Goal: Task Accomplishment & Management: Use online tool/utility

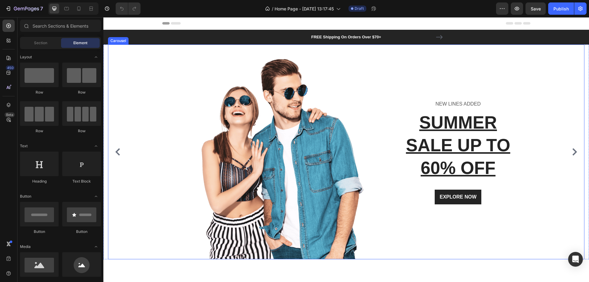
click at [130, 67] on div "Image NEW LINES ADDED Text block SUMMER SALE UP TO 60% OFF Heading EXPLORE NOW …" at bounding box center [343, 151] width 471 height 215
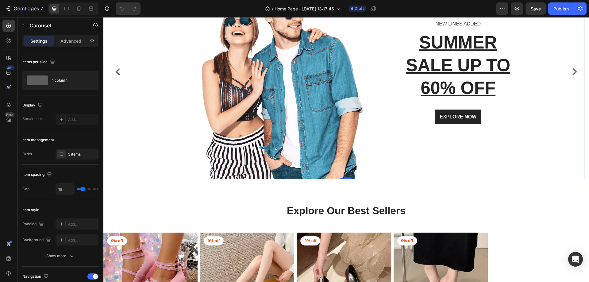
scroll to position [153, 0]
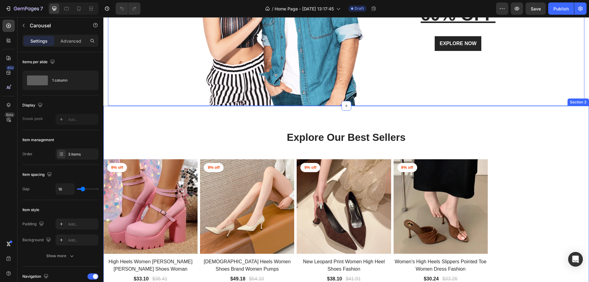
click at [161, 109] on div "Explore Our Best Sellers Heading Row Product Images 9% off Product Badge Row Hi…" at bounding box center [345, 237] width 485 height 263
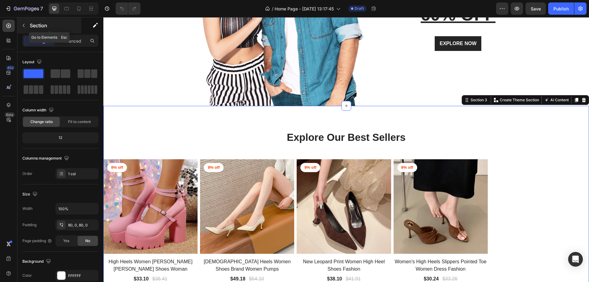
click at [26, 20] on div "Section" at bounding box center [49, 25] width 64 height 16
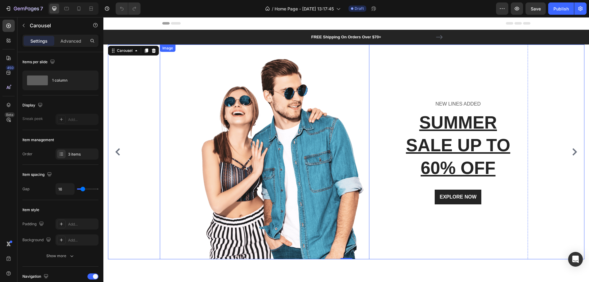
scroll to position [123, 0]
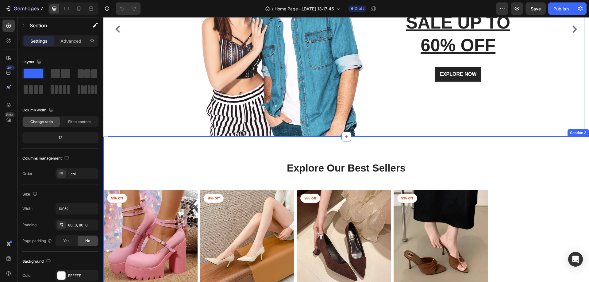
click at [200, 149] on div "Explore Our Best Sellers Heading Row Product Images 9% off Product Badge Row Hi…" at bounding box center [345, 267] width 485 height 263
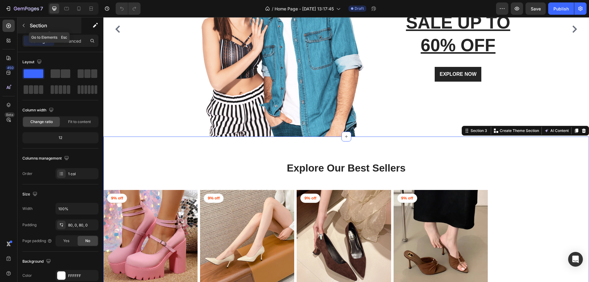
click at [25, 23] on icon "button" at bounding box center [23, 25] width 5 height 5
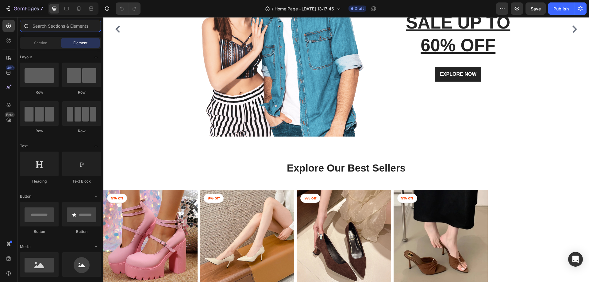
click at [62, 24] on input "text" at bounding box center [60, 26] width 81 height 12
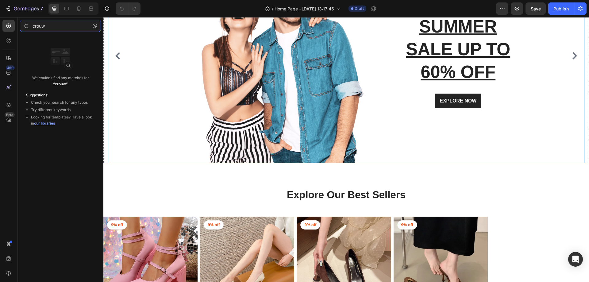
scroll to position [61, 0]
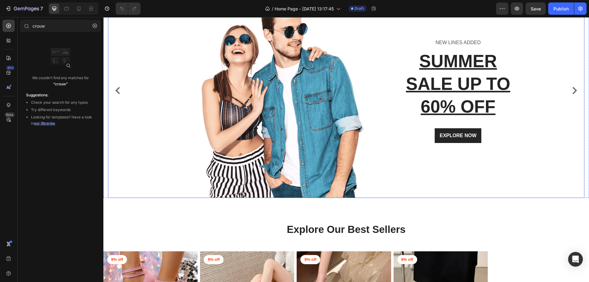
click at [131, 76] on div "Image NEW LINES ADDED Text block SUMMER SALE UP TO 60% OFF Heading EXPLORE NOW …" at bounding box center [343, 90] width 471 height 215
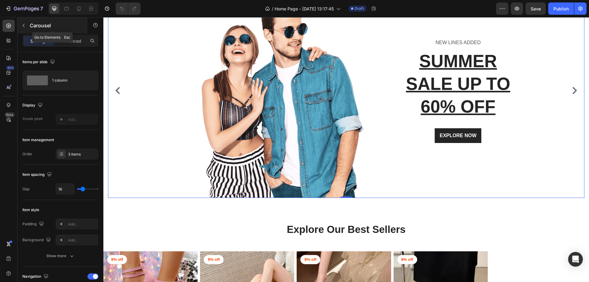
click at [24, 20] on div "Carousel" at bounding box center [52, 25] width 70 height 16
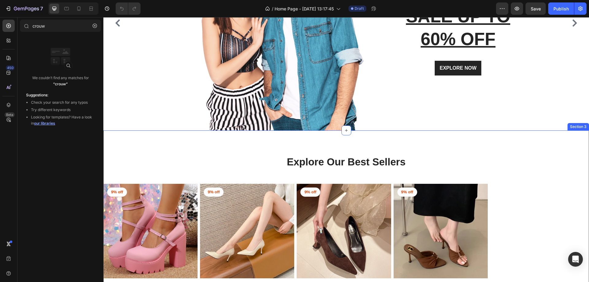
scroll to position [153, 0]
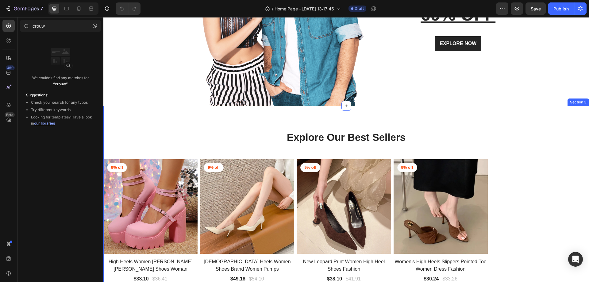
click at [159, 163] on img at bounding box center [150, 206] width 94 height 94
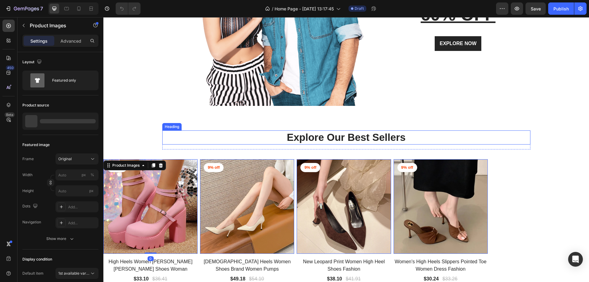
click at [163, 137] on p "Explore Our Best Sellers" at bounding box center [346, 137] width 367 height 13
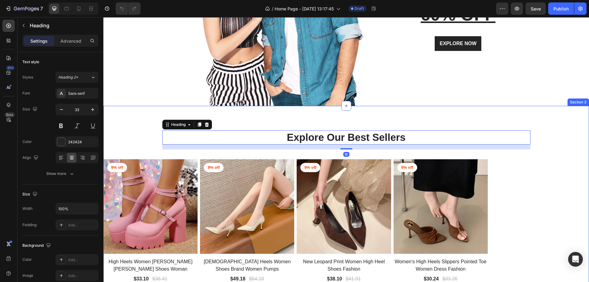
click at [145, 135] on div "Explore Our Best Sellers Heading 16 Row Product Images 9% off Product Badge Row…" at bounding box center [345, 237] width 485 height 214
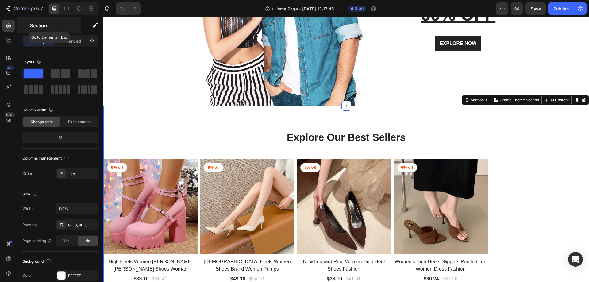
click at [22, 26] on icon "button" at bounding box center [23, 25] width 5 height 5
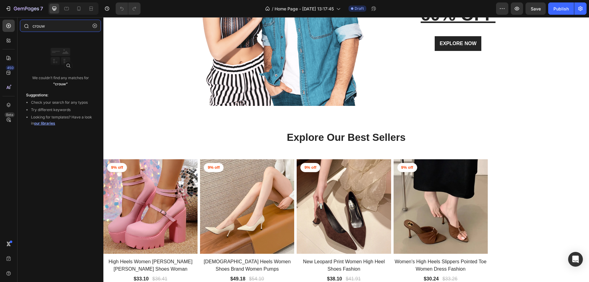
click at [50, 28] on input "crouw" at bounding box center [60, 26] width 81 height 12
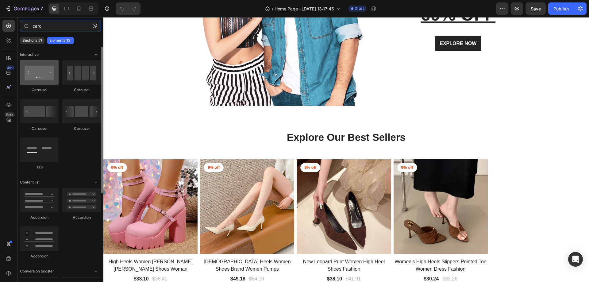
type input "caro"
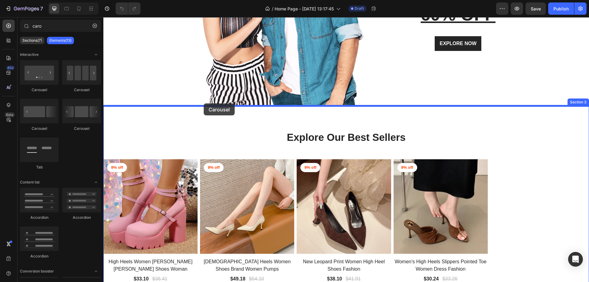
drag, startPoint x: 144, startPoint y: 95, endPoint x: 204, endPoint y: 103, distance: 59.8
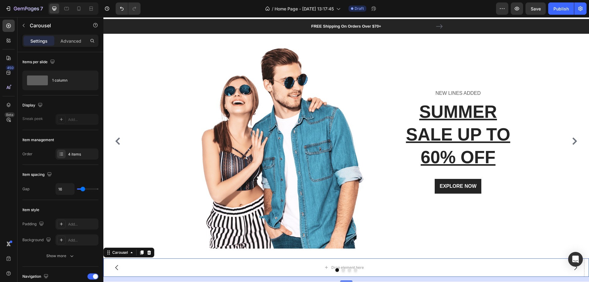
scroll to position [0, 0]
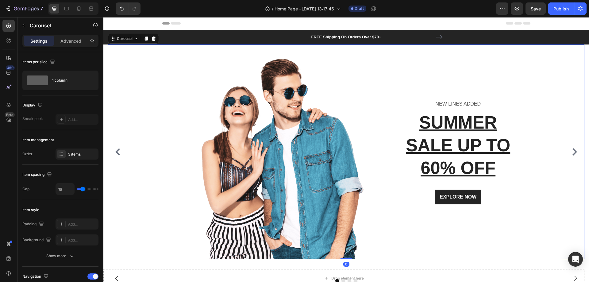
click at [138, 76] on div "Image NEW LINES ADDED Text block SUMMER SALE UP TO 60% OFF Heading EXPLORE NOW …" at bounding box center [343, 151] width 471 height 215
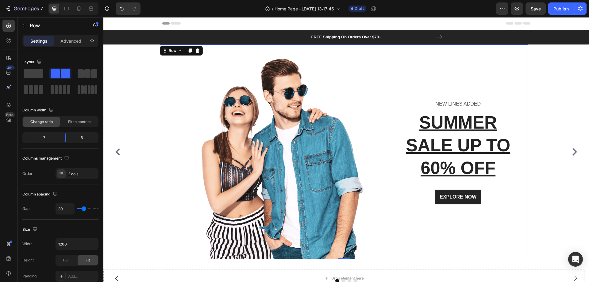
click at [374, 57] on div "Image NEW LINES ADDED Text block SUMMER SALE UP TO 60% OFF Heading EXPLORE NOW …" at bounding box center [344, 151] width 368 height 215
click at [180, 46] on div "Row" at bounding box center [181, 51] width 43 height 10
click at [176, 49] on div "Row" at bounding box center [172, 51] width 10 height 6
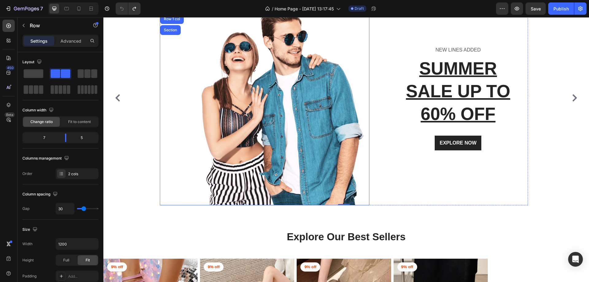
scroll to position [92, 0]
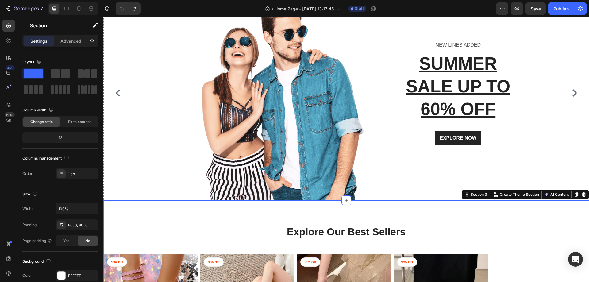
scroll to position [0, 0]
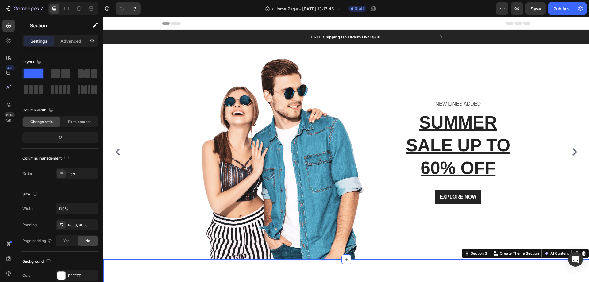
click at [127, 77] on div "Image NEW LINES ADDED Text block SUMMER SALE UP TO 60% OFF Heading EXPLORE NOW …" at bounding box center [343, 151] width 471 height 215
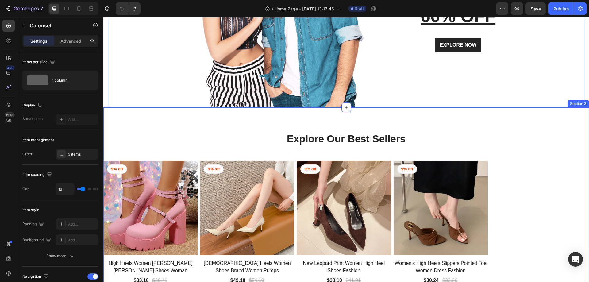
scroll to position [153, 0]
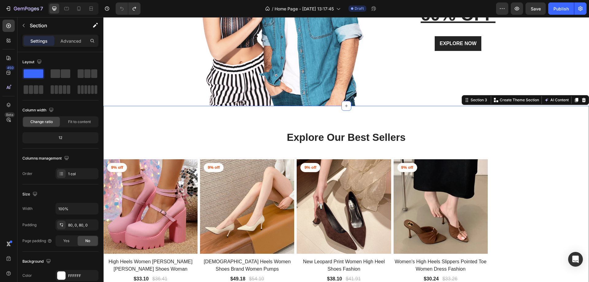
click at [129, 116] on div "Explore Our Best Sellers Heading Row Product Images 9% off Product Badge Row Hi…" at bounding box center [345, 237] width 485 height 263
click at [25, 25] on icon "button" at bounding box center [23, 25] width 5 height 5
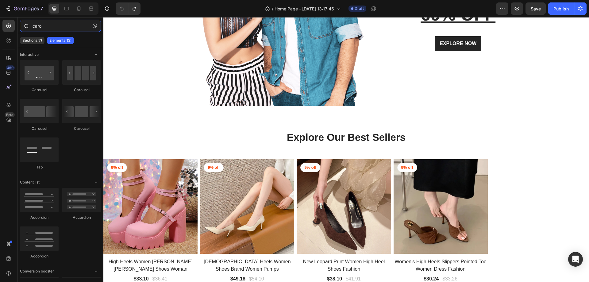
click at [45, 25] on input "caro" at bounding box center [60, 26] width 81 height 12
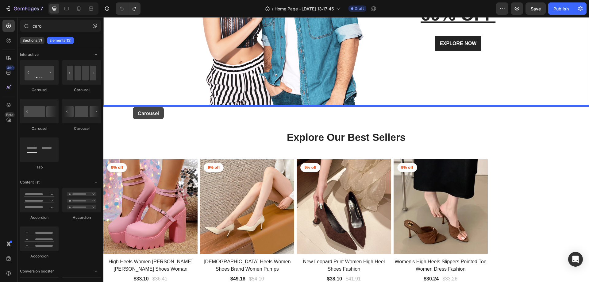
drag, startPoint x: 137, startPoint y: 96, endPoint x: 133, endPoint y: 107, distance: 11.8
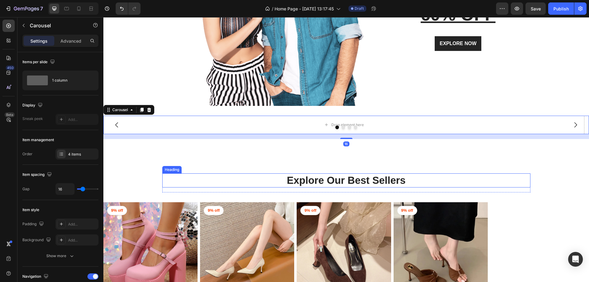
scroll to position [0, 0]
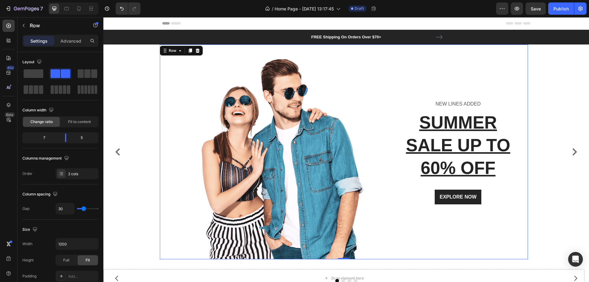
click at [370, 60] on div "Image NEW LINES ADDED Text block SUMMER SALE UP TO 60% OFF Heading EXPLORE NOW …" at bounding box center [344, 151] width 368 height 215
click at [175, 50] on div "Row" at bounding box center [172, 51] width 10 height 6
click at [383, 77] on div "NEW LINES ADDED Text block SUMMER SALE UP TO 60% OFF Heading EXPLORE NOW Button…" at bounding box center [453, 151] width 150 height 215
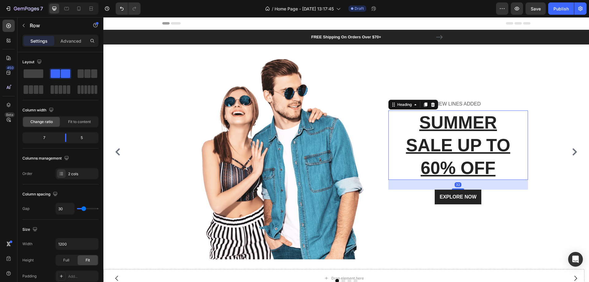
click at [402, 160] on p "SUMMER SALE UP TO 60% OFF" at bounding box center [458, 145] width 139 height 68
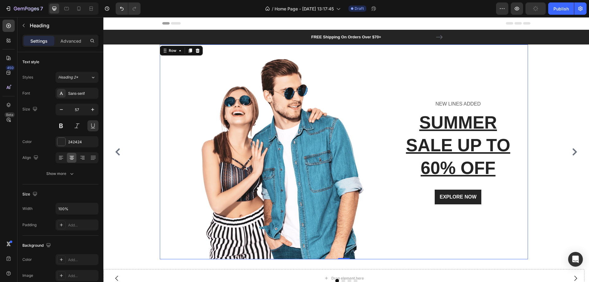
click at [396, 67] on div "NEW LINES ADDED Text block SUMMER SALE UP TO 60% OFF Heading EXPLORE NOW Button…" at bounding box center [453, 151] width 150 height 215
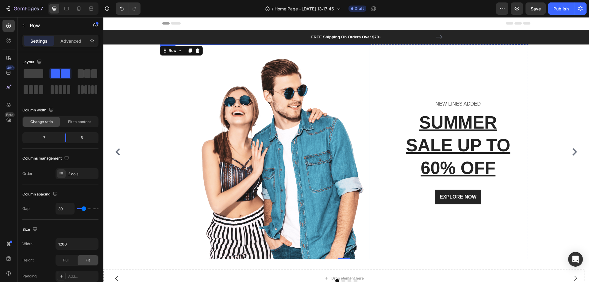
click at [334, 65] on img at bounding box center [281, 151] width 175 height 215
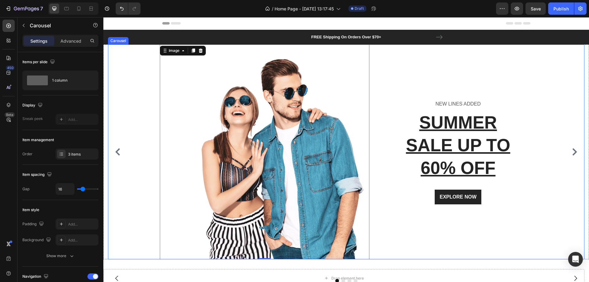
click at [555, 63] on div "Image 0 NEW LINES ADDED Text block SUMMER SALE UP TO 60% OFF Heading EXPLORE NO…" at bounding box center [343, 151] width 471 height 215
click at [181, 71] on div at bounding box center [264, 151] width 209 height 215
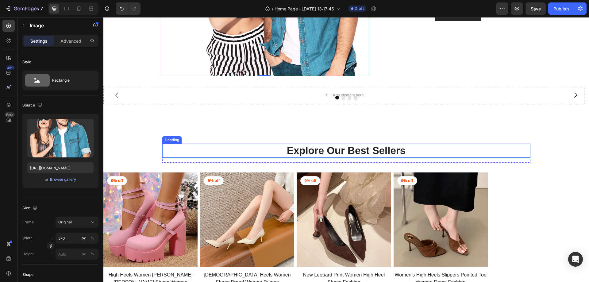
scroll to position [153, 0]
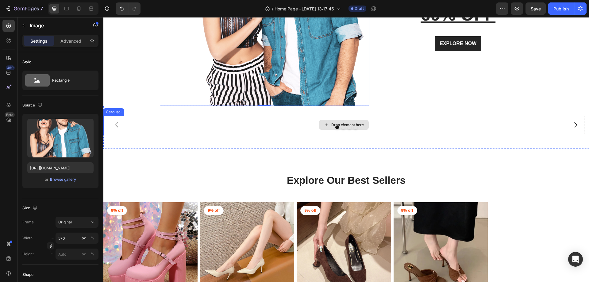
click at [157, 123] on div "Drop element here" at bounding box center [343, 125] width 481 height 18
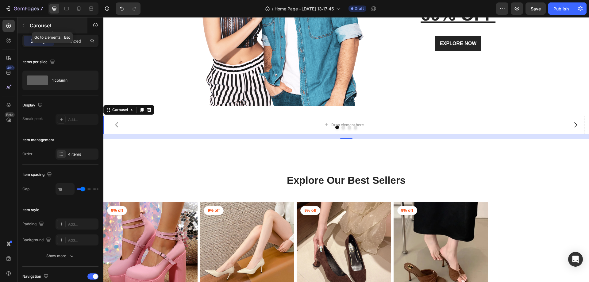
click at [24, 25] on icon "button" at bounding box center [23, 25] width 5 height 5
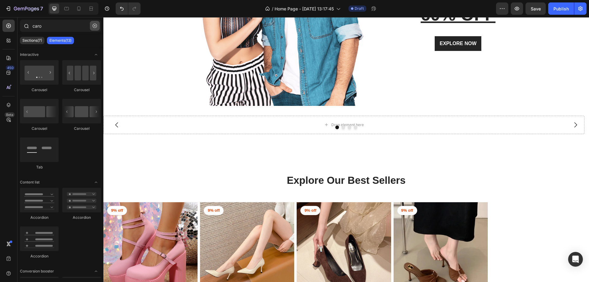
click at [93, 25] on icon "button" at bounding box center [95, 26] width 4 height 4
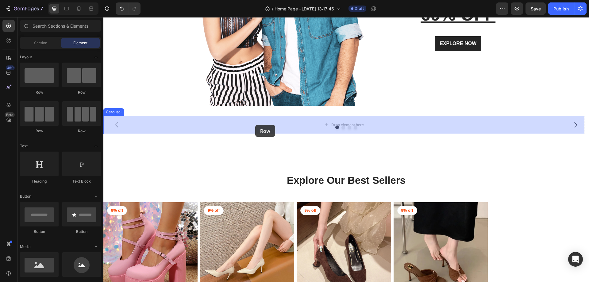
drag, startPoint x: 182, startPoint y: 102, endPoint x: 255, endPoint y: 125, distance: 76.1
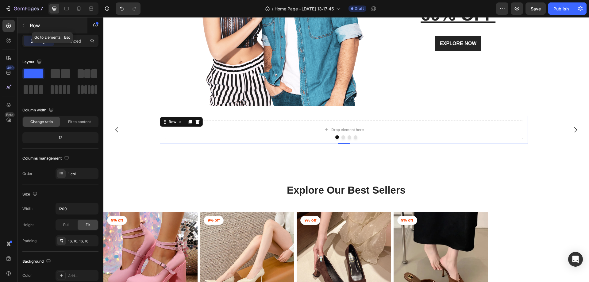
click at [23, 25] on icon "button" at bounding box center [24, 25] width 2 height 3
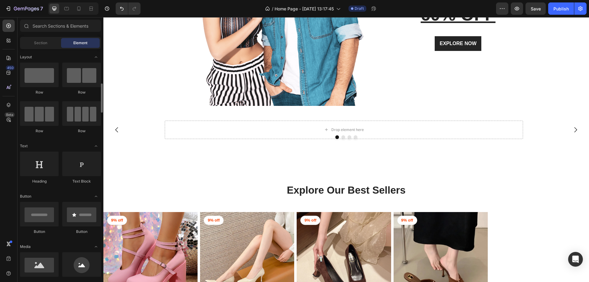
scroll to position [31, 0]
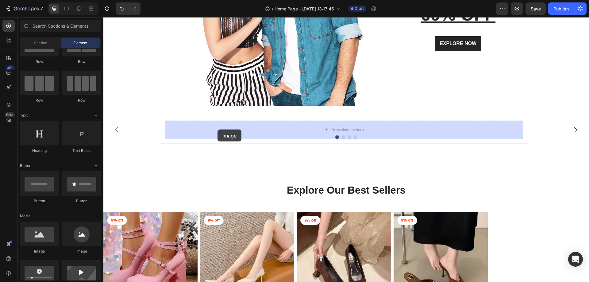
drag, startPoint x: 179, startPoint y: 251, endPoint x: 218, endPoint y: 129, distance: 128.7
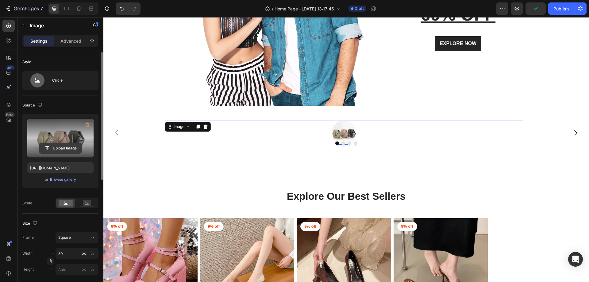
click at [59, 146] on input "file" at bounding box center [60, 148] width 42 height 10
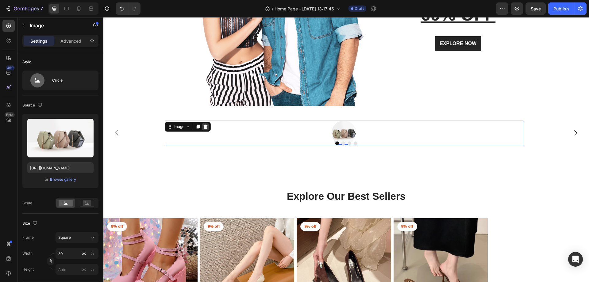
click at [205, 128] on icon at bounding box center [206, 126] width 4 height 4
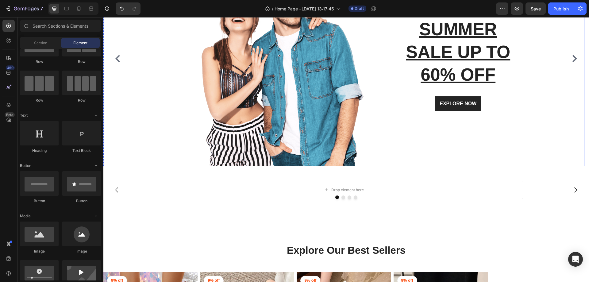
scroll to position [92, 0]
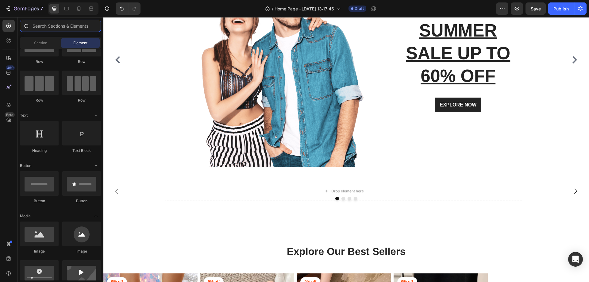
click at [41, 28] on input "text" at bounding box center [60, 26] width 81 height 12
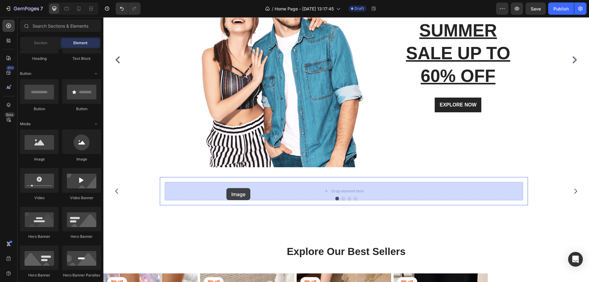
drag, startPoint x: 145, startPoint y: 164, endPoint x: 226, endPoint y: 188, distance: 85.1
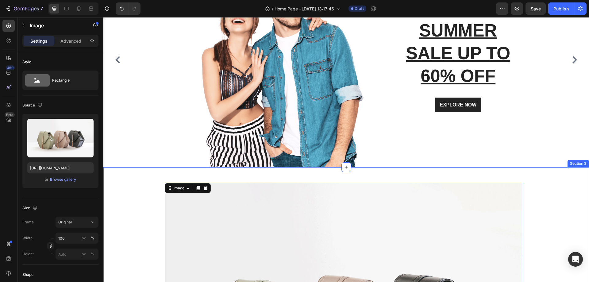
scroll to position [245, 0]
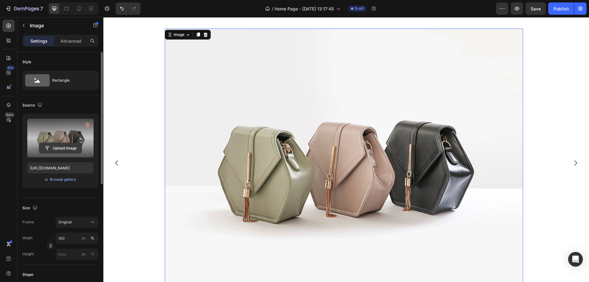
click at [59, 144] on input "file" at bounding box center [60, 148] width 42 height 10
click at [55, 146] on input "file" at bounding box center [60, 148] width 42 height 10
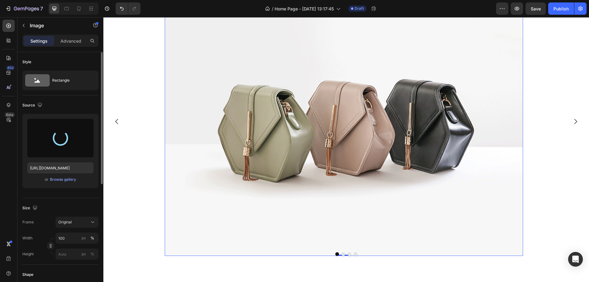
scroll to position [276, 0]
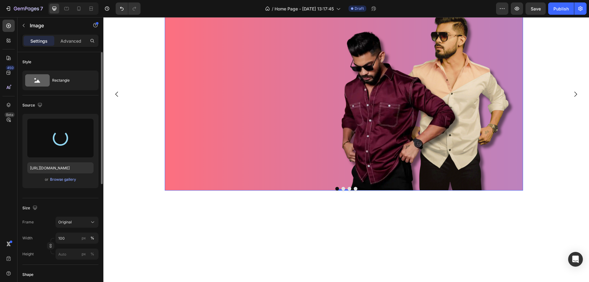
type input "[URL][DOMAIN_NAME]"
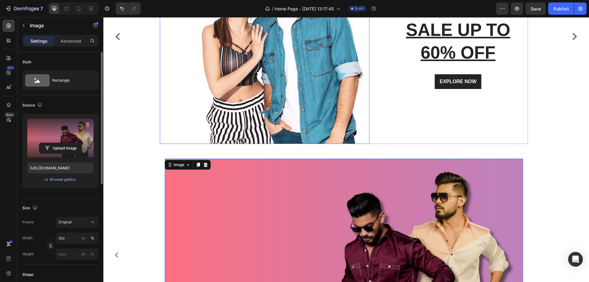
scroll to position [177, 0]
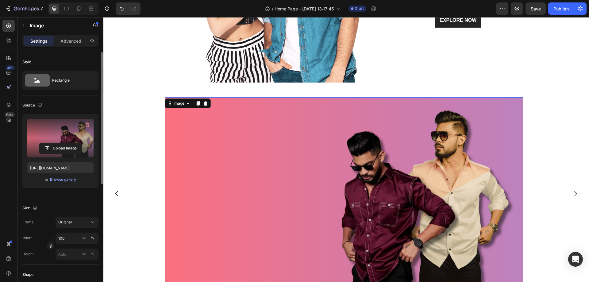
click at [207, 157] on img at bounding box center [344, 193] width 358 height 193
click at [126, 158] on div "Image 0 Row" at bounding box center [343, 193] width 481 height 203
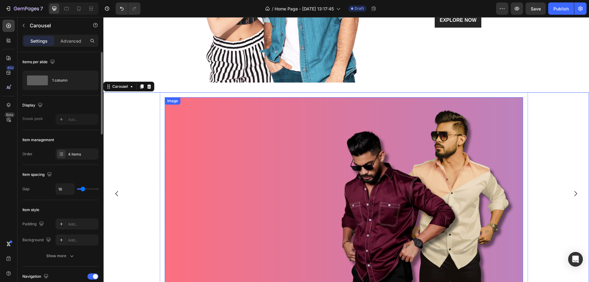
click at [192, 137] on img at bounding box center [344, 193] width 358 height 193
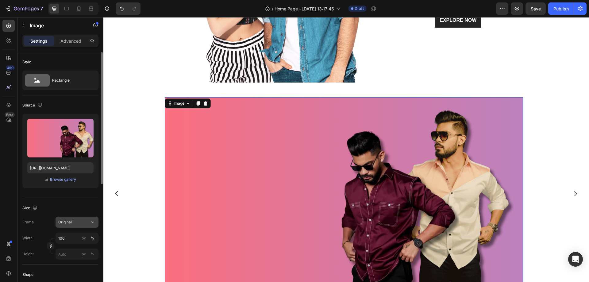
click at [93, 222] on icon at bounding box center [93, 222] width 6 height 6
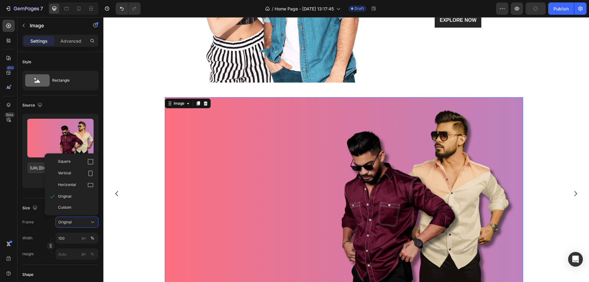
click at [0, 189] on div "450 Beta" at bounding box center [8, 149] width 17 height 265
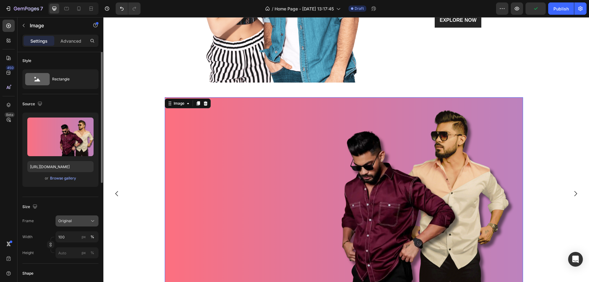
scroll to position [0, 0]
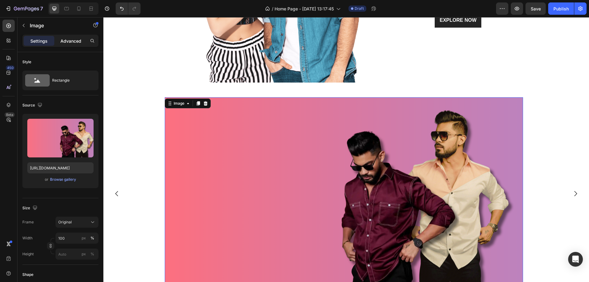
click at [69, 40] on p "Advanced" at bounding box center [70, 41] width 21 height 6
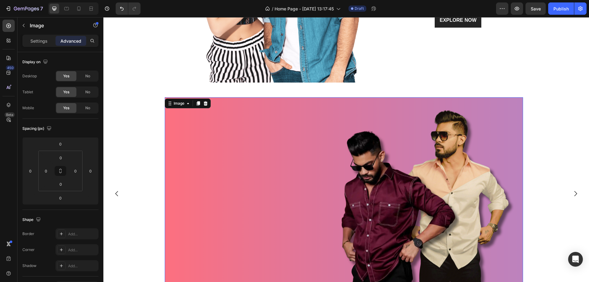
click at [253, 152] on img at bounding box center [344, 193] width 358 height 193
click at [417, 159] on img at bounding box center [344, 193] width 358 height 193
click at [299, 166] on img at bounding box center [344, 193] width 358 height 193
click at [36, 44] on p "Settings" at bounding box center [38, 41] width 17 height 6
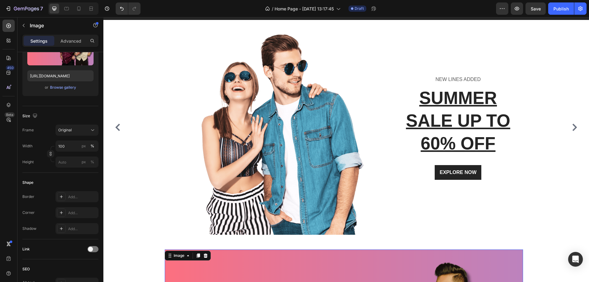
scroll to position [23, 0]
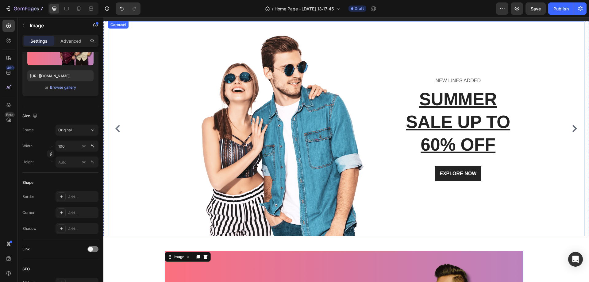
click at [116, 66] on div "Image NEW LINES ADDED Text block SUMMER SALE UP TO 60% OFF Heading EXPLORE NOW …" at bounding box center [343, 128] width 471 height 215
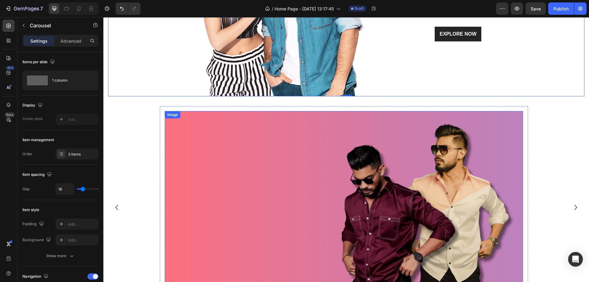
scroll to position [238, 0]
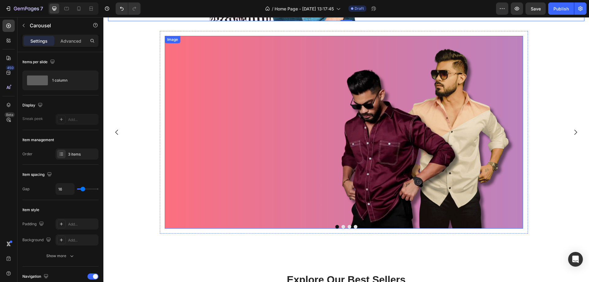
click at [271, 186] on img at bounding box center [344, 132] width 358 height 193
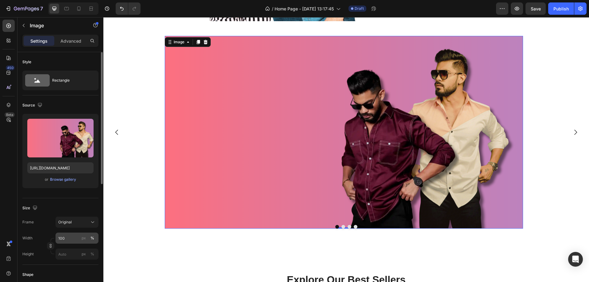
scroll to position [61, 0]
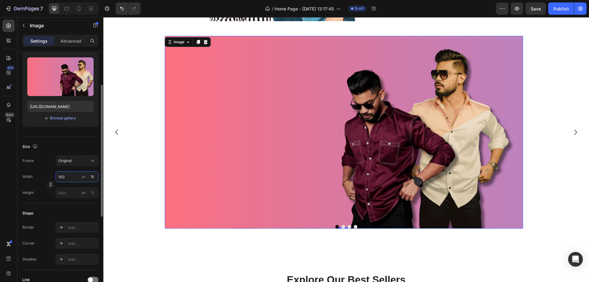
click at [70, 173] on input "100" at bounding box center [76, 176] width 43 height 11
click at [72, 177] on input "100" at bounding box center [76, 176] width 43 height 11
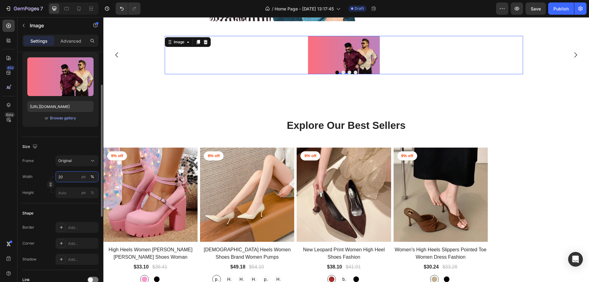
type input "2"
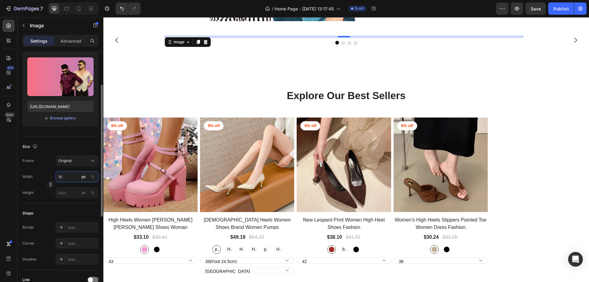
type input "100"
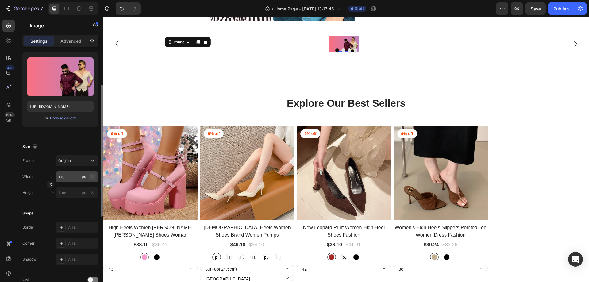
click at [90, 176] on button "%" at bounding box center [92, 176] width 7 height 7
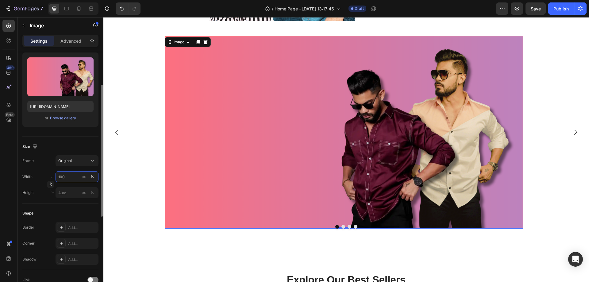
click at [79, 177] on input "100" at bounding box center [76, 176] width 43 height 11
click at [91, 176] on div "%" at bounding box center [92, 177] width 4 height 6
click at [76, 176] on input "px %" at bounding box center [76, 176] width 43 height 11
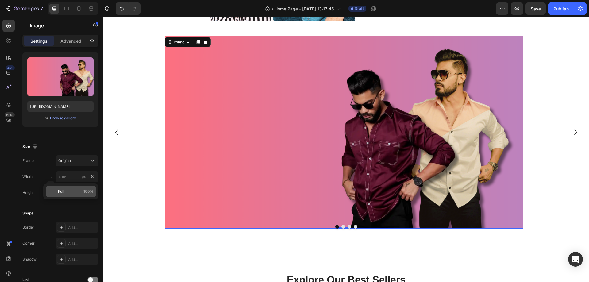
click at [56, 189] on div "Full 100%" at bounding box center [71, 191] width 50 height 11
type input "100"
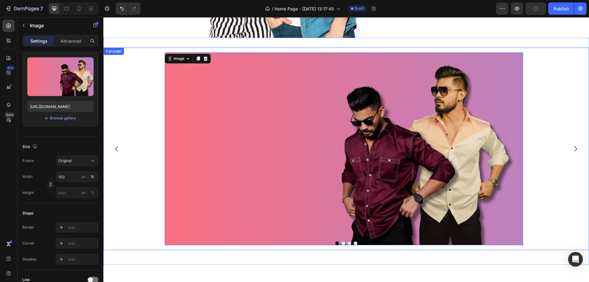
scroll to position [207, 0]
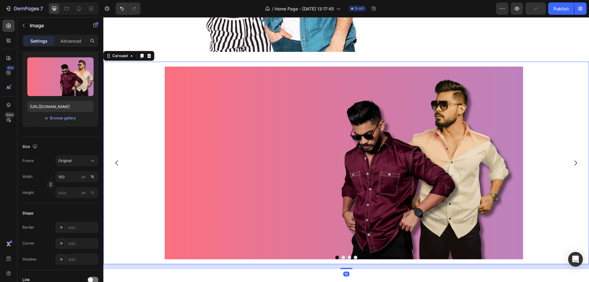
click at [146, 164] on div "Image Row" at bounding box center [343, 163] width 481 height 203
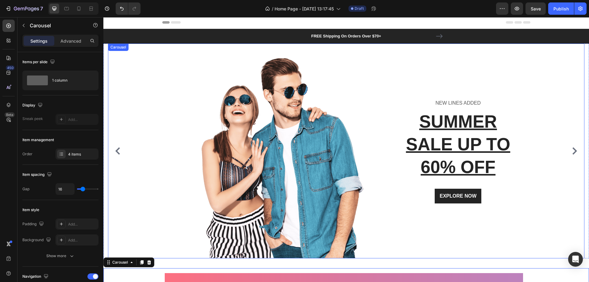
scroll to position [0, 0]
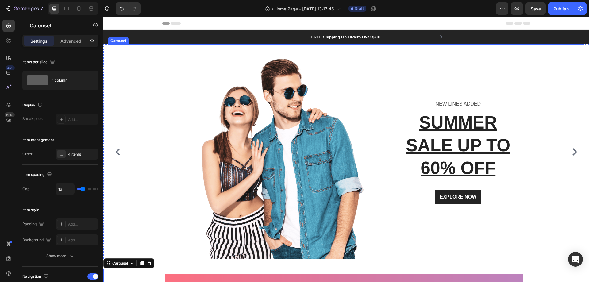
click at [141, 90] on div "Image NEW LINES ADDED Text block SUMMER SALE UP TO 60% OFF Heading EXPLORE NOW …" at bounding box center [343, 151] width 471 height 215
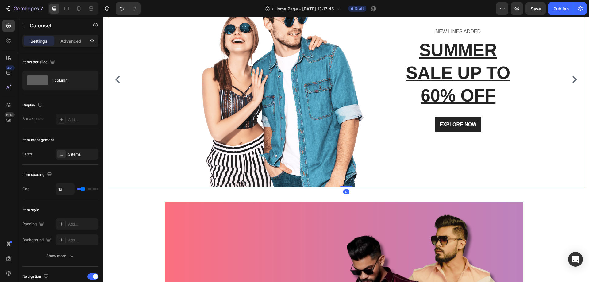
scroll to position [153, 0]
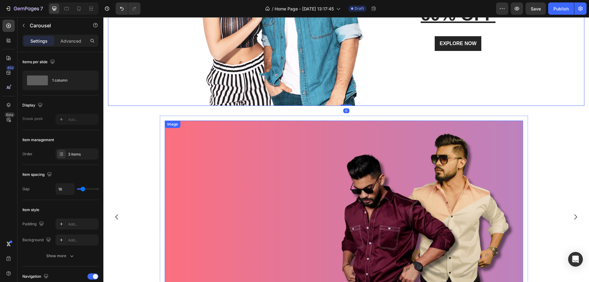
click at [193, 192] on img at bounding box center [344, 216] width 358 height 193
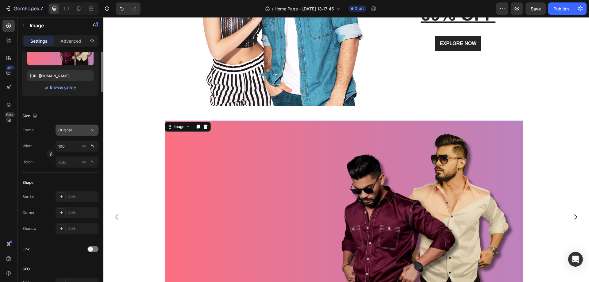
scroll to position [123, 0]
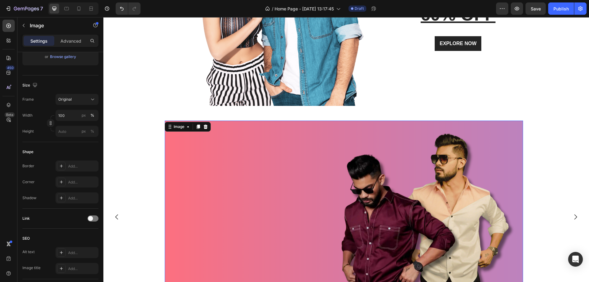
click at [183, 189] on img at bounding box center [344, 216] width 358 height 193
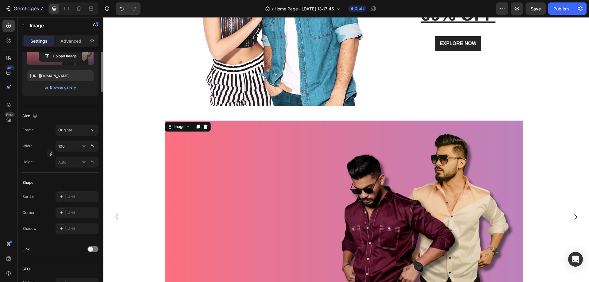
scroll to position [0, 0]
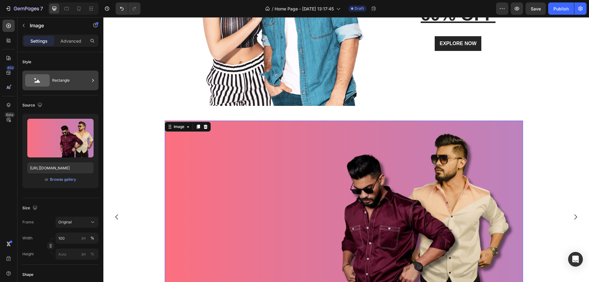
click at [90, 78] on icon at bounding box center [93, 80] width 6 height 6
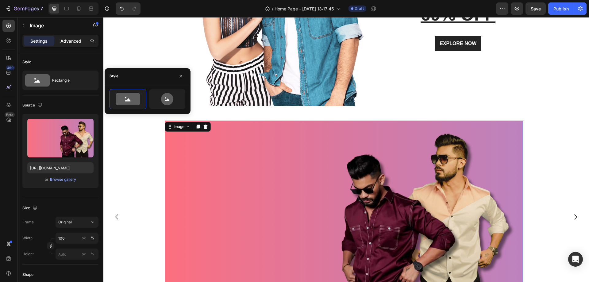
click at [65, 41] on p "Advanced" at bounding box center [70, 41] width 21 height 6
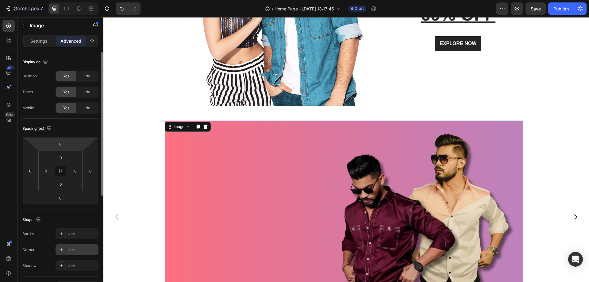
scroll to position [92, 0]
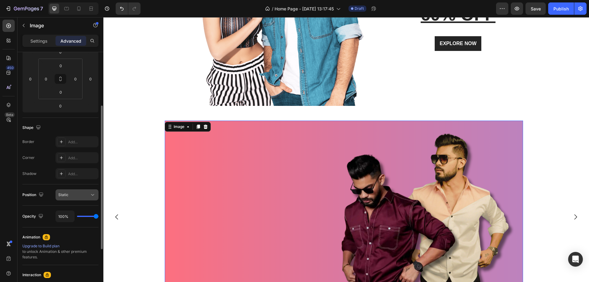
click at [93, 191] on button "Static" at bounding box center [76, 194] width 43 height 11
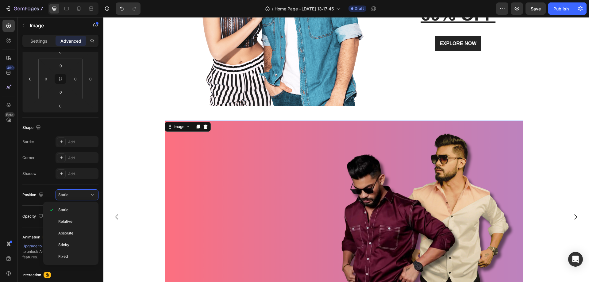
click at [0, 173] on div "450 Beta" at bounding box center [8, 149] width 17 height 265
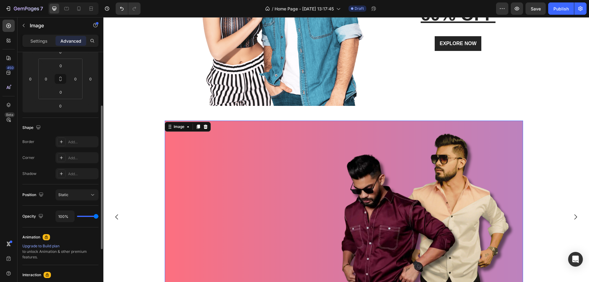
scroll to position [0, 0]
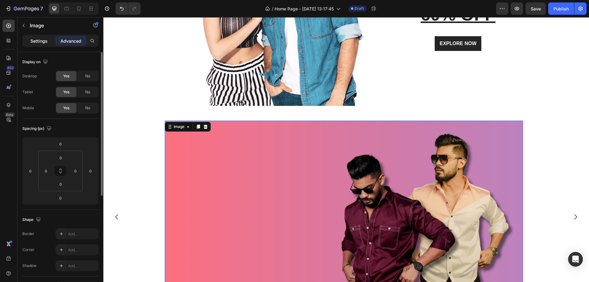
click at [33, 40] on p "Settings" at bounding box center [38, 41] width 17 height 6
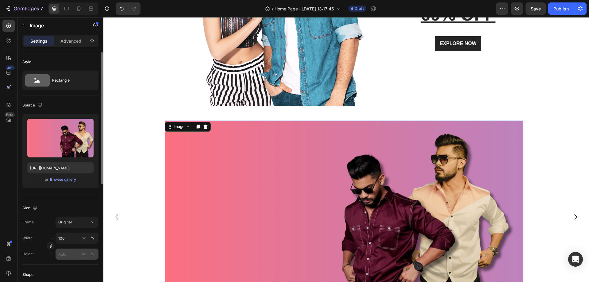
scroll to position [123, 0]
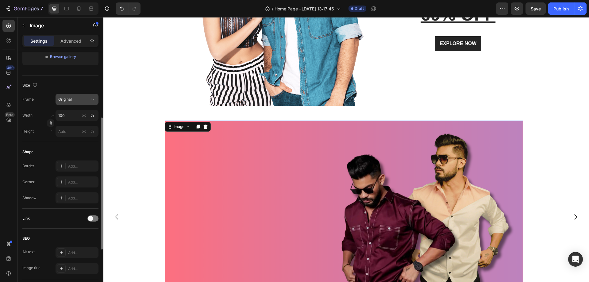
click at [94, 102] on button "Original" at bounding box center [76, 99] width 43 height 11
click at [0, 211] on div "450 Beta" at bounding box center [8, 149] width 17 height 265
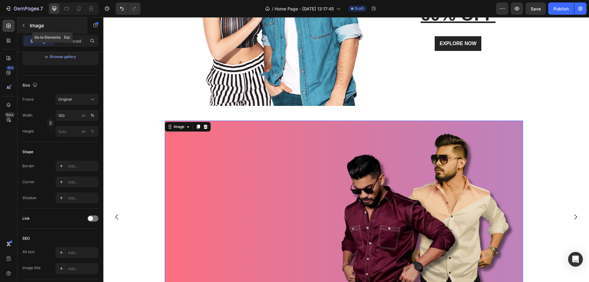
click at [24, 25] on icon "button" at bounding box center [23, 25] width 5 height 5
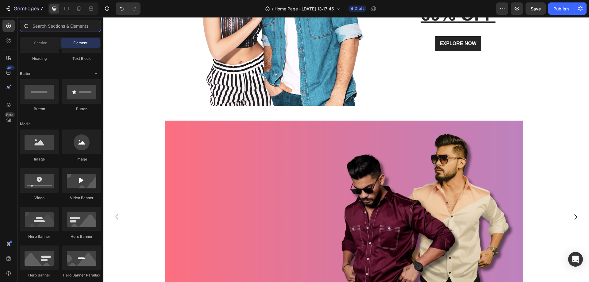
click at [54, 26] on input "text" at bounding box center [60, 26] width 81 height 12
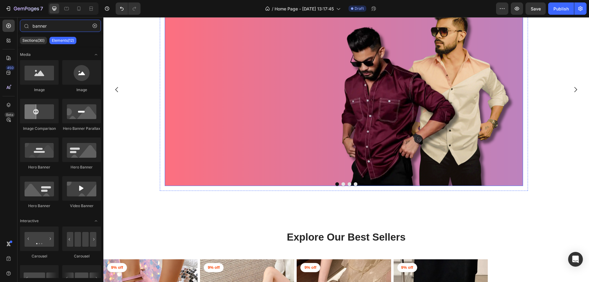
scroll to position [337, 0]
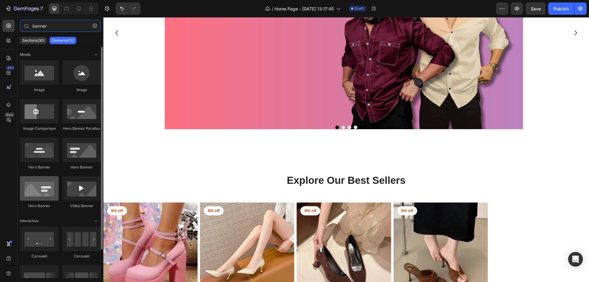
type input "banner"
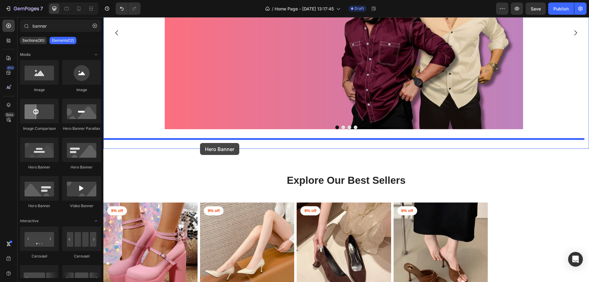
drag, startPoint x: 163, startPoint y: 177, endPoint x: 200, endPoint y: 143, distance: 49.9
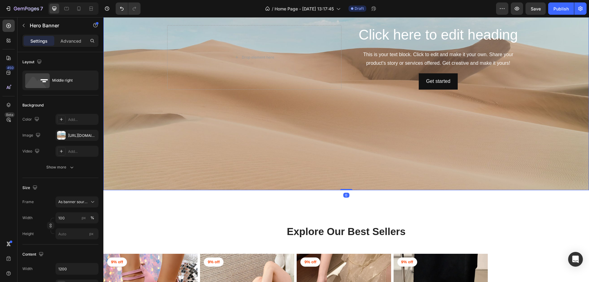
scroll to position [460, 0]
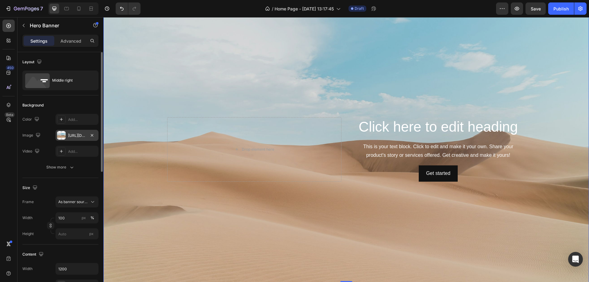
click at [78, 136] on div "[URL][DOMAIN_NAME]" at bounding box center [77, 136] width 18 height 6
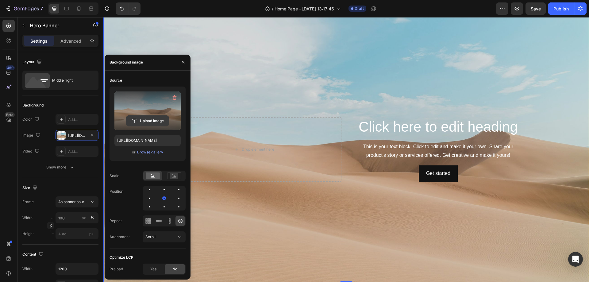
click at [142, 122] on input "file" at bounding box center [147, 121] width 42 height 10
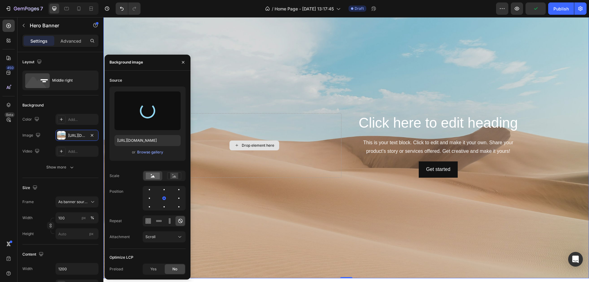
scroll to position [552, 0]
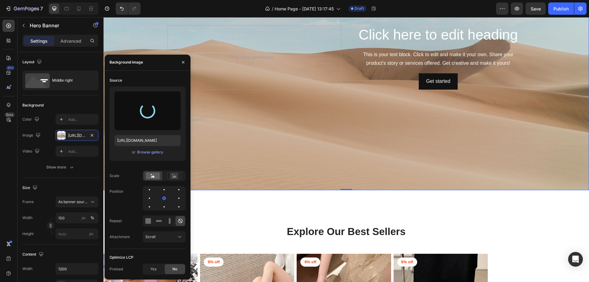
type input "[URL][DOMAIN_NAME]"
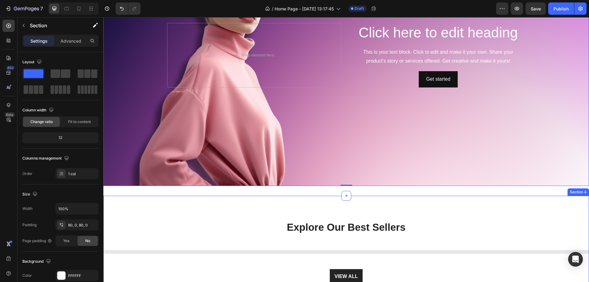
click at [463, 208] on div "Explore Our Best Sellers Heading Row Product List VIEW ALL Button Section 4" at bounding box center [345, 252] width 485 height 112
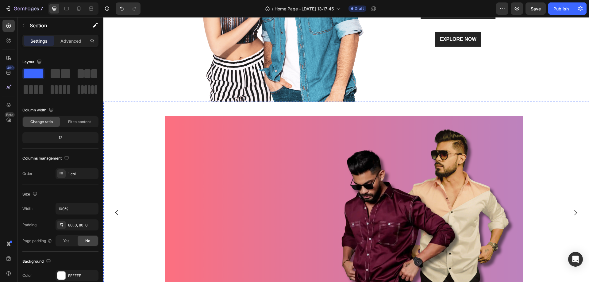
scroll to position [153, 0]
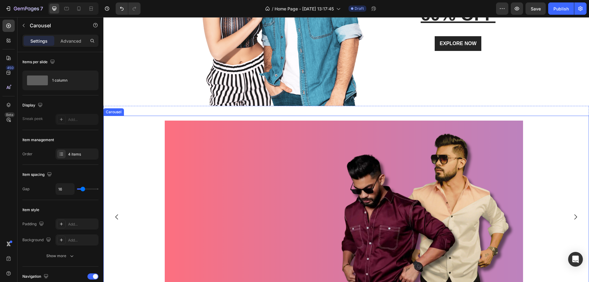
click at [148, 133] on div "Image Row" at bounding box center [343, 217] width 481 height 203
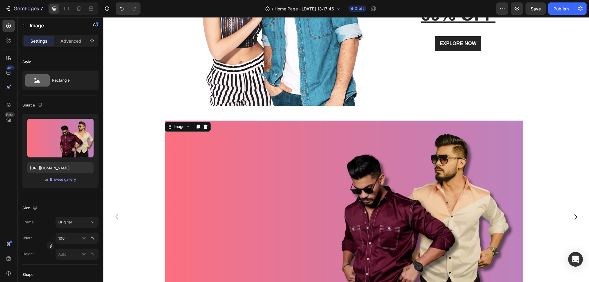
click at [190, 139] on img at bounding box center [344, 216] width 358 height 193
click at [199, 170] on img at bounding box center [344, 216] width 358 height 193
click at [207, 126] on icon at bounding box center [206, 126] width 4 height 4
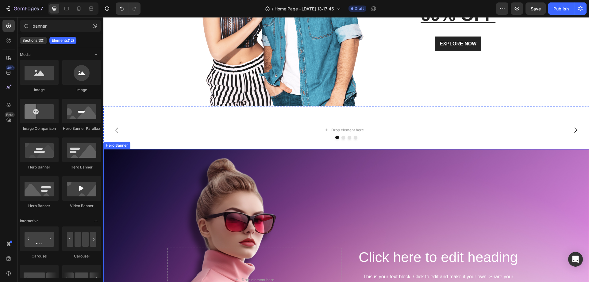
scroll to position [184, 0]
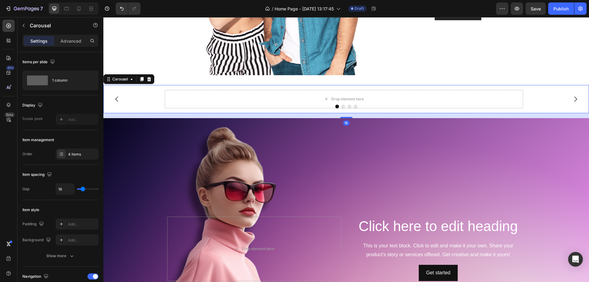
click at [149, 101] on div "Drop element here Row" at bounding box center [343, 99] width 481 height 28
click at [150, 96] on div "Drop element here Row" at bounding box center [343, 99] width 481 height 28
click at [145, 94] on div "Drop element here Row" at bounding box center [343, 99] width 481 height 28
click at [24, 24] on icon "button" at bounding box center [24, 25] width 2 height 3
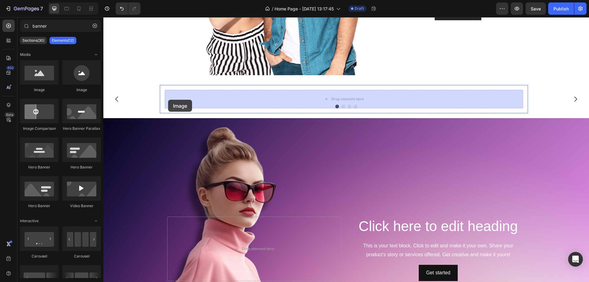
drag, startPoint x: 144, startPoint y: 95, endPoint x: 168, endPoint y: 100, distance: 24.6
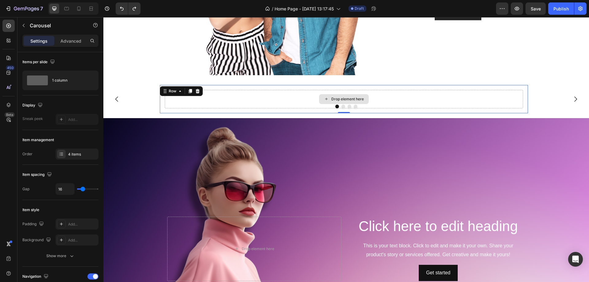
click at [200, 99] on div "Drop element here" at bounding box center [344, 99] width 358 height 18
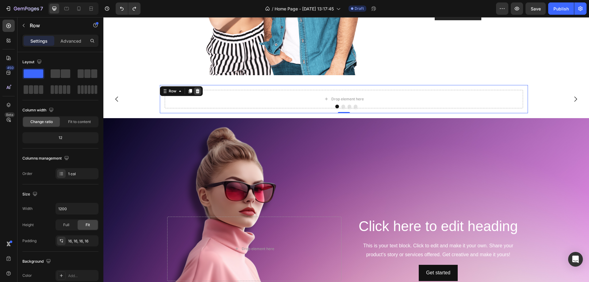
click at [200, 90] on div at bounding box center [197, 90] width 7 height 7
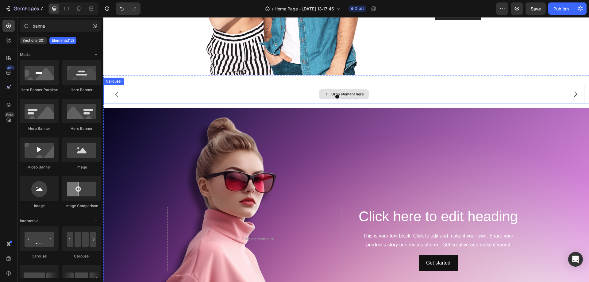
click at [151, 93] on div "Drop element here" at bounding box center [343, 94] width 481 height 18
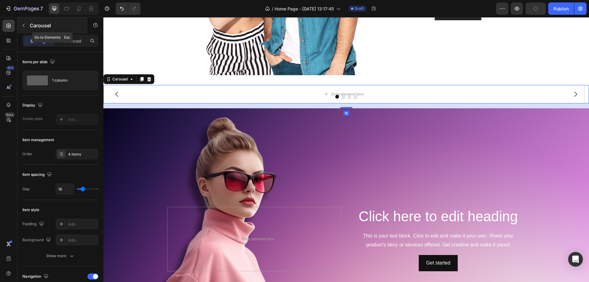
click at [29, 25] on div "Carousel" at bounding box center [52, 25] width 70 height 16
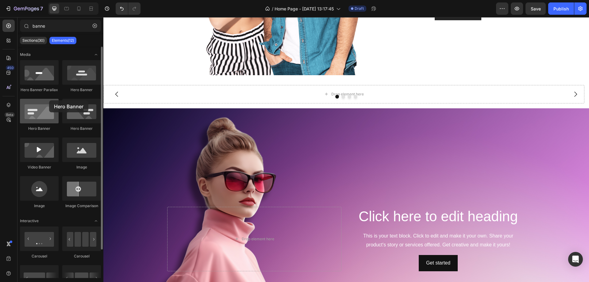
drag, startPoint x: 80, startPoint y: 78, endPoint x: 48, endPoint y: 100, distance: 38.8
click at [48, 226] on div "Hero Banner Parallax Hero Banner Hero Banner Hero Banner Video Banner Image Ima…" at bounding box center [60, 264] width 81 height 77
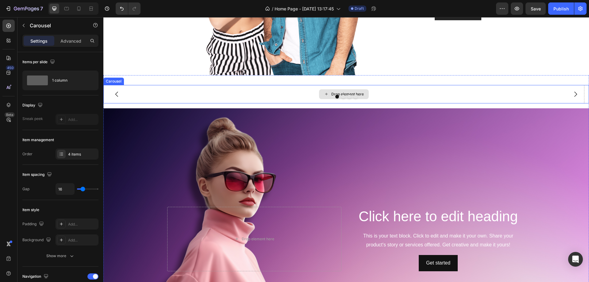
click at [185, 93] on div "Drop element here" at bounding box center [343, 94] width 481 height 18
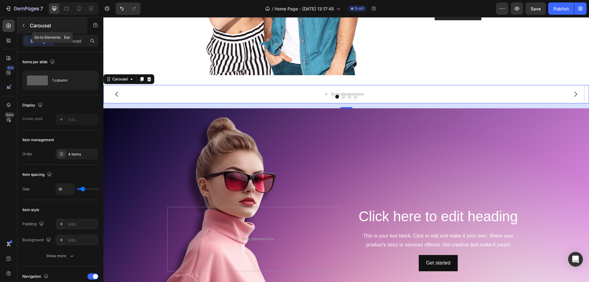
click at [20, 25] on button "button" at bounding box center [24, 26] width 10 height 10
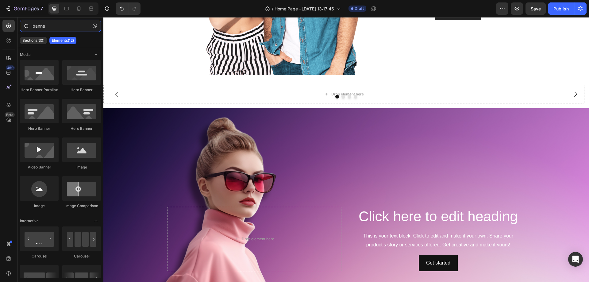
click at [48, 26] on input "banne" at bounding box center [60, 26] width 81 height 12
type input "banne"
click at [93, 28] on button "button" at bounding box center [95, 26] width 10 height 10
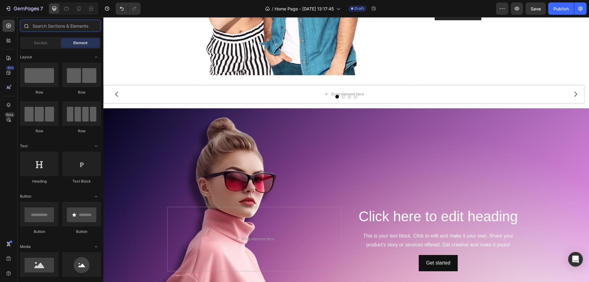
click at [75, 28] on input "text" at bounding box center [60, 26] width 81 height 12
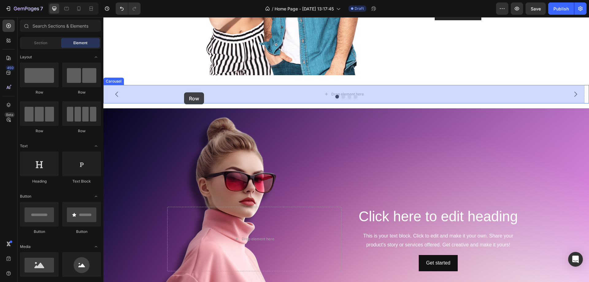
drag, startPoint x: 123, startPoint y: 87, endPoint x: 184, endPoint y: 92, distance: 60.9
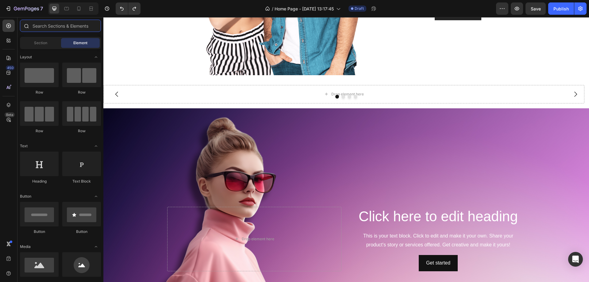
click at [45, 27] on input "text" at bounding box center [60, 26] width 81 height 12
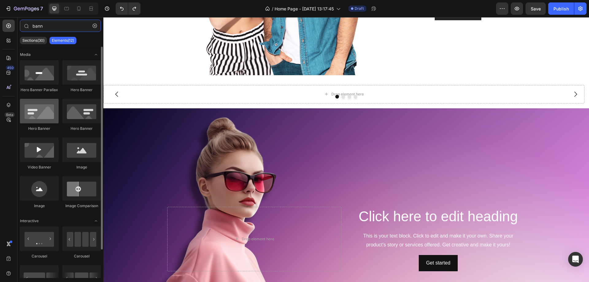
type input "bann"
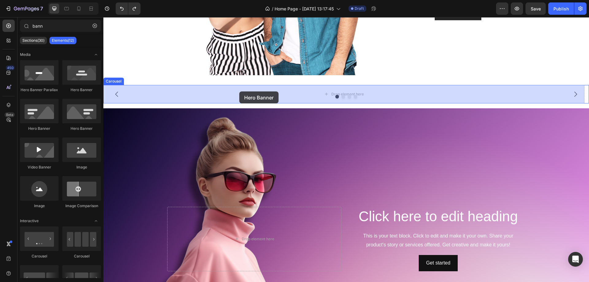
drag, startPoint x: 145, startPoint y: 135, endPoint x: 173, endPoint y: 99, distance: 46.1
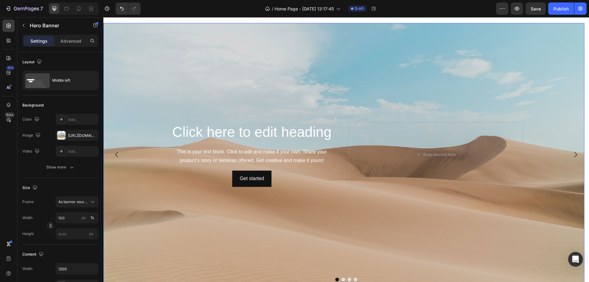
scroll to position [215, 0]
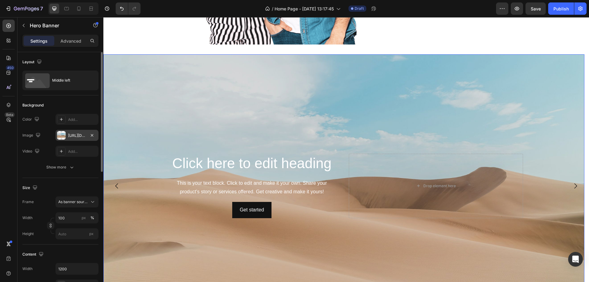
click at [72, 135] on div "[URL][DOMAIN_NAME]" at bounding box center [77, 136] width 18 height 6
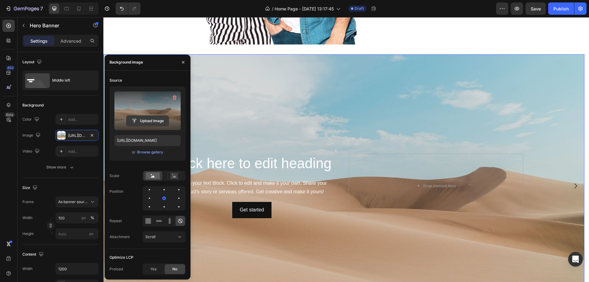
click at [146, 118] on input "file" at bounding box center [147, 121] width 42 height 10
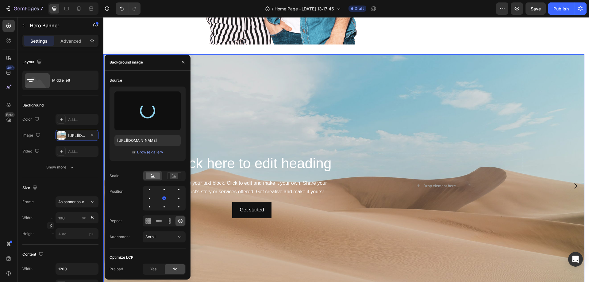
type input "[URL][DOMAIN_NAME]"
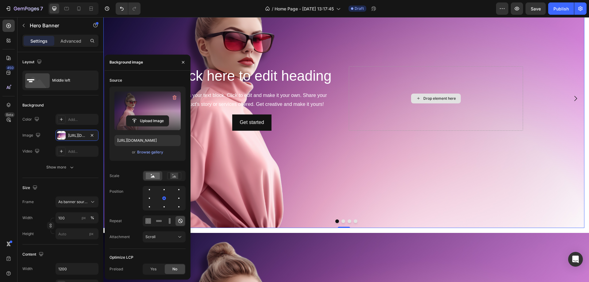
scroll to position [307, 0]
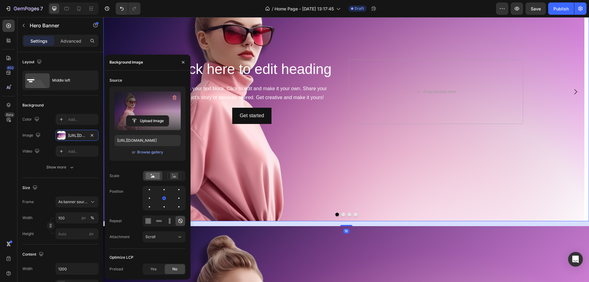
click at [341, 214] on button "Dot" at bounding box center [343, 214] width 4 height 4
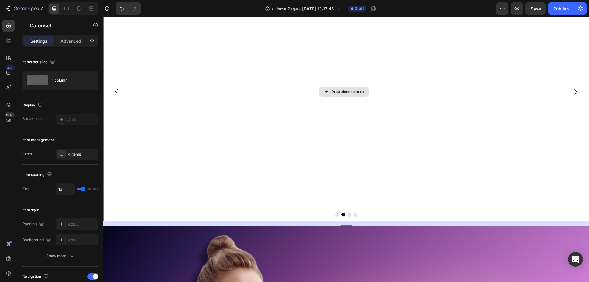
click at [279, 93] on div "Drop element here" at bounding box center [343, 91] width 481 height 259
click at [24, 28] on button "button" at bounding box center [24, 26] width 10 height 10
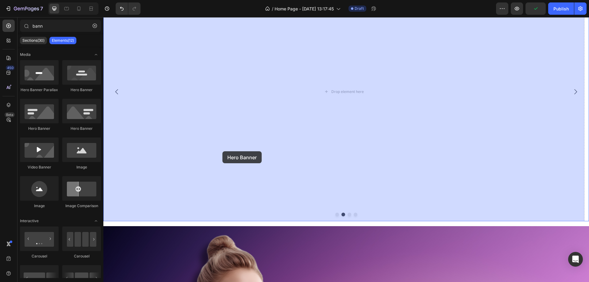
drag, startPoint x: 134, startPoint y: 133, endPoint x: 222, endPoint y: 151, distance: 90.1
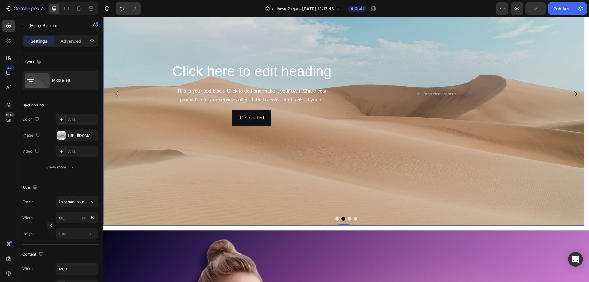
scroll to position [309, 0]
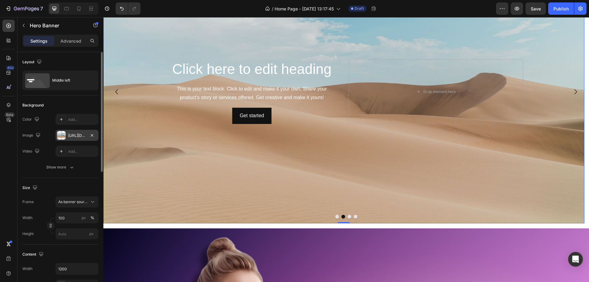
click at [80, 136] on div "[URL][DOMAIN_NAME]" at bounding box center [77, 136] width 18 height 6
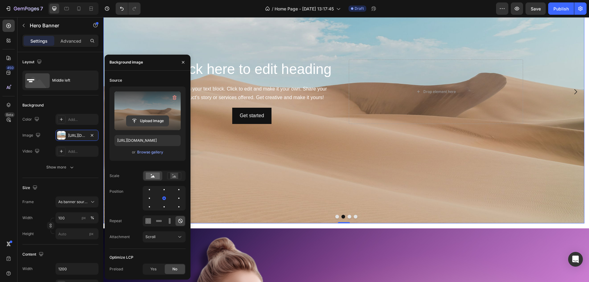
click at [143, 119] on input "file" at bounding box center [147, 121] width 42 height 10
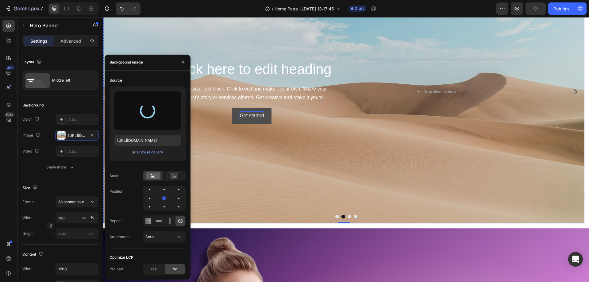
type input "[URL][DOMAIN_NAME]"
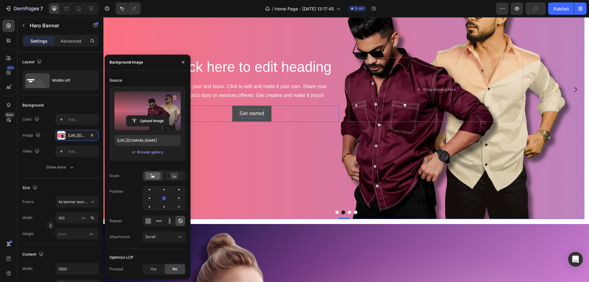
scroll to position [307, 0]
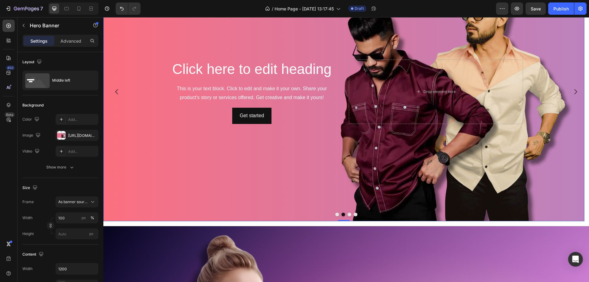
click at [309, 180] on div "Background Image" at bounding box center [343, 91] width 481 height 259
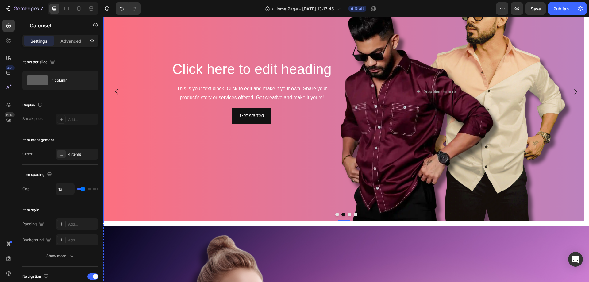
click at [347, 214] on button "Dot" at bounding box center [349, 214] width 4 height 4
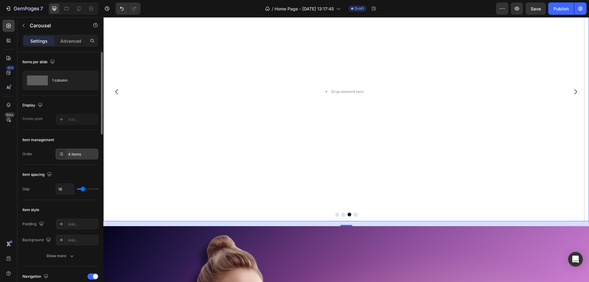
click at [83, 155] on div "4 items" at bounding box center [82, 154] width 29 height 6
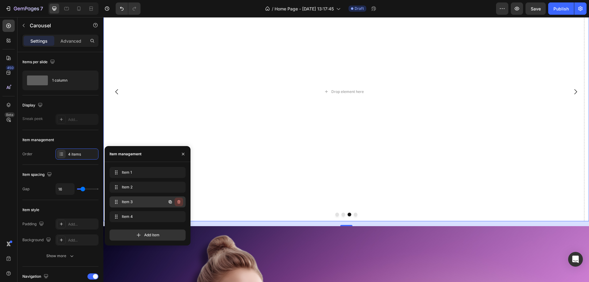
click at [177, 200] on icon "button" at bounding box center [178, 201] width 5 height 5
click at [177, 201] on div "Delete" at bounding box center [174, 202] width 11 height 6
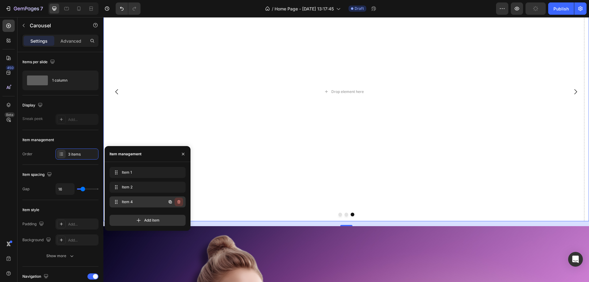
click at [180, 202] on icon "button" at bounding box center [178, 201] width 5 height 5
click at [177, 202] on div "Delete" at bounding box center [174, 202] width 11 height 6
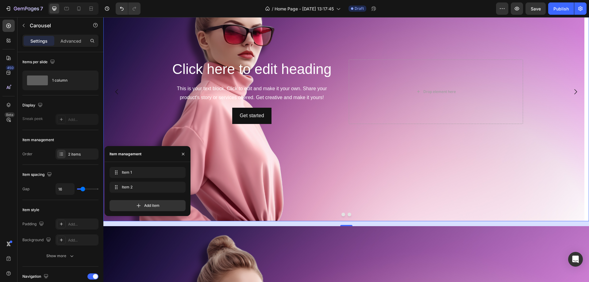
click at [341, 212] on button "Dot" at bounding box center [343, 214] width 4 height 4
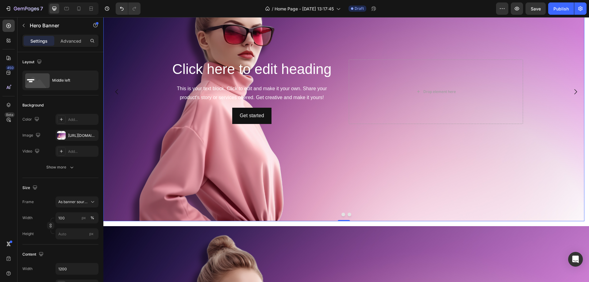
click at [341, 216] on div "Background Image" at bounding box center [343, 91] width 481 height 259
click at [341, 215] on button "Dot" at bounding box center [343, 214] width 4 height 4
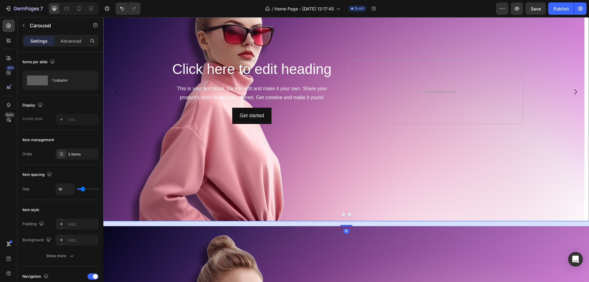
click at [347, 215] on button "Dot" at bounding box center [349, 214] width 4 height 4
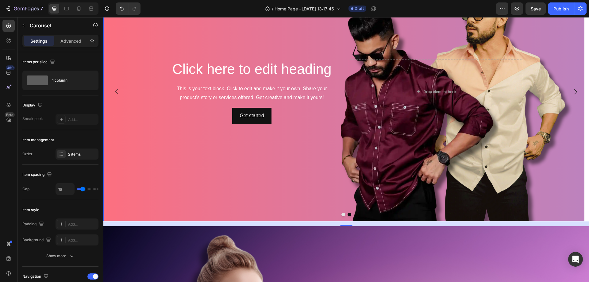
click at [342, 215] on button "Dot" at bounding box center [343, 214] width 4 height 4
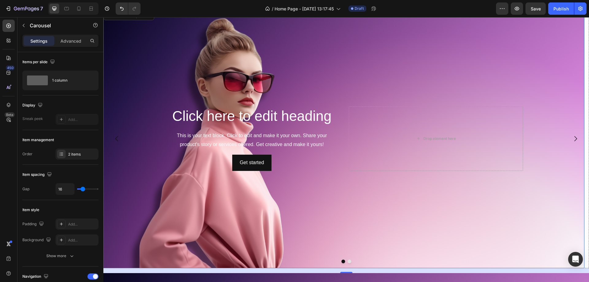
scroll to position [276, 0]
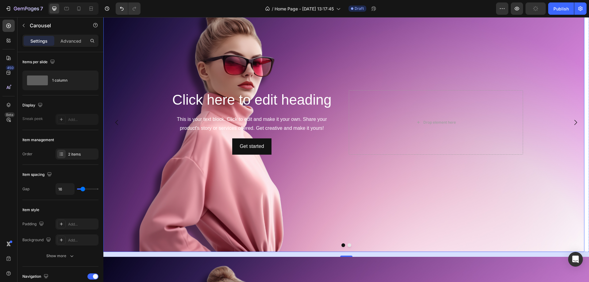
click at [160, 103] on div "Click here to edit heading Heading This is your text block. Click to edit and m…" at bounding box center [344, 122] width 368 height 67
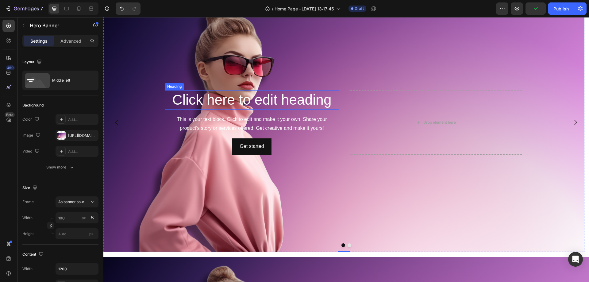
click at [199, 104] on h2 "Click here to edit heading" at bounding box center [252, 100] width 174 height 20
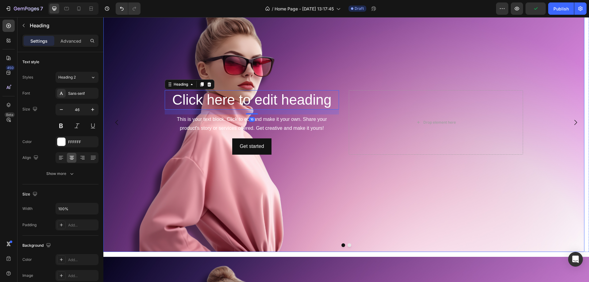
drag, startPoint x: 315, startPoint y: 158, endPoint x: 306, endPoint y: 155, distance: 9.4
click at [315, 158] on div "Background Image" at bounding box center [343, 122] width 481 height 259
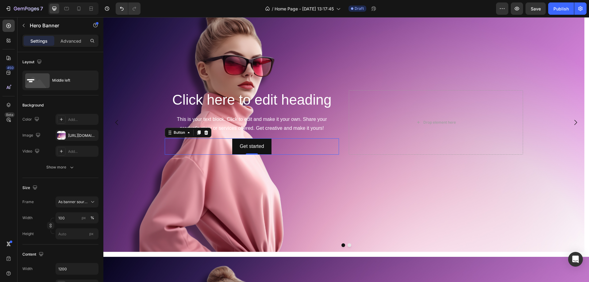
click at [289, 144] on div "Get started Button 0" at bounding box center [252, 146] width 174 height 16
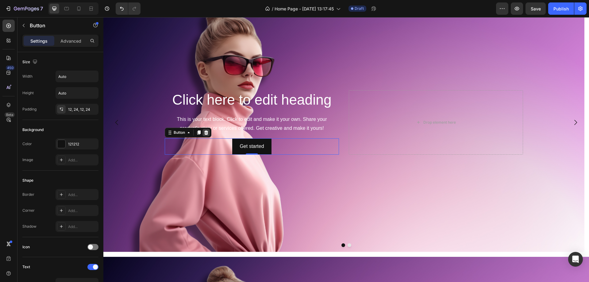
click at [205, 132] on icon at bounding box center [206, 132] width 4 height 4
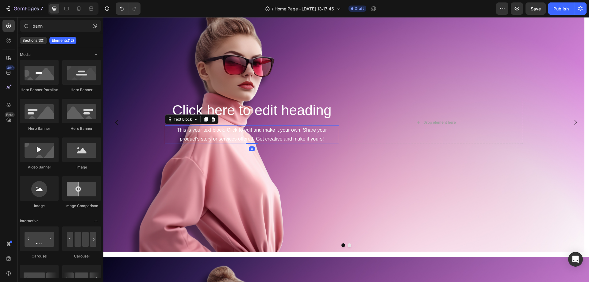
click at [214, 133] on div "This is your text block. Click to edit and make it your own. Share your product…" at bounding box center [252, 134] width 174 height 19
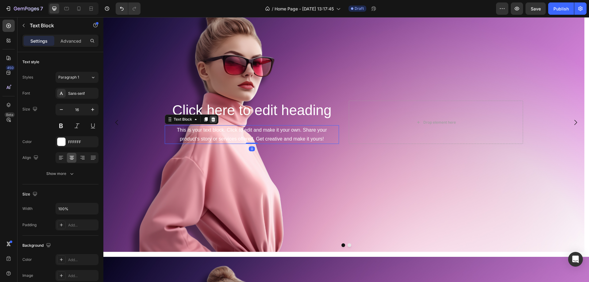
click at [212, 119] on icon at bounding box center [213, 119] width 4 height 4
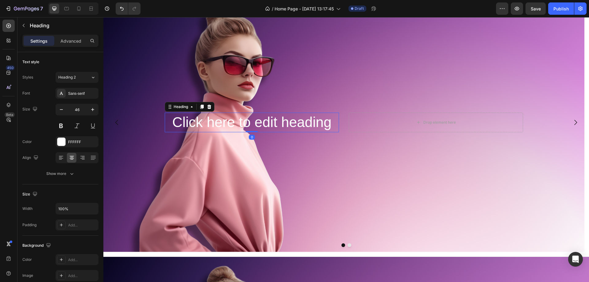
click at [221, 125] on h2 "Click here to edit heading" at bounding box center [252, 122] width 174 height 20
click at [210, 106] on icon at bounding box center [209, 107] width 4 height 4
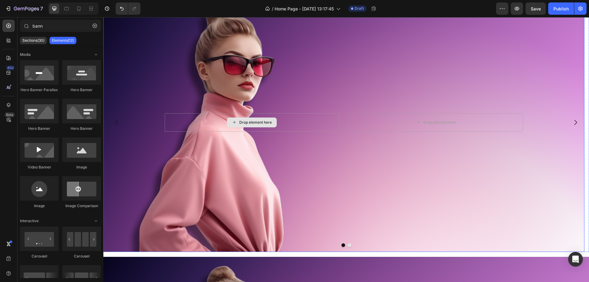
click at [314, 127] on div "Drop element here" at bounding box center [252, 122] width 174 height 18
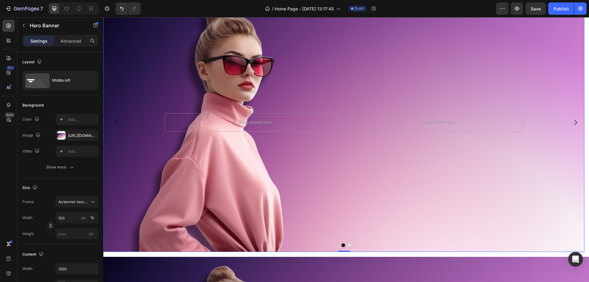
click at [361, 148] on div "Background Image" at bounding box center [343, 122] width 481 height 259
click at [27, 27] on button "button" at bounding box center [24, 26] width 10 height 10
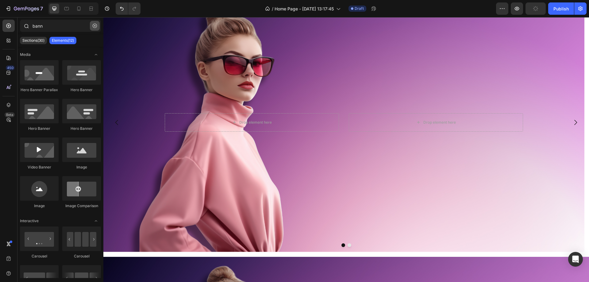
click at [96, 26] on icon "button" at bounding box center [95, 26] width 4 height 4
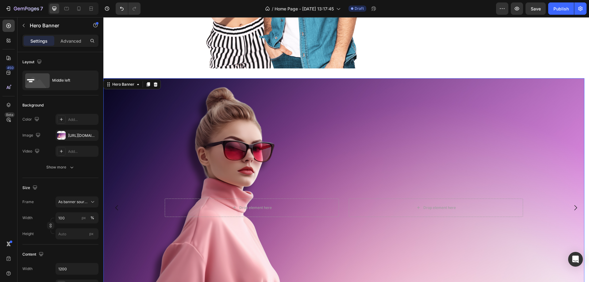
scroll to position [215, 0]
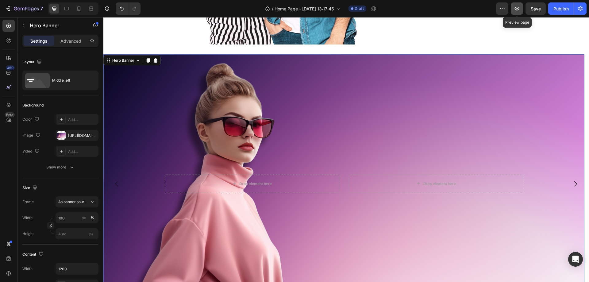
click at [518, 7] on icon "button" at bounding box center [516, 9] width 6 height 6
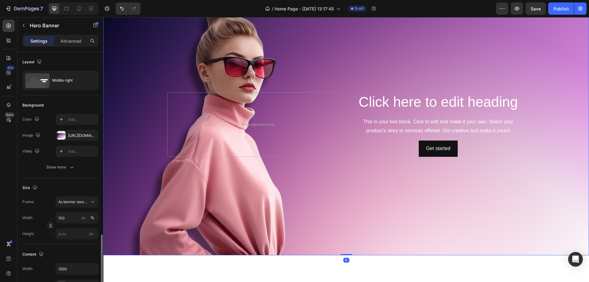
scroll to position [123, 0]
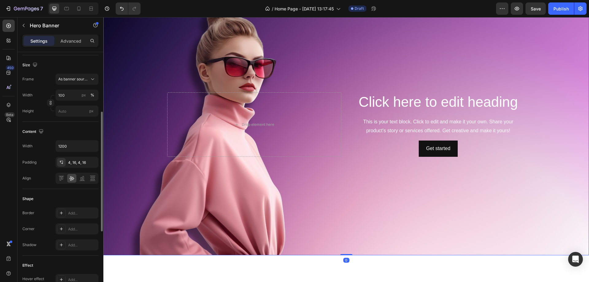
click at [348, 197] on div "Background Image" at bounding box center [345, 124] width 485 height 261
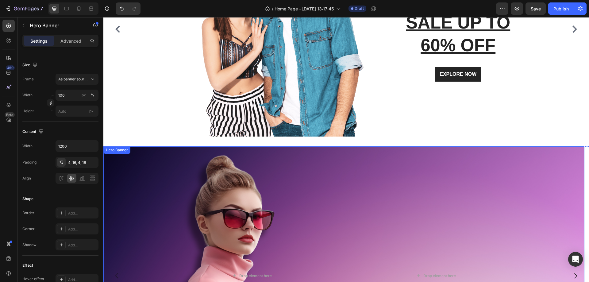
click at [339, 166] on div "Background Image" at bounding box center [343, 275] width 481 height 259
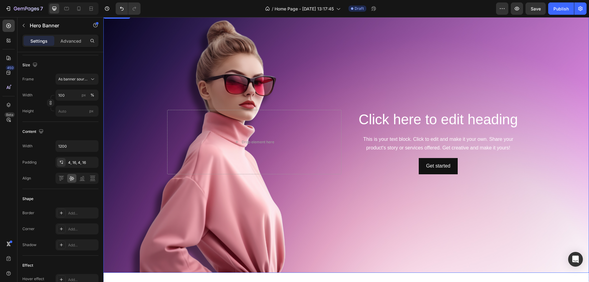
scroll to position [368, 0]
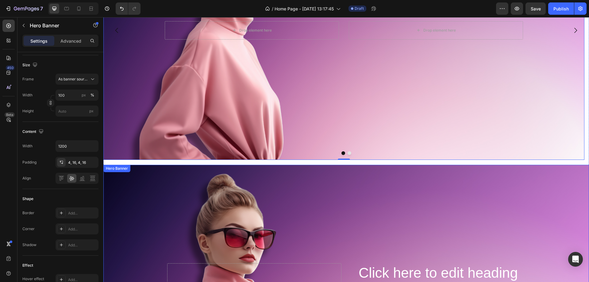
click at [154, 157] on icon at bounding box center [155, 158] width 5 height 5
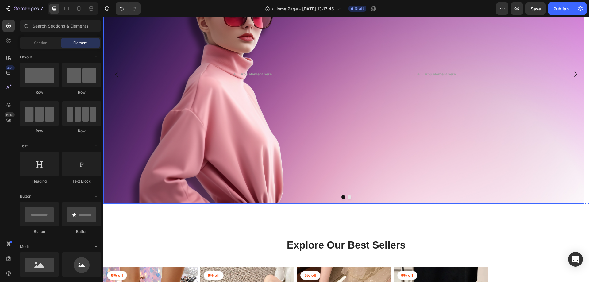
scroll to position [153, 0]
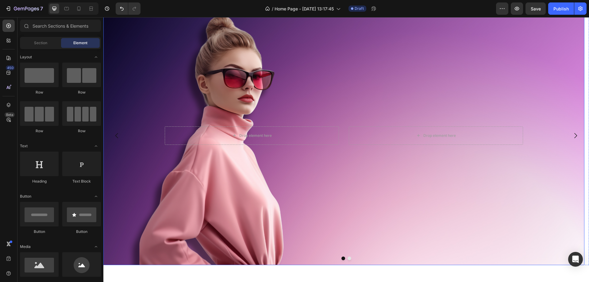
click at [304, 72] on div "Background Image" at bounding box center [343, 135] width 481 height 259
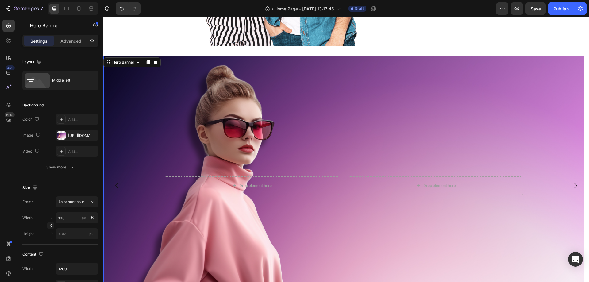
scroll to position [215, 0]
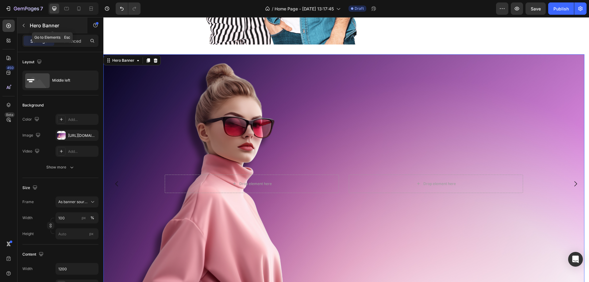
click at [24, 27] on icon "button" at bounding box center [23, 25] width 5 height 5
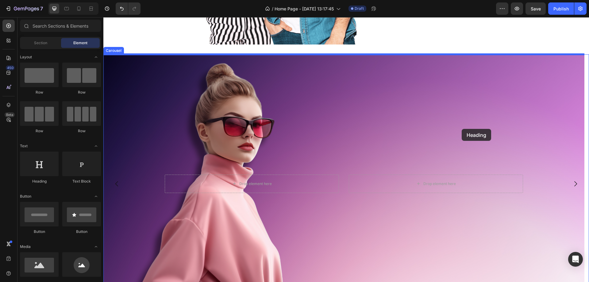
drag, startPoint x: 147, startPoint y: 188, endPoint x: 461, endPoint y: 129, distance: 319.4
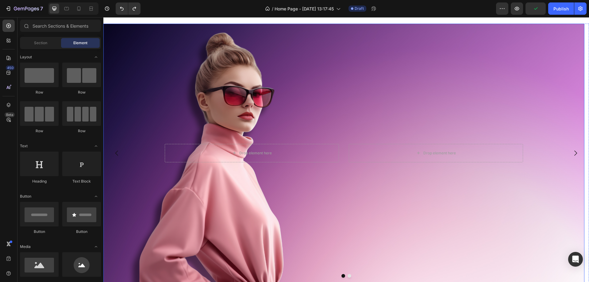
scroll to position [233, 0]
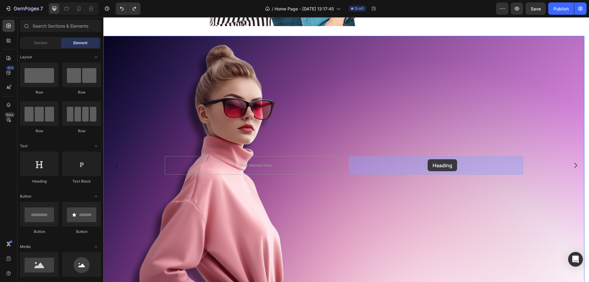
drag, startPoint x: 195, startPoint y: 162, endPoint x: 427, endPoint y: 159, distance: 232.4
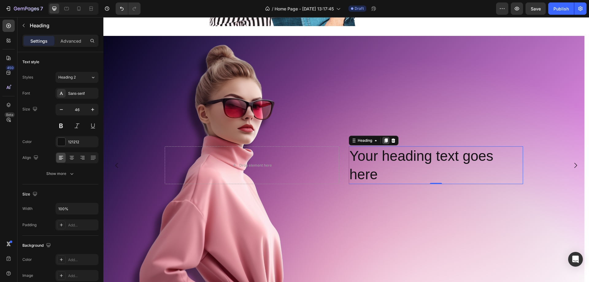
click at [386, 138] on icon at bounding box center [385, 140] width 5 height 5
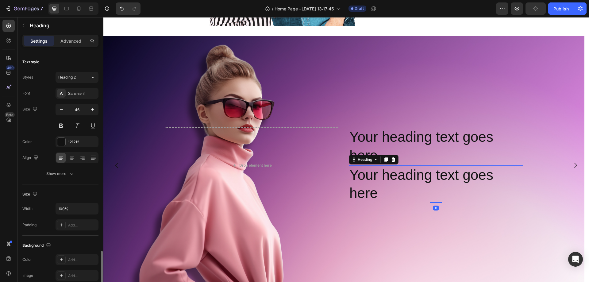
scroll to position [123, 0]
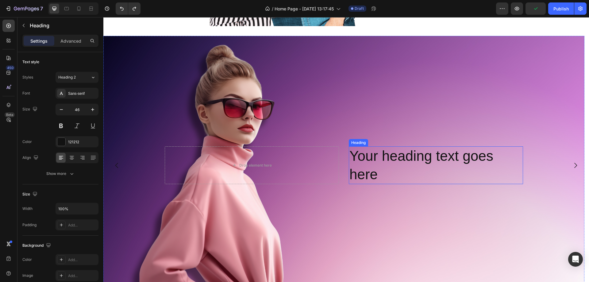
click at [395, 176] on h2 "Your heading text goes here" at bounding box center [436, 165] width 174 height 38
click at [391, 165] on h2 "Your heading text goes here" at bounding box center [436, 165] width 174 height 38
click at [391, 163] on p "Your heading text goes here" at bounding box center [435, 165] width 173 height 37
drag, startPoint x: 391, startPoint y: 163, endPoint x: 395, endPoint y: 163, distance: 3.4
click at [392, 163] on p "Your heading text goes here" at bounding box center [435, 165] width 173 height 37
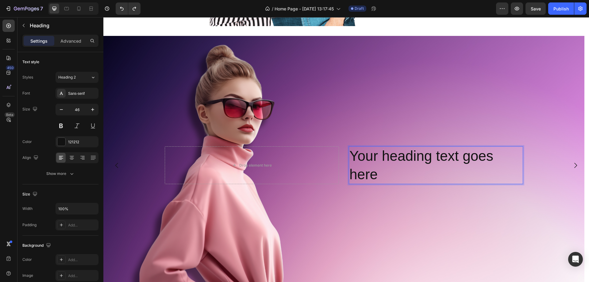
click at [481, 162] on p "Your heading text goes here" at bounding box center [435, 165] width 173 height 37
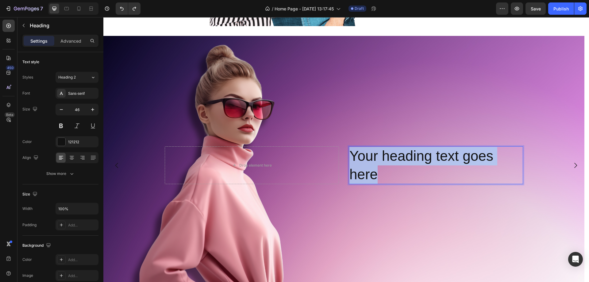
click at [481, 162] on p "Your heading text goes here" at bounding box center [435, 165] width 173 height 37
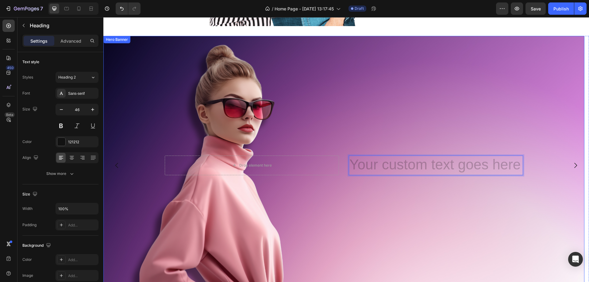
click at [384, 205] on div "Background Image" at bounding box center [343, 165] width 481 height 259
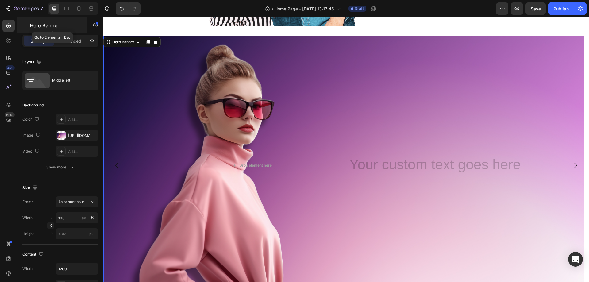
click at [21, 26] on button "button" at bounding box center [24, 26] width 10 height 10
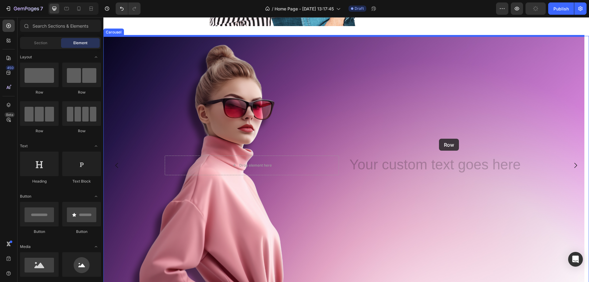
drag, startPoint x: 204, startPoint y: 109, endPoint x: 437, endPoint y: 138, distance: 233.9
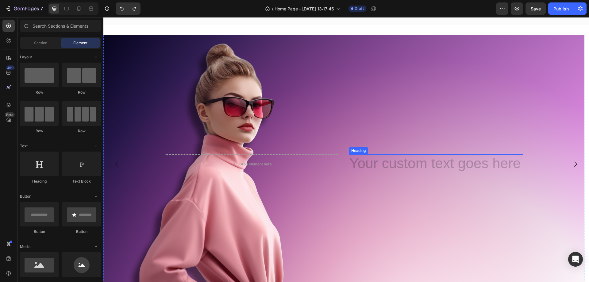
scroll to position [294, 0]
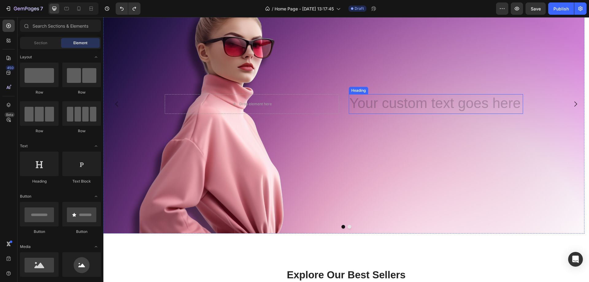
click at [398, 100] on h2 "Rich Text Editor. Editing area: main" at bounding box center [436, 104] width 174 height 20
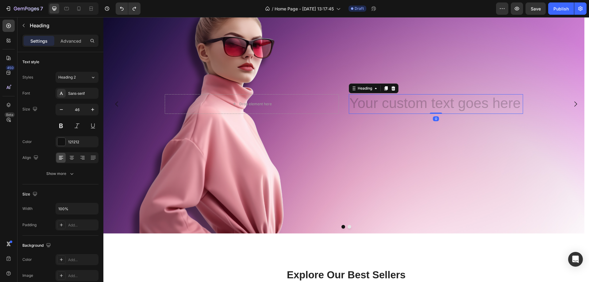
click at [383, 105] on h2 "Rich Text Editor. Editing area: main" at bounding box center [436, 104] width 174 height 20
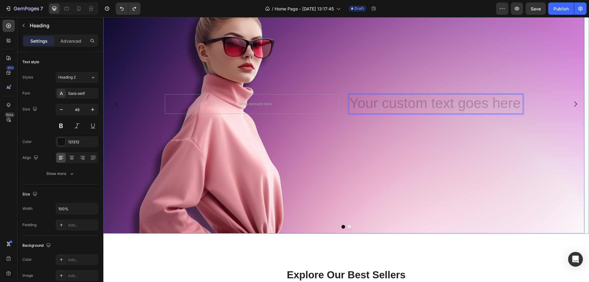
click at [383, 132] on div "Background Image" at bounding box center [343, 104] width 481 height 259
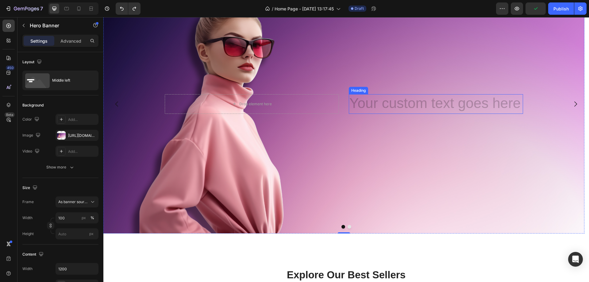
click at [379, 99] on h2 "Rich Text Editor. Editing area: main" at bounding box center [436, 104] width 174 height 20
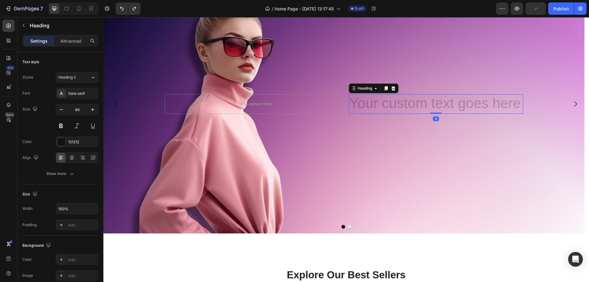
click at [379, 106] on h2 "Rich Text Editor. Editing area: main" at bounding box center [436, 104] width 174 height 20
click at [380, 105] on h2 "Rich Text Editor. Editing area: main" at bounding box center [436, 104] width 174 height 20
click at [384, 106] on h2 "Rich Text Editor. Editing area: main" at bounding box center [436, 104] width 174 height 20
click at [414, 111] on h2 "Rich Text Editor. Editing area: main" at bounding box center [436, 104] width 174 height 20
click at [416, 104] on h2 "Rich Text Editor. Editing area: main" at bounding box center [436, 104] width 174 height 20
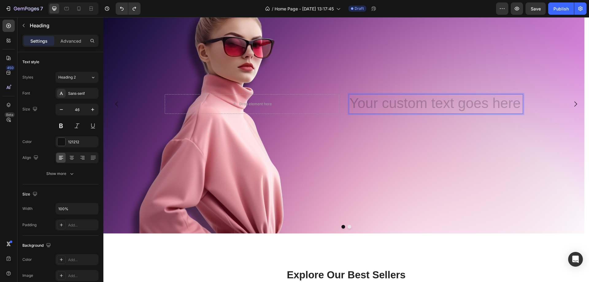
click at [429, 107] on h2 "Rich Text Editor. Editing area: main" at bounding box center [436, 104] width 174 height 20
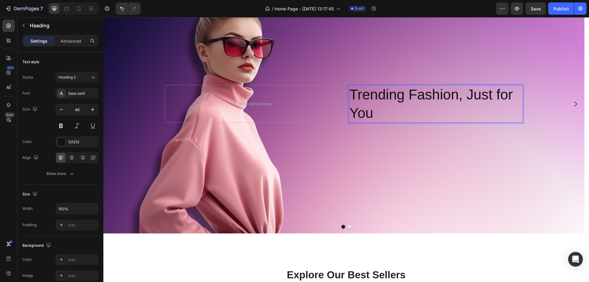
click at [362, 99] on p "Trending Fashion, Just for You" at bounding box center [435, 104] width 173 height 37
click at [366, 101] on p "Trending Fashion, Just for You" at bounding box center [435, 104] width 173 height 37
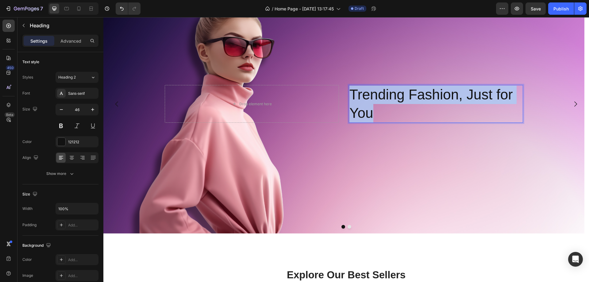
click at [366, 101] on h2 "Trending Fashion, Just for You" at bounding box center [436, 104] width 174 height 38
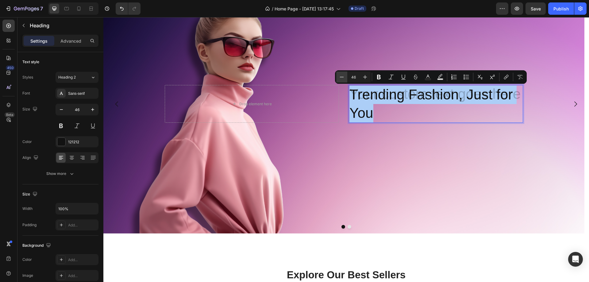
click at [341, 80] on button "Minus" at bounding box center [341, 76] width 11 height 11
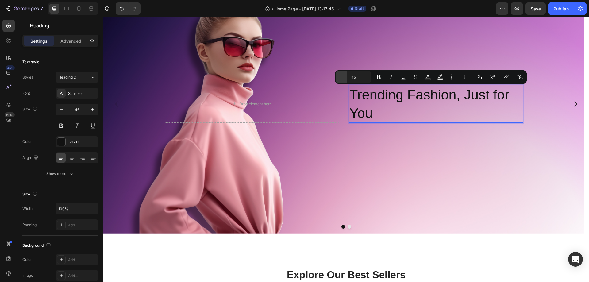
click at [341, 80] on button "Minus" at bounding box center [341, 76] width 11 height 11
type input "41"
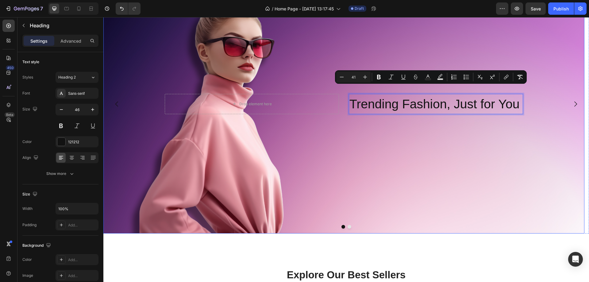
click at [410, 162] on div "Background Image" at bounding box center [343, 104] width 481 height 259
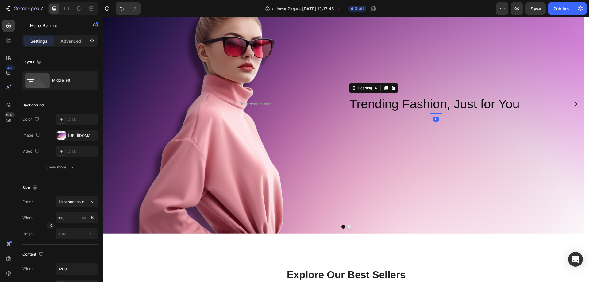
click at [371, 106] on span "Trending Fashion, Just for You" at bounding box center [434, 104] width 170 height 14
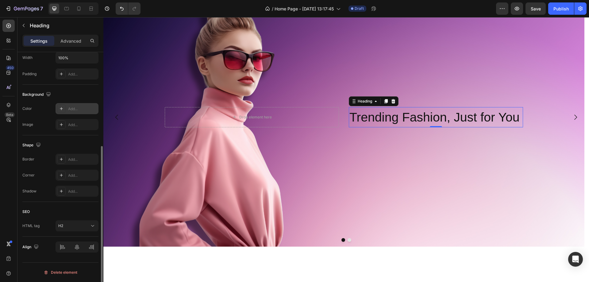
scroll to position [0, 0]
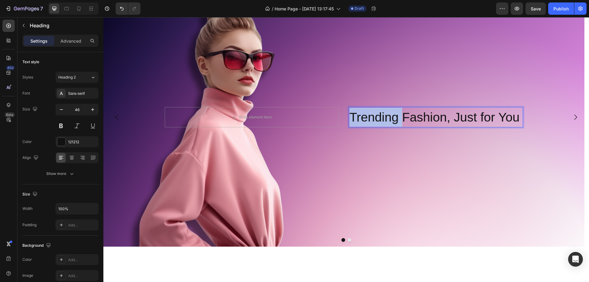
click at [364, 118] on span "Trending Fashion, Just for You" at bounding box center [434, 117] width 170 height 14
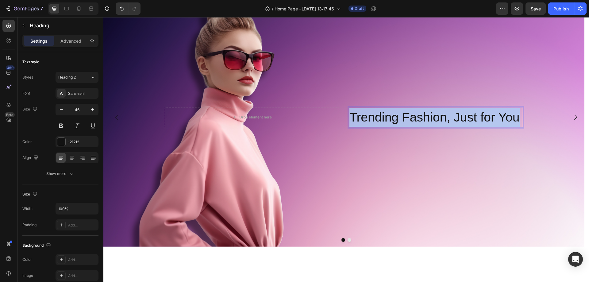
click at [364, 118] on span "Trending Fashion, Just for You" at bounding box center [434, 117] width 170 height 14
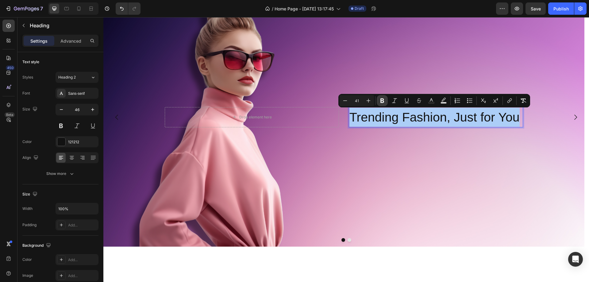
drag, startPoint x: 380, startPoint y: 101, endPoint x: 283, endPoint y: 123, distance: 99.5
click at [380, 101] on icon "Editor contextual toolbar" at bounding box center [382, 100] width 6 height 6
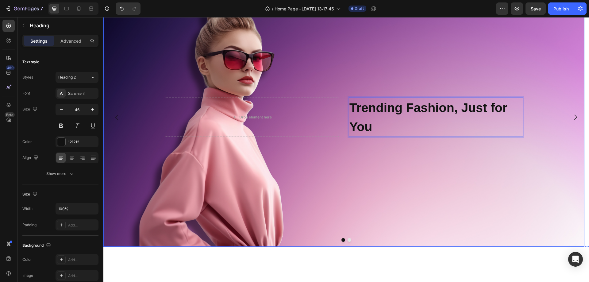
click at [392, 168] on div "Background Image" at bounding box center [343, 117] width 481 height 259
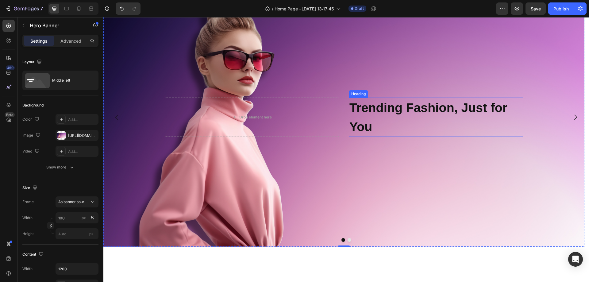
click at [387, 115] on p "⁠⁠⁠⁠⁠⁠⁠ Trending Fashion, Just for You" at bounding box center [435, 117] width 173 height 38
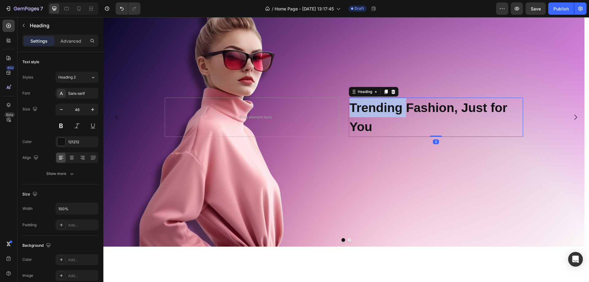
click at [364, 108] on strong "Trending Fashion, Just for You" at bounding box center [428, 117] width 158 height 33
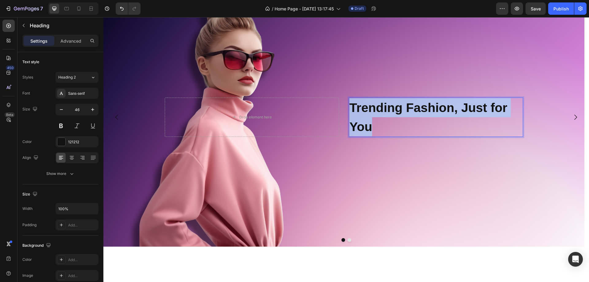
click at [364, 108] on strong "Trending Fashion, Just for You" at bounding box center [428, 117] width 158 height 33
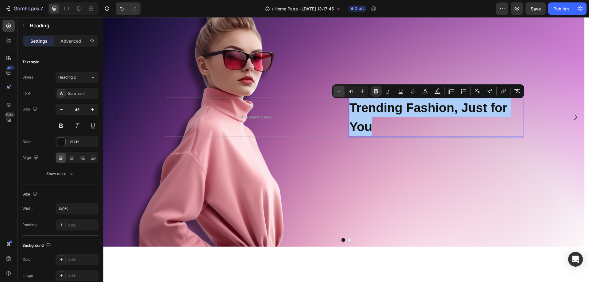
click at [342, 91] on button "Minus" at bounding box center [338, 91] width 11 height 11
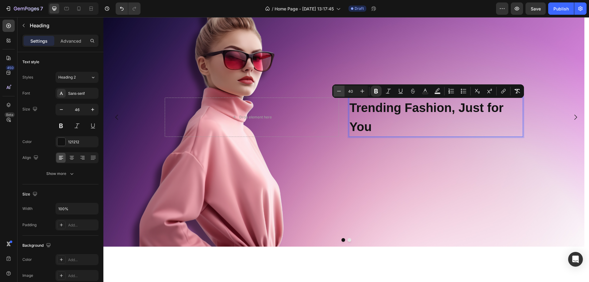
click at [342, 91] on button "Minus" at bounding box center [338, 91] width 11 height 11
type input "38"
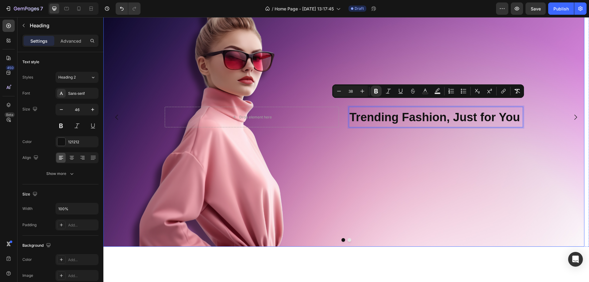
click at [412, 209] on div "Background Image" at bounding box center [343, 117] width 481 height 259
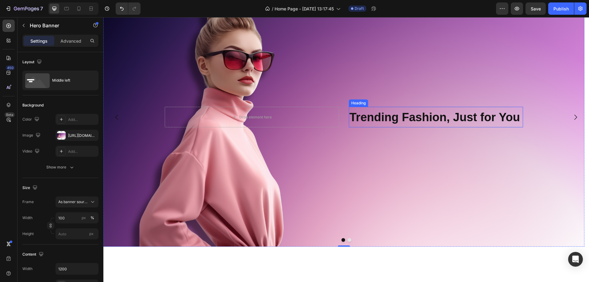
click at [368, 118] on strong "Trending Fashion, Just for You" at bounding box center [434, 117] width 170 height 13
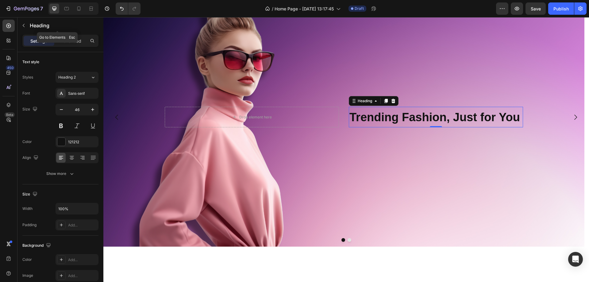
click at [20, 20] on div "Heading" at bounding box center [57, 25] width 80 height 16
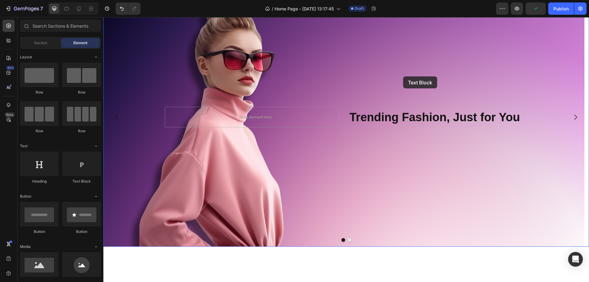
drag, startPoint x: 203, startPoint y: 181, endPoint x: 403, endPoint y: 76, distance: 225.7
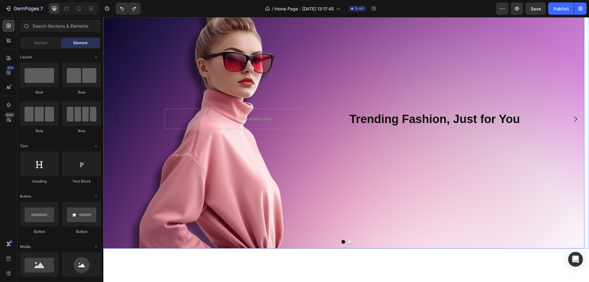
scroll to position [240, 0]
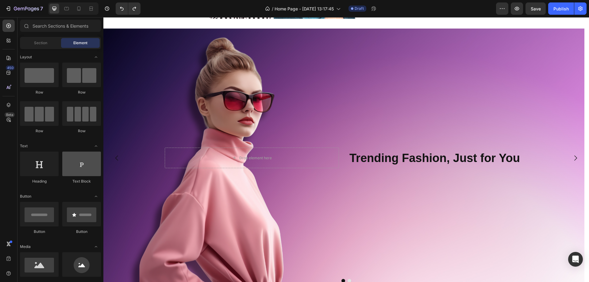
click at [76, 165] on div at bounding box center [81, 163] width 39 height 25
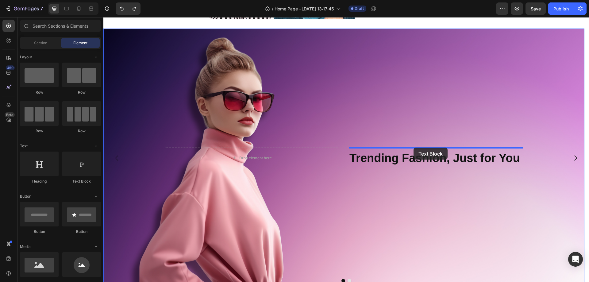
drag, startPoint x: 181, startPoint y: 184, endPoint x: 413, endPoint y: 147, distance: 234.9
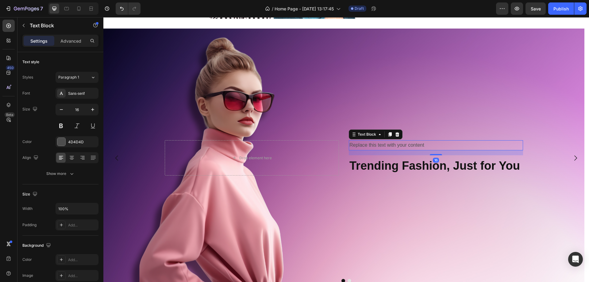
click at [388, 142] on div "Replace this text with your content" at bounding box center [436, 145] width 174 height 10
click at [388, 142] on p "Replace this text with your content" at bounding box center [435, 145] width 173 height 9
click at [489, 145] on p "Replace this text with your content" at bounding box center [435, 145] width 173 height 9
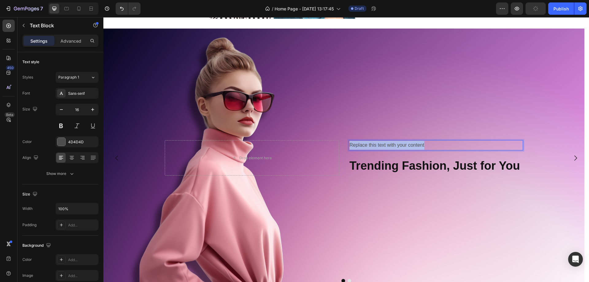
click at [489, 145] on p "Replace this text with your content" at bounding box center [435, 145] width 173 height 9
click at [425, 150] on div "Adorn Yourself in All New Outfits" at bounding box center [436, 145] width 174 height 10
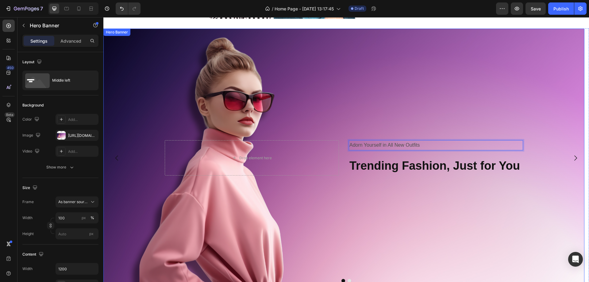
click at [421, 151] on div "Adorn Yourself in All New Outfits Text Block 16 ⁠⁠⁠⁠⁠⁠⁠ Trending Fashion, Just …" at bounding box center [436, 158] width 174 height 36
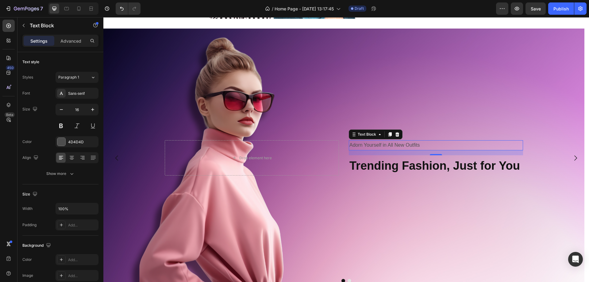
click at [428, 148] on p "Adorn Yourself in All New Outfits" at bounding box center [435, 145] width 173 height 9
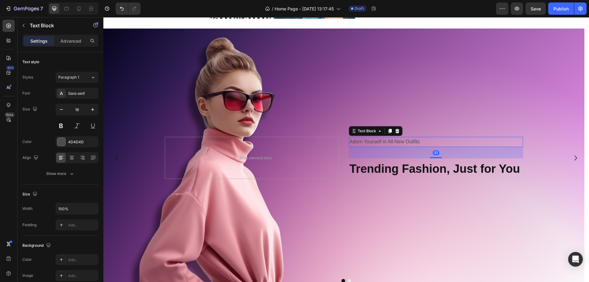
drag, startPoint x: 436, startPoint y: 154, endPoint x: 436, endPoint y: 161, distance: 6.5
click at [436, 161] on div "Adorn Yourself in All New Outfits Text Block 37 ⁠⁠⁠⁠⁠⁠⁠ Trending Fashion, Just …" at bounding box center [436, 158] width 174 height 42
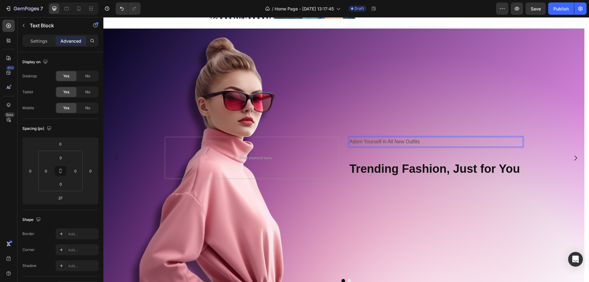
click at [433, 142] on p "Adorn Yourself in All New Outfits" at bounding box center [435, 141] width 173 height 9
click at [413, 142] on p "Adorn Yourself in All New Outfits" at bounding box center [435, 141] width 173 height 9
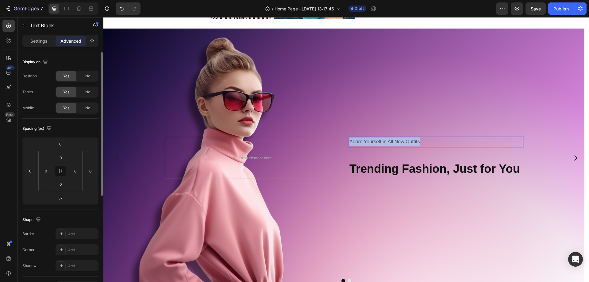
scroll to position [92, 0]
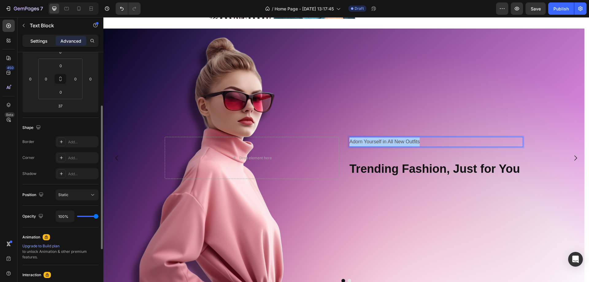
click at [41, 43] on p "Settings" at bounding box center [38, 41] width 17 height 6
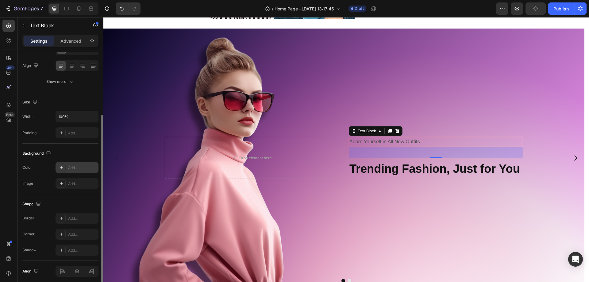
click at [71, 164] on div "Add..." at bounding box center [76, 167] width 43 height 11
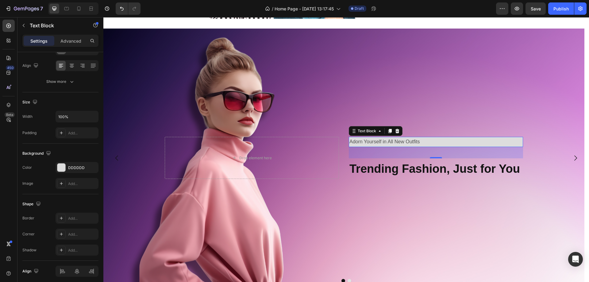
click at [7, 170] on div "450 Beta" at bounding box center [8, 129] width 12 height 218
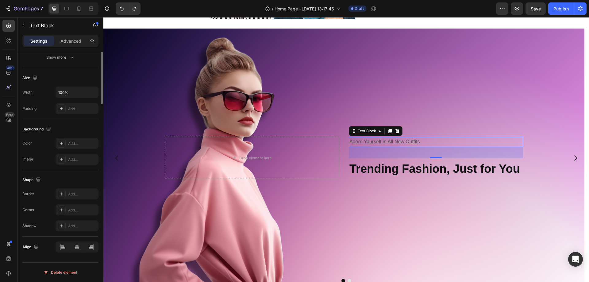
scroll to position [0, 0]
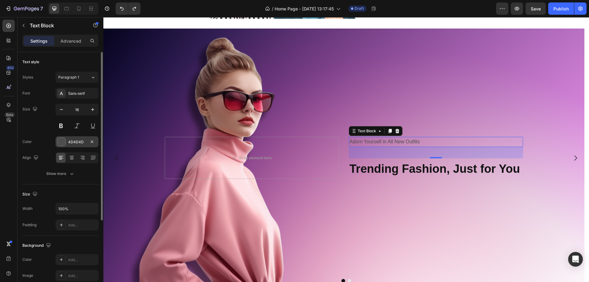
click at [64, 141] on div at bounding box center [61, 142] width 8 height 8
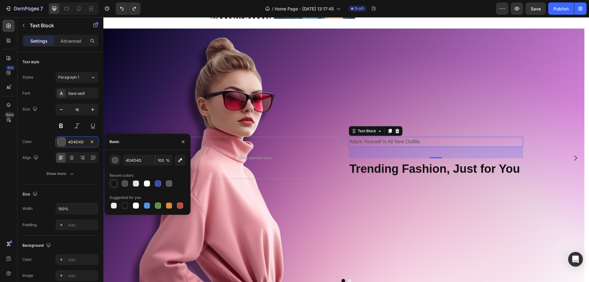
click at [113, 184] on div at bounding box center [114, 183] width 6 height 6
type input "121212"
click at [59, 126] on button at bounding box center [60, 125] width 11 height 11
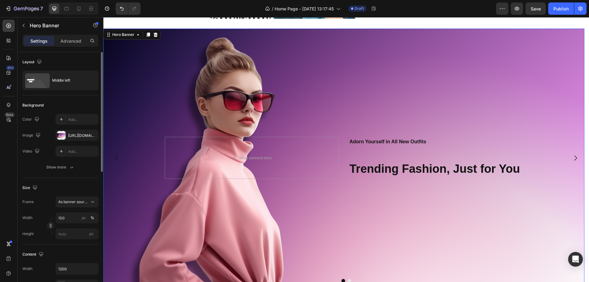
click at [381, 185] on div "Background Image" at bounding box center [343, 158] width 481 height 259
click at [25, 22] on button "button" at bounding box center [24, 26] width 10 height 10
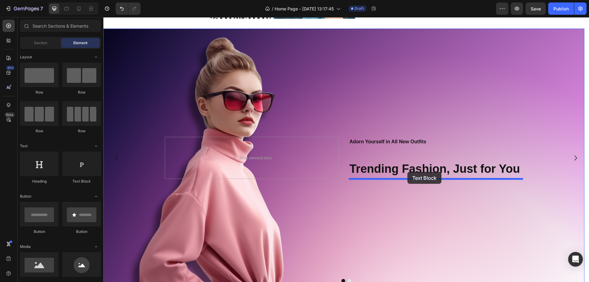
drag, startPoint x: 202, startPoint y: 194, endPoint x: 409, endPoint y: 172, distance: 208.8
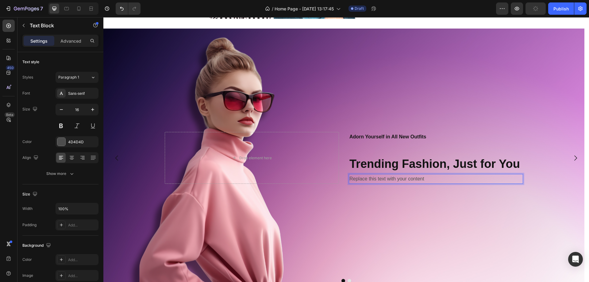
click at [417, 177] on div "Replace this text with your content" at bounding box center [436, 179] width 174 height 10
click at [417, 177] on p "Replace this text with your content" at bounding box center [435, 178] width 173 height 9
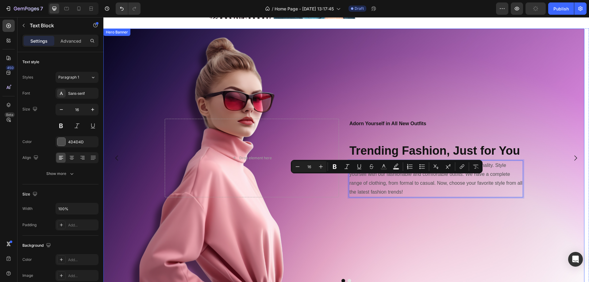
scroll to position [227, 0]
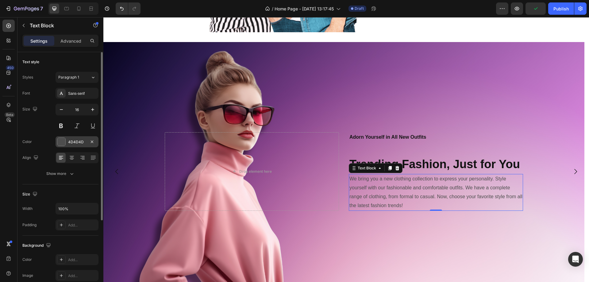
click at [61, 139] on div at bounding box center [61, 142] width 8 height 8
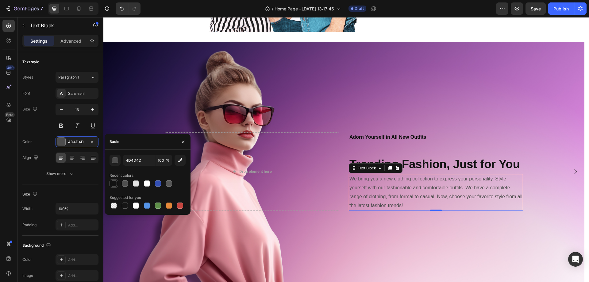
click at [113, 182] on div at bounding box center [114, 183] width 6 height 6
type input "121212"
click at [61, 126] on button at bounding box center [60, 125] width 11 height 11
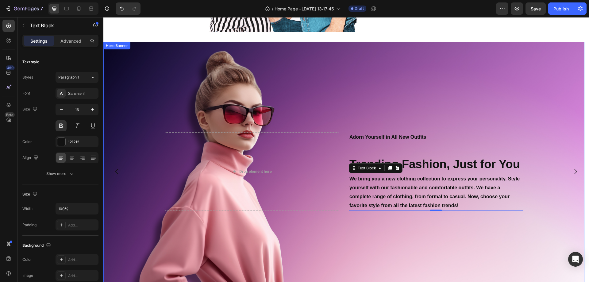
click at [426, 234] on div "Background Image" at bounding box center [343, 171] width 481 height 259
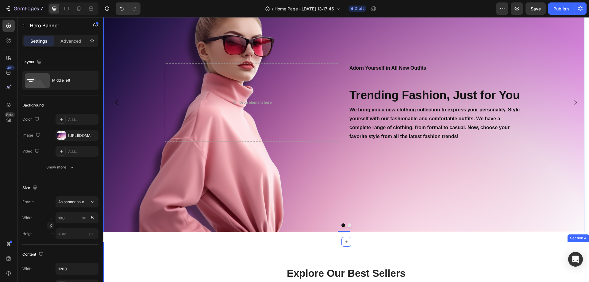
scroll to position [288, 0]
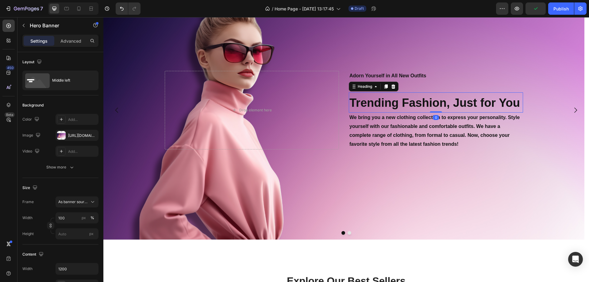
click at [392, 104] on strong "Trending Fashion, Just for You" at bounding box center [434, 102] width 170 height 13
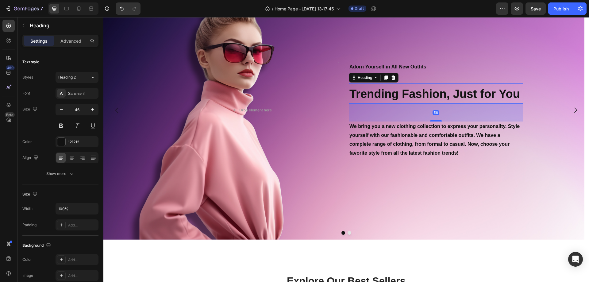
drag, startPoint x: 433, startPoint y: 112, endPoint x: 435, endPoint y: 131, distance: 18.3
click at [435, 131] on div "Adorn Yourself in All New Outfits Text Block ⁠⁠⁠⁠⁠⁠⁠ Trending Fashion, Just for…" at bounding box center [436, 110] width 174 height 96
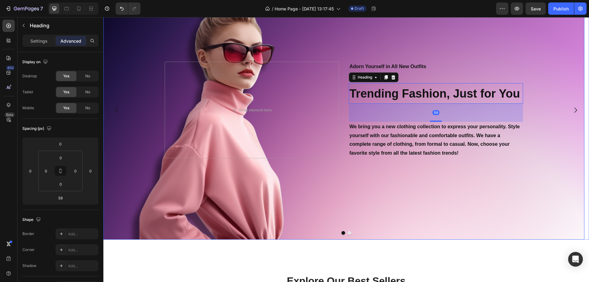
click at [408, 201] on div "Background Image" at bounding box center [343, 110] width 481 height 259
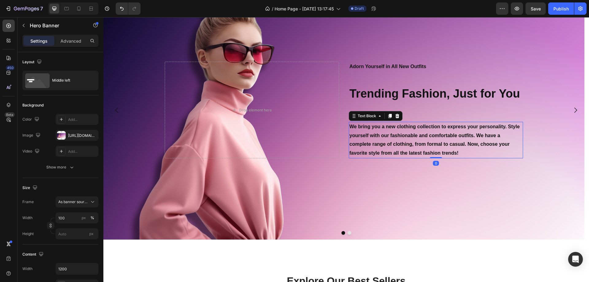
click at [375, 123] on p "We bring you a new clothing collection to express your personality. Style yours…" at bounding box center [435, 139] width 173 height 35
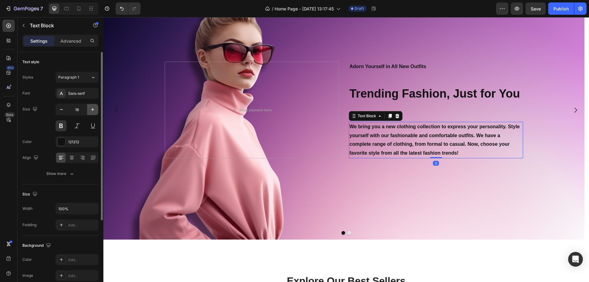
click at [92, 110] on icon "button" at bounding box center [93, 109] width 6 height 6
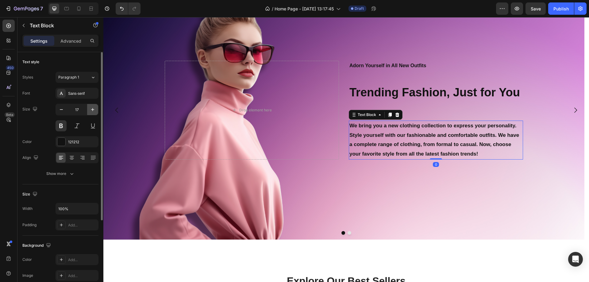
click at [92, 110] on icon "button" at bounding box center [93, 109] width 6 height 6
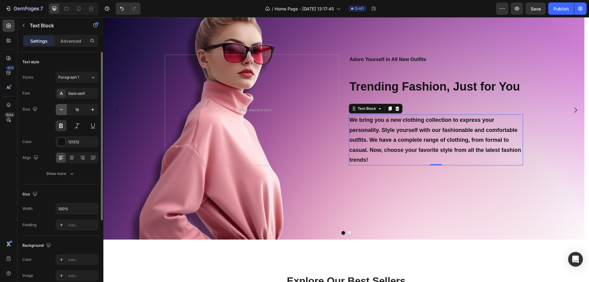
click at [62, 108] on icon "button" at bounding box center [61, 109] width 6 height 6
type input "17"
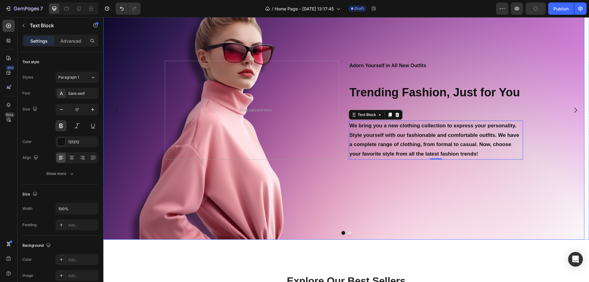
click at [444, 208] on div "Background Image" at bounding box center [343, 110] width 481 height 259
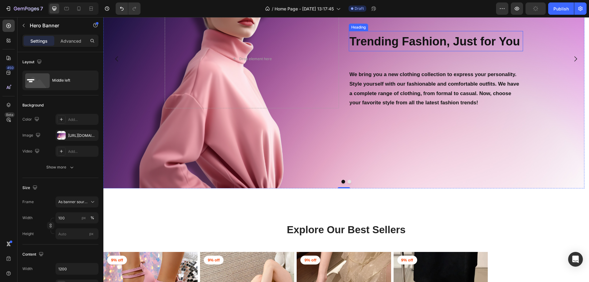
scroll to position [166, 0]
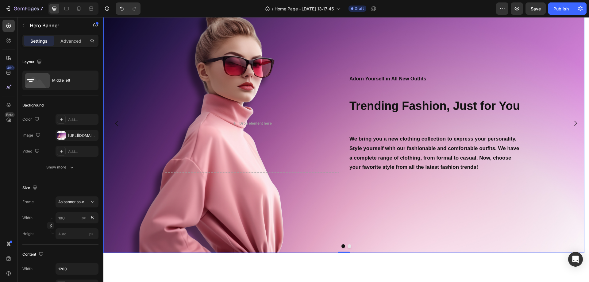
click at [442, 63] on div "Background Image" at bounding box center [343, 123] width 481 height 259
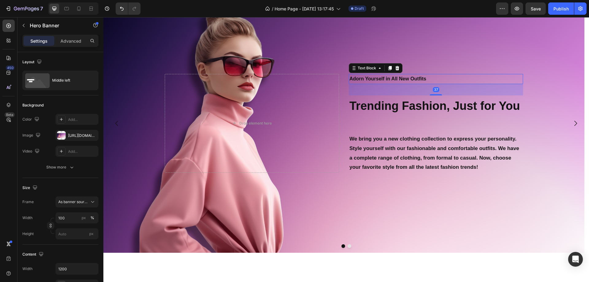
click at [408, 78] on p "Adorn Yourself in All New Outfits" at bounding box center [435, 78] width 173 height 9
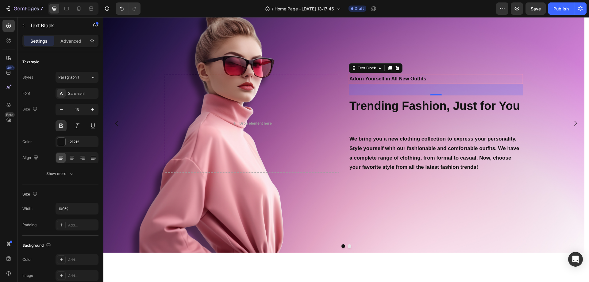
drag, startPoint x: 436, startPoint y: 93, endPoint x: 436, endPoint y: 88, distance: 4.9
click at [436, 88] on div "37" at bounding box center [436, 89] width 174 height 11
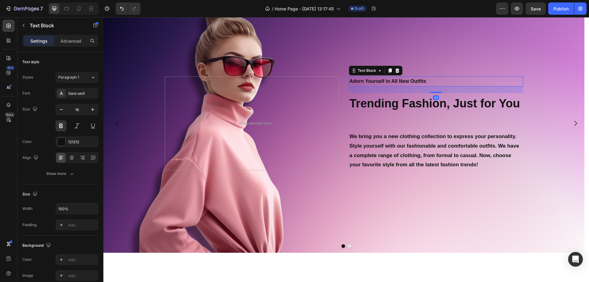
drag, startPoint x: 436, startPoint y: 94, endPoint x: 435, endPoint y: 90, distance: 4.9
click at [435, 86] on div "21" at bounding box center [436, 86] width 174 height 0
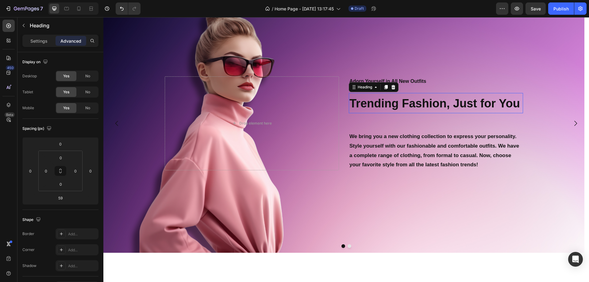
click at [427, 104] on strong "Trending Fashion, Just for You" at bounding box center [434, 103] width 170 height 13
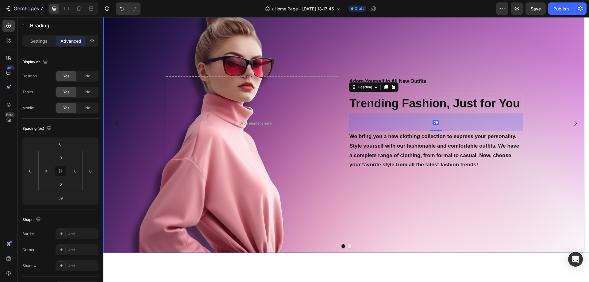
click at [437, 236] on div "Background Image" at bounding box center [343, 123] width 481 height 259
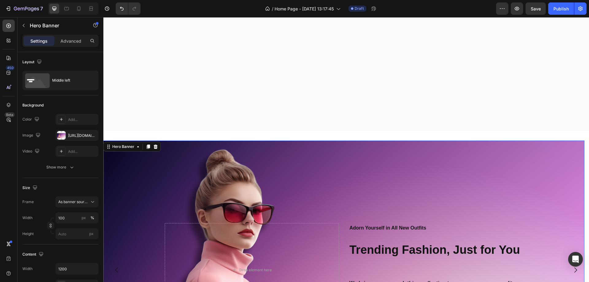
scroll to position [312, 0]
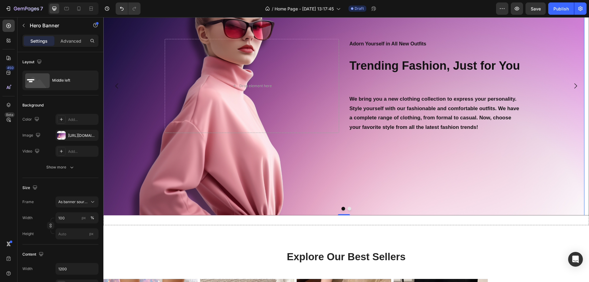
click at [347, 208] on button "Dot" at bounding box center [349, 209] width 4 height 4
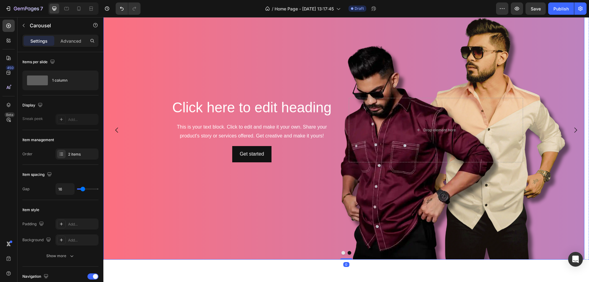
scroll to position [251, 0]
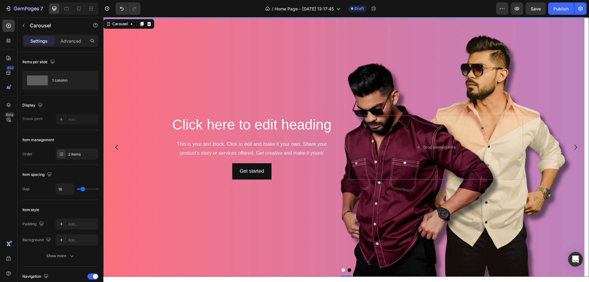
click at [343, 269] on div at bounding box center [345, 270] width 485 height 4
click at [341, 270] on button "Dot" at bounding box center [343, 270] width 4 height 4
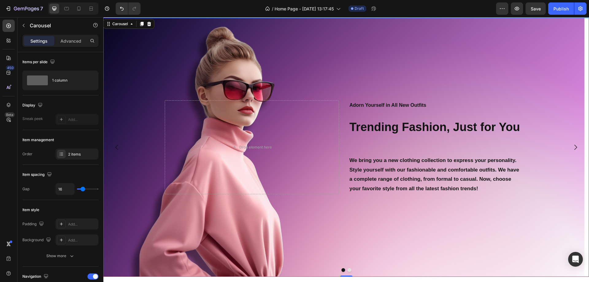
click at [440, 10] on div "/ Home Page - [DATE] 13:17:45 Draft" at bounding box center [320, 8] width 350 height 12
click at [574, 146] on icon "Carousel Next Arrow" at bounding box center [575, 146] width 3 height 5
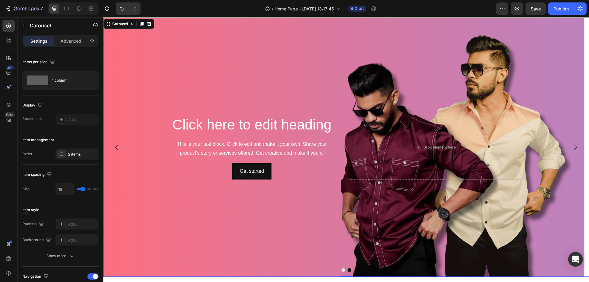
click at [341, 270] on button "Dot" at bounding box center [343, 270] width 4 height 4
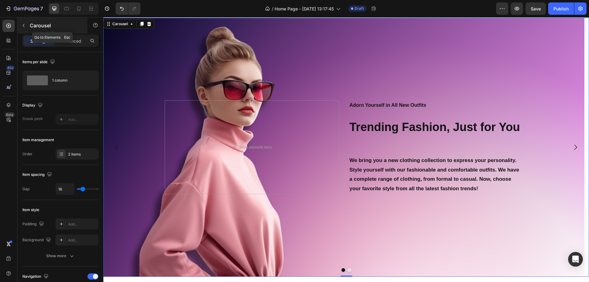
click at [21, 24] on button "button" at bounding box center [24, 26] width 10 height 10
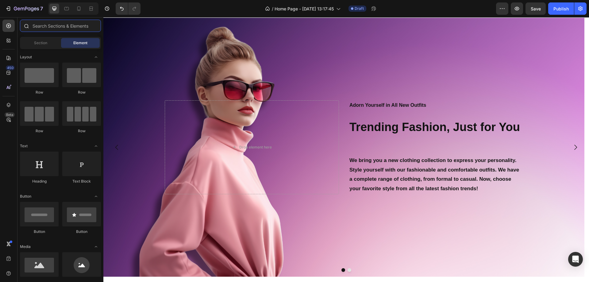
click at [46, 25] on input "text" at bounding box center [60, 26] width 81 height 12
type input "b"
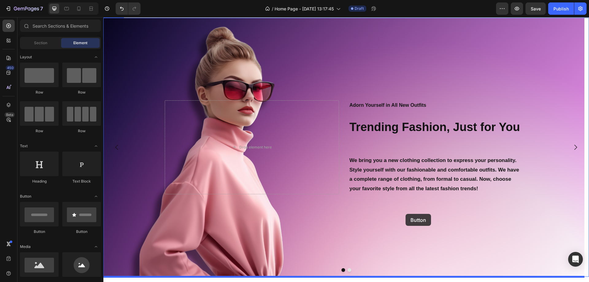
drag, startPoint x: 138, startPoint y: 230, endPoint x: 405, endPoint y: 214, distance: 268.1
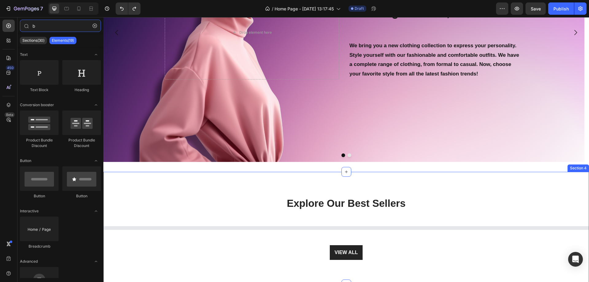
scroll to position [304, 0]
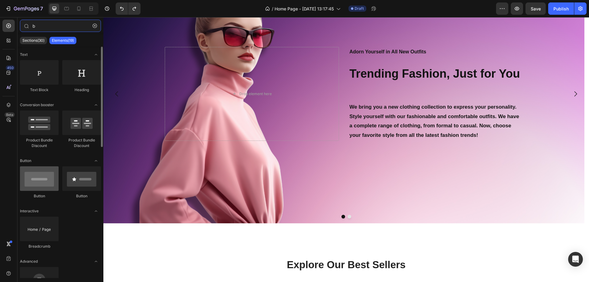
type input "b"
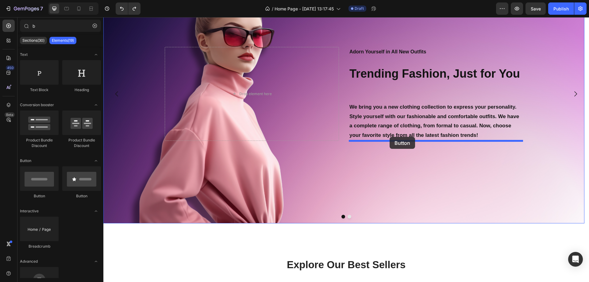
drag, startPoint x: 204, startPoint y: 174, endPoint x: 389, endPoint y: 137, distance: 189.5
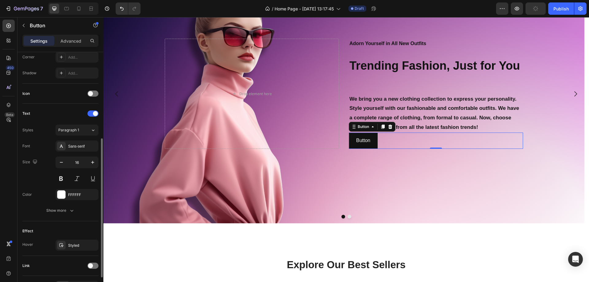
scroll to position [193, 0]
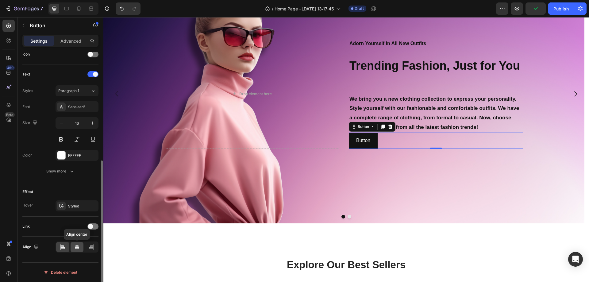
click at [74, 246] on div at bounding box center [77, 247] width 13 height 10
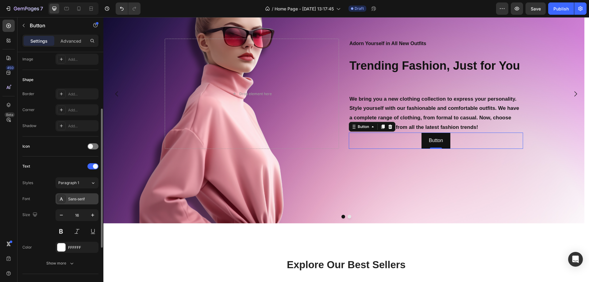
scroll to position [39, 0]
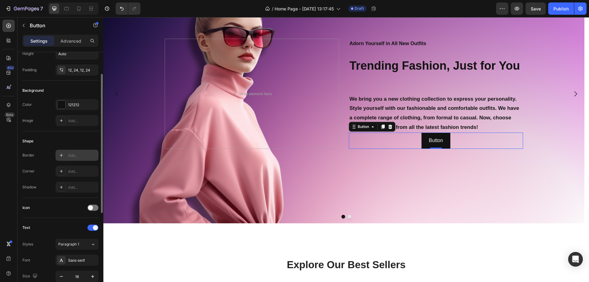
click at [82, 158] on div "Add..." at bounding box center [82, 156] width 29 height 6
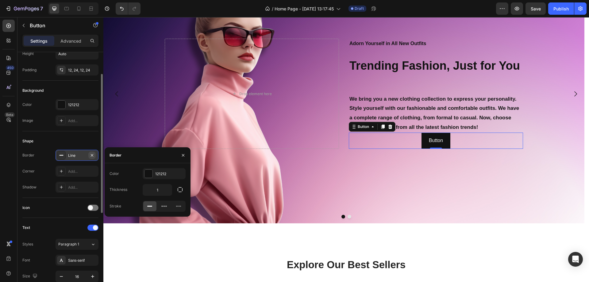
click at [90, 154] on icon "button" at bounding box center [92, 155] width 5 height 5
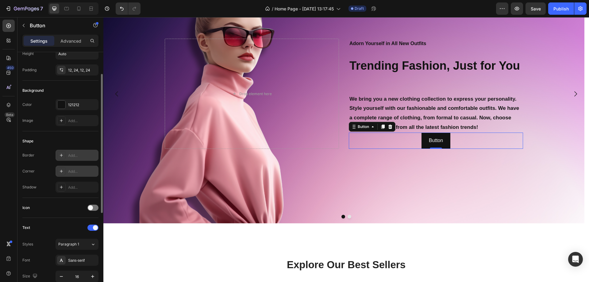
click at [84, 166] on div "Add..." at bounding box center [76, 171] width 43 height 11
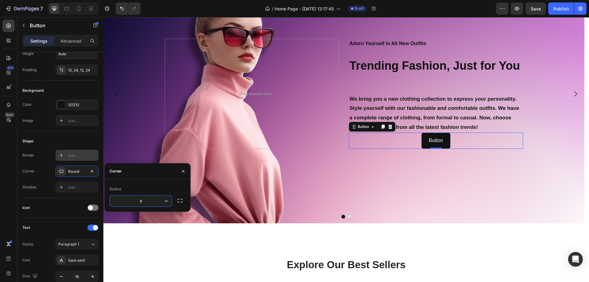
click at [166, 201] on icon "button" at bounding box center [166, 201] width 6 height 6
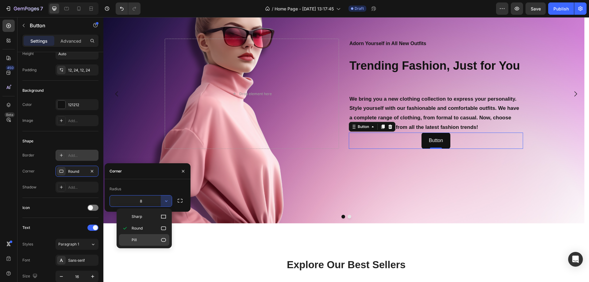
drag, startPoint x: 146, startPoint y: 243, endPoint x: 42, endPoint y: 225, distance: 104.8
click at [146, 243] on div "Pill" at bounding box center [144, 240] width 50 height 12
type input "9999"
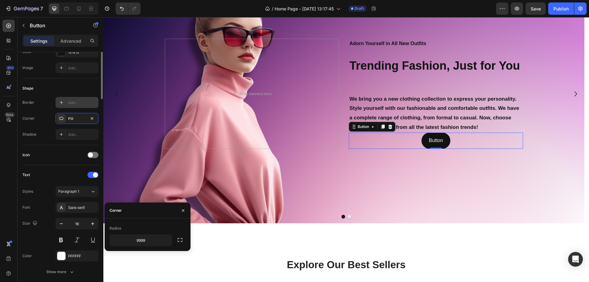
scroll to position [0, 0]
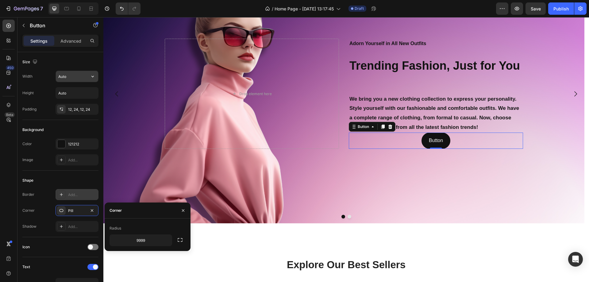
click at [73, 79] on input "Auto" at bounding box center [77, 76] width 42 height 11
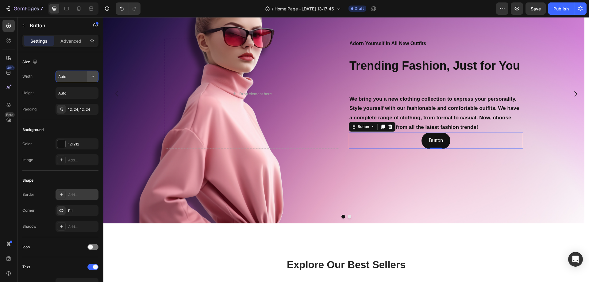
click at [92, 78] on icon "button" at bounding box center [93, 76] width 6 height 6
click at [82, 105] on p "Full 100%" at bounding box center [75, 104] width 35 height 6
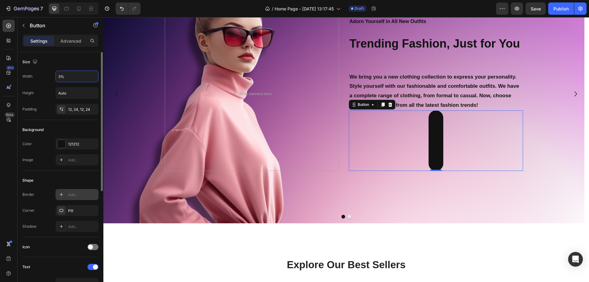
type input "30%"
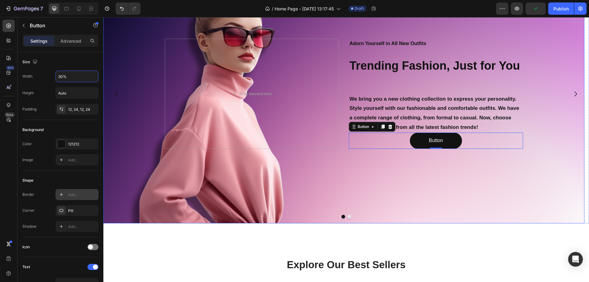
click at [358, 181] on div "Background Image" at bounding box center [343, 93] width 481 height 259
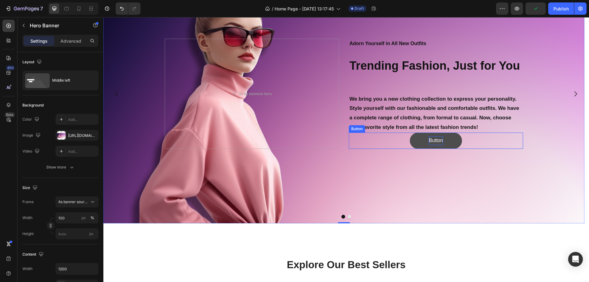
click at [435, 139] on p "Button" at bounding box center [436, 140] width 14 height 9
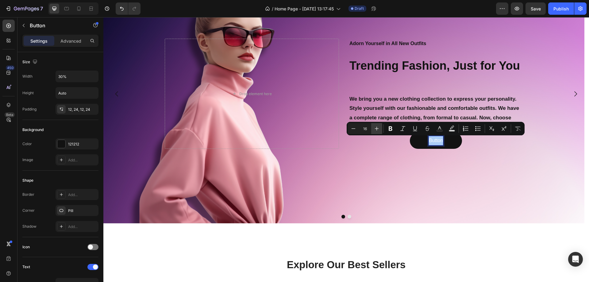
click at [374, 129] on icon "Editor contextual toolbar" at bounding box center [376, 128] width 6 height 6
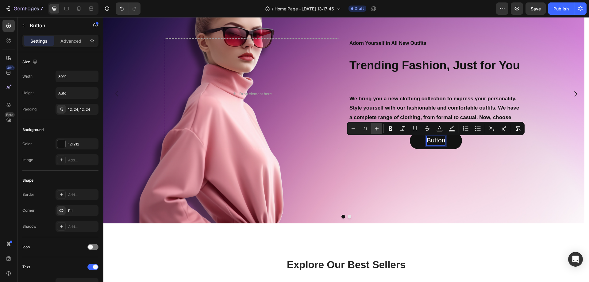
click at [374, 129] on icon "Editor contextual toolbar" at bounding box center [376, 128] width 6 height 6
type input "22"
click at [429, 195] on div "Background Image" at bounding box center [343, 93] width 481 height 259
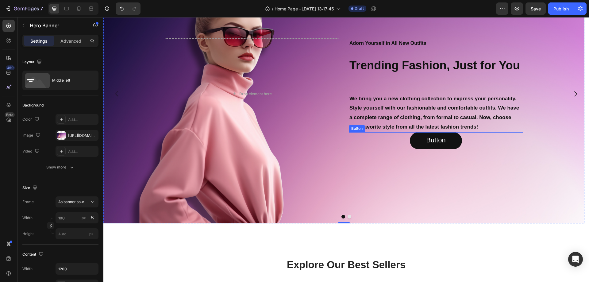
click at [386, 148] on div "Button Button" at bounding box center [436, 140] width 174 height 17
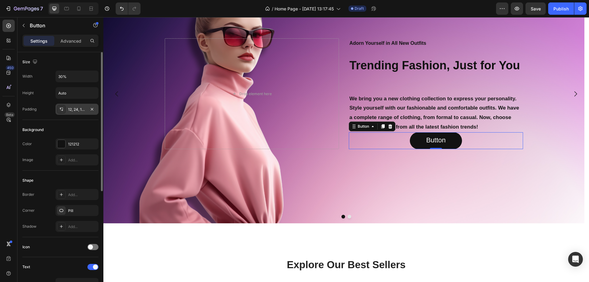
click at [79, 110] on div "12, 24, 12, 24" at bounding box center [77, 110] width 18 height 6
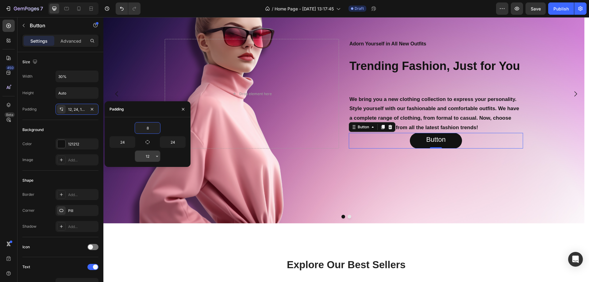
type input "8"
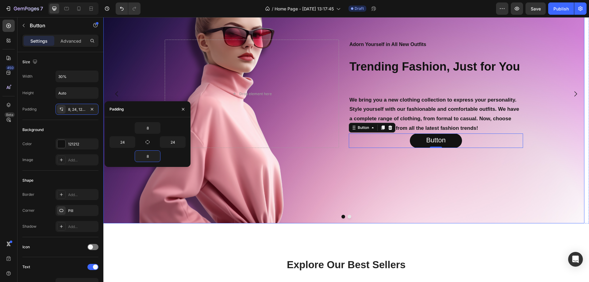
click at [190, 197] on div "Background Image" at bounding box center [343, 93] width 481 height 259
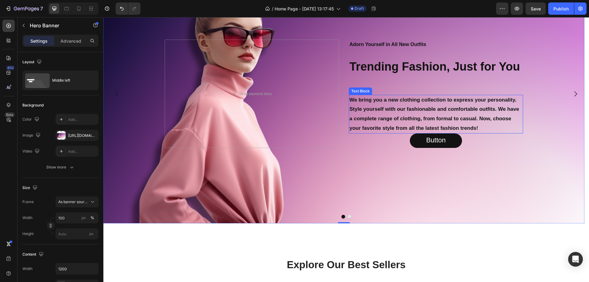
click at [428, 125] on p "We bring you a new clothing collection to express your personality. Style yours…" at bounding box center [435, 113] width 173 height 37
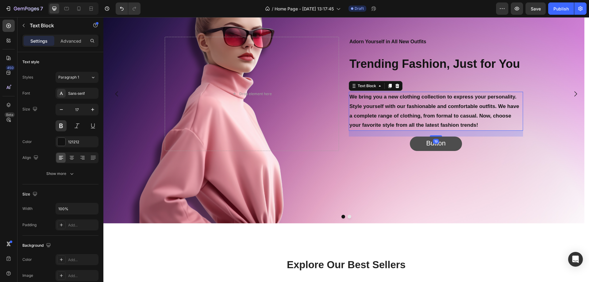
drag, startPoint x: 433, startPoint y: 132, endPoint x: 434, endPoint y: 138, distance: 5.9
click at [434, 138] on div "Adorn Yourself in All New Outfits Text Block ⁠⁠⁠⁠⁠⁠⁠ Trending Fashion, Just for…" at bounding box center [436, 94] width 174 height 114
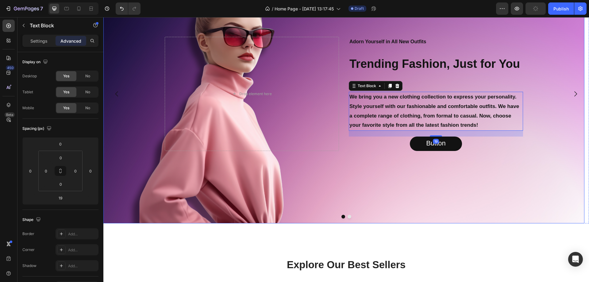
click at [457, 188] on div "Background Image" at bounding box center [343, 93] width 481 height 259
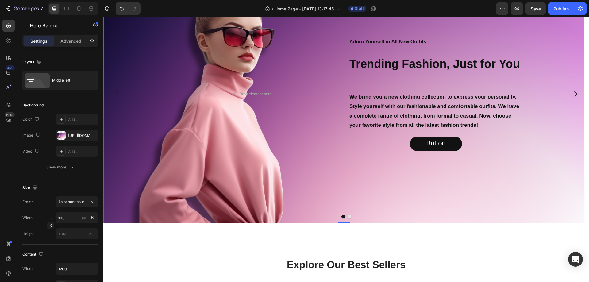
click at [413, 81] on div "Adorn Yourself in All New Outfits Text Block ⁠⁠⁠⁠⁠⁠⁠ Trending Fashion, Just for…" at bounding box center [436, 94] width 174 height 114
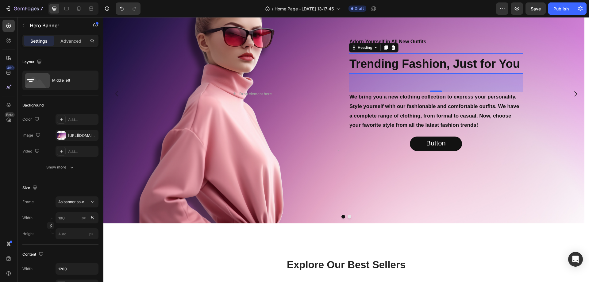
click at [415, 68] on strong "Trending Fashion, Just for You" at bounding box center [434, 63] width 170 height 13
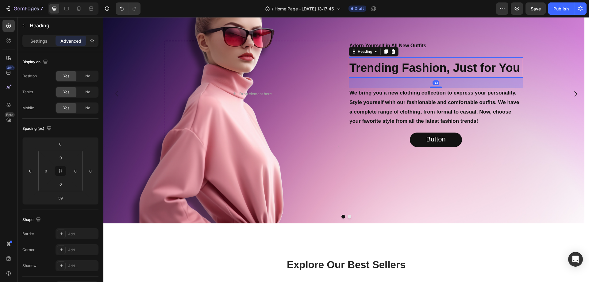
drag, startPoint x: 436, startPoint y: 91, endPoint x: 436, endPoint y: 83, distance: 8.0
click at [436, 78] on div "33" at bounding box center [436, 78] width 174 height 0
type input "33"
click at [482, 145] on div "Button Button" at bounding box center [436, 139] width 174 height 14
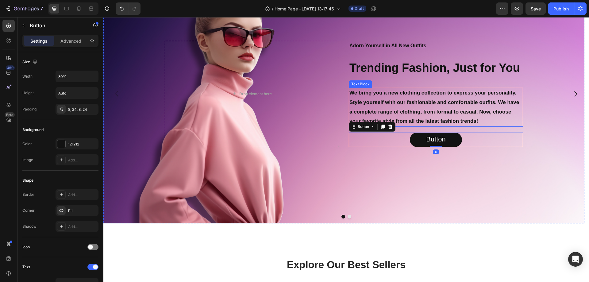
click at [427, 120] on p "We bring you a new clothing collection to express your personality. Style yours…" at bounding box center [435, 106] width 173 height 37
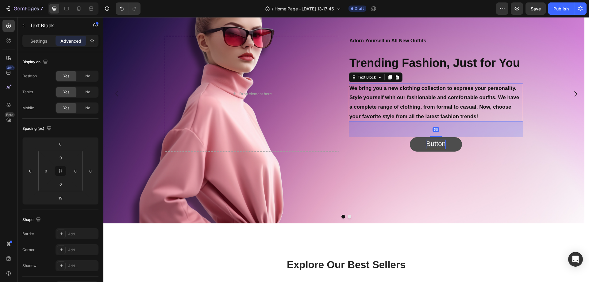
drag, startPoint x: 438, startPoint y: 132, endPoint x: 439, endPoint y: 142, distance: 9.5
click at [439, 142] on div "Adorn Yourself in All New Outfits Text Block ⁠⁠⁠⁠⁠⁠⁠ Trending Fashion, Just for…" at bounding box center [436, 94] width 174 height 116
type input "50"
click at [504, 169] on div "Background Image" at bounding box center [343, 93] width 481 height 259
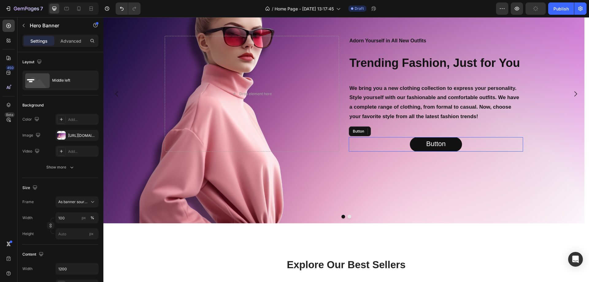
click at [398, 145] on div "Button Button" at bounding box center [436, 144] width 174 height 14
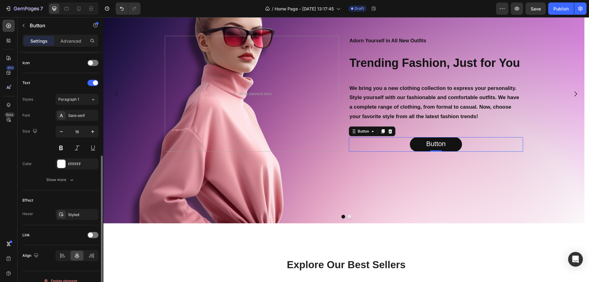
scroll to position [193, 0]
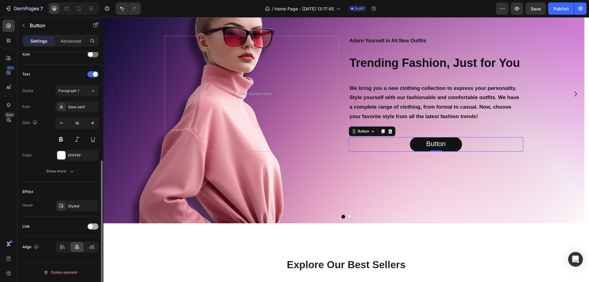
click at [90, 226] on span at bounding box center [90, 226] width 5 height 5
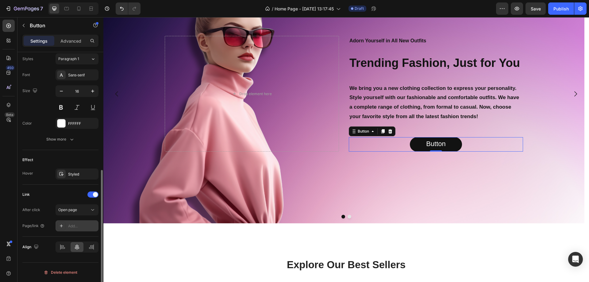
click at [73, 226] on div "Add..." at bounding box center [82, 226] width 29 height 6
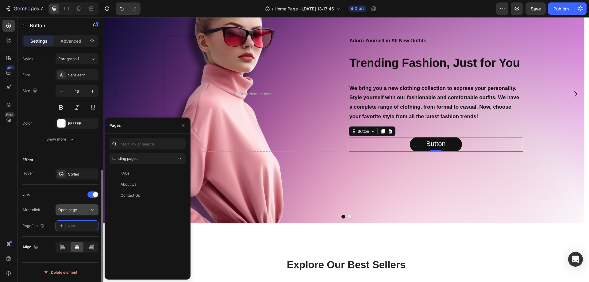
click at [95, 207] on icon at bounding box center [93, 210] width 6 height 6
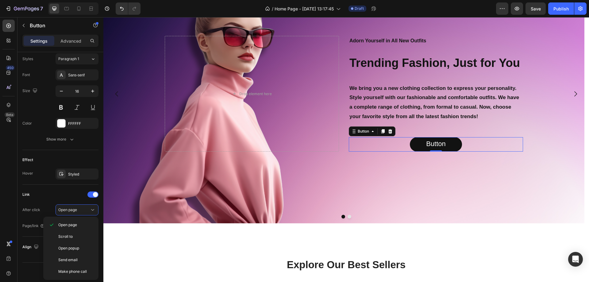
click at [5, 202] on div "450 Beta" at bounding box center [8, 129] width 12 height 218
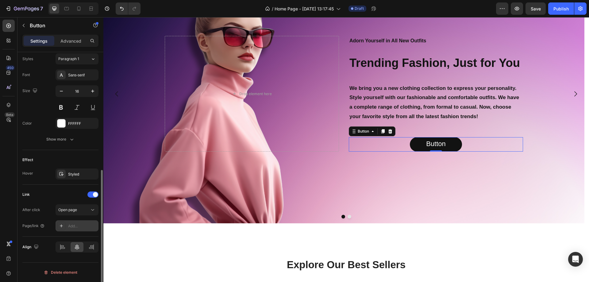
click at [86, 224] on div "Add..." at bounding box center [82, 226] width 29 height 6
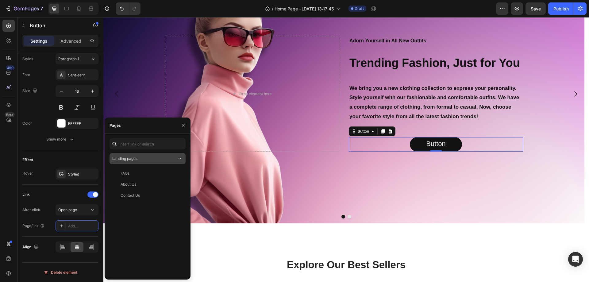
click at [177, 158] on icon at bounding box center [180, 158] width 6 height 6
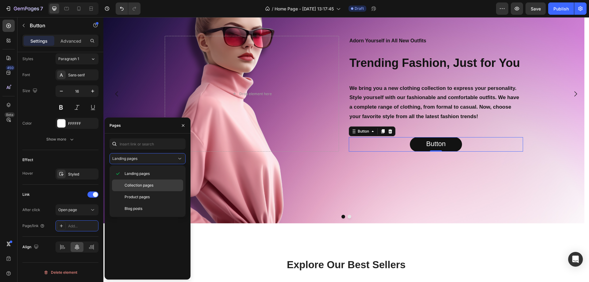
click at [155, 183] on p "Collection pages" at bounding box center [152, 185] width 56 height 6
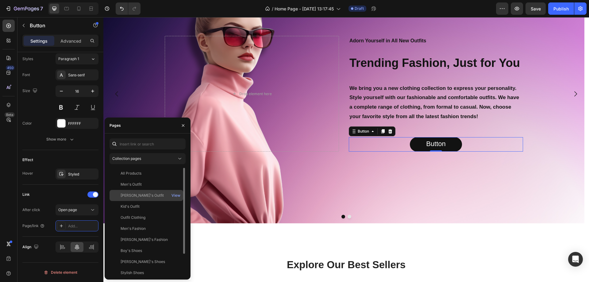
click at [141, 194] on div "Ladie's Outfit" at bounding box center [141, 196] width 43 height 6
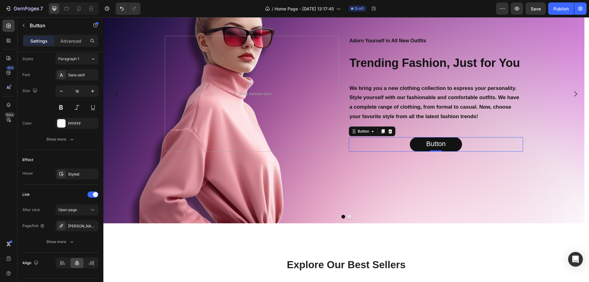
click at [3, 181] on div "450 Beta" at bounding box center [8, 129] width 12 height 218
click at [538, 10] on span "Save" at bounding box center [535, 8] width 10 height 5
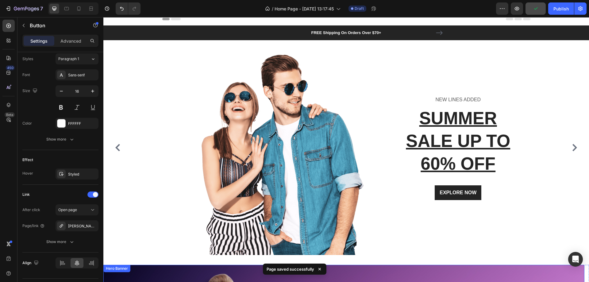
scroll to position [0, 0]
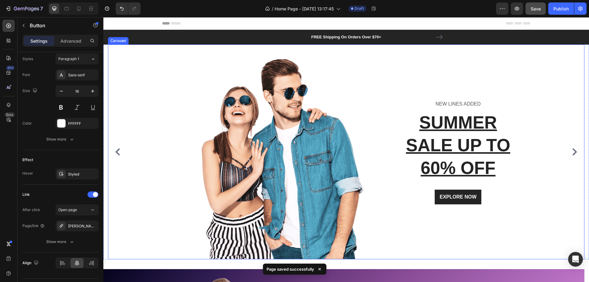
click at [139, 130] on div "Image NEW LINES ADDED Text block SUMMER SALE UP TO 60% OFF Heading EXPLORE NOW …" at bounding box center [343, 151] width 471 height 215
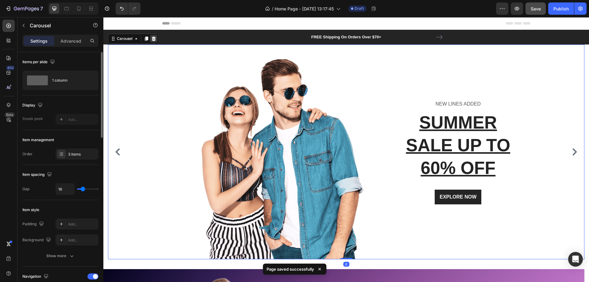
click at [154, 38] on icon at bounding box center [153, 38] width 5 height 5
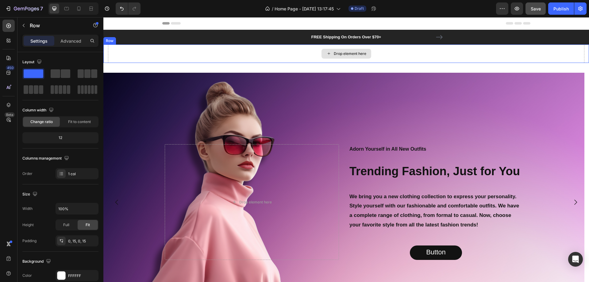
click at [120, 52] on div "Drop element here" at bounding box center [346, 53] width 476 height 18
click at [139, 36] on icon at bounding box center [141, 38] width 5 height 5
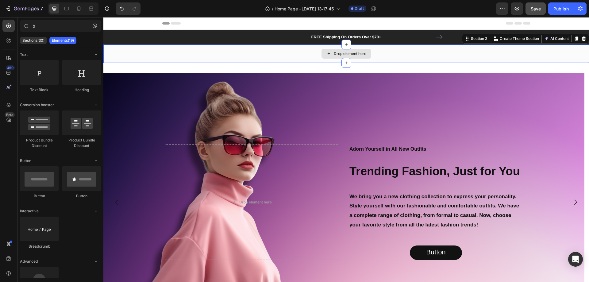
click at [135, 59] on div "Drop element here" at bounding box center [345, 53] width 485 height 18
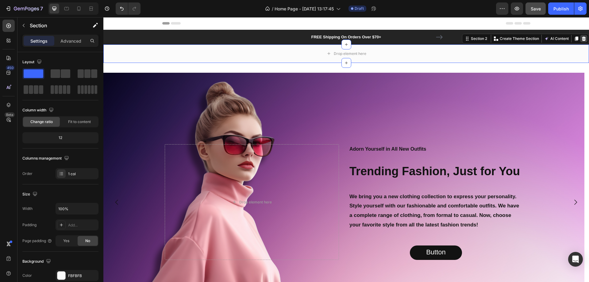
click at [581, 37] on icon at bounding box center [583, 38] width 5 height 5
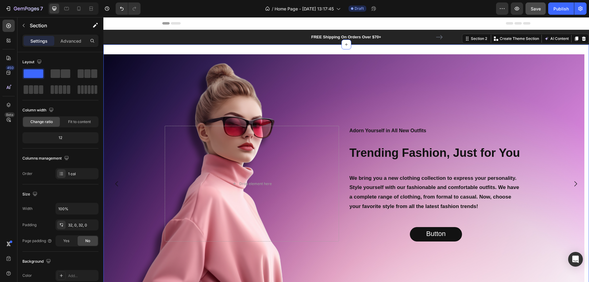
click at [535, 52] on div "Drop element here Adorn Yourself in All New Outfits Text Block ⁠⁠⁠⁠⁠⁠⁠ Trending…" at bounding box center [345, 183] width 485 height 278
click at [325, 50] on div "Drop element here Adorn Yourself in All New Outfits Text Block ⁠⁠⁠⁠⁠⁠⁠ Trending…" at bounding box center [345, 183] width 485 height 278
click at [304, 62] on div "Background Image" at bounding box center [343, 183] width 481 height 259
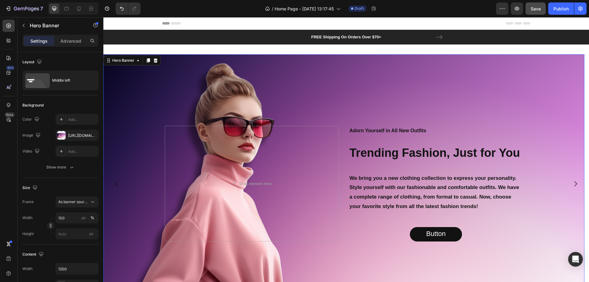
click at [71, 35] on div "Settings Advanced" at bounding box center [60, 41] width 76 height 12
click at [71, 40] on p "Advanced" at bounding box center [70, 41] width 21 height 6
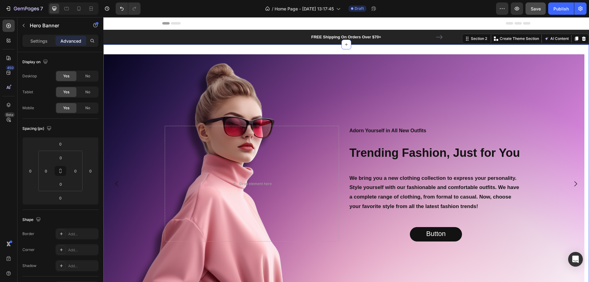
click at [221, 48] on div "Drop element here Adorn Yourself in All New Outfits Text Block ⁠⁠⁠⁠⁠⁠⁠ Trending…" at bounding box center [345, 183] width 485 height 278
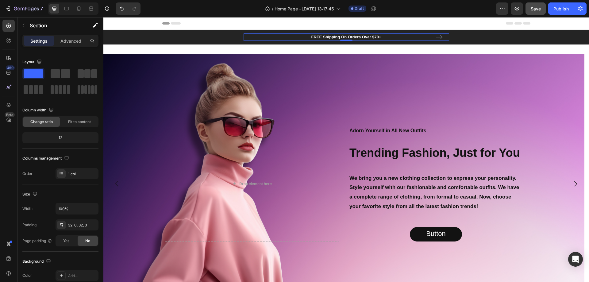
click at [244, 34] on p "FREE Shipping On Orders Over $70+" at bounding box center [346, 37] width 204 height 6
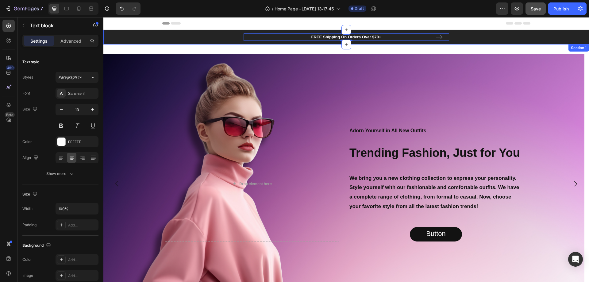
click at [206, 39] on div "FREE Shipping On Orders Over $70+ Text block 0 FREE Shipping On Orders Over $70…" at bounding box center [346, 37] width 476 height 15
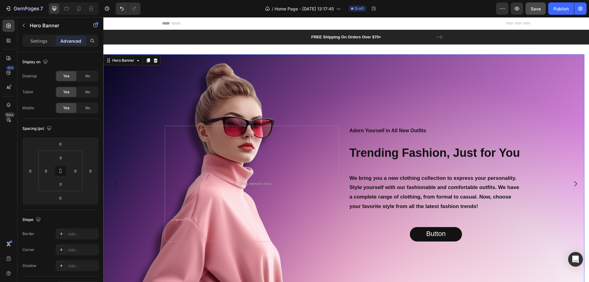
click at [196, 70] on div "Background Image" at bounding box center [343, 183] width 481 height 259
click at [253, 64] on div "Background Image" at bounding box center [343, 183] width 481 height 259
click at [121, 82] on div "Background Image" at bounding box center [343, 183] width 481 height 259
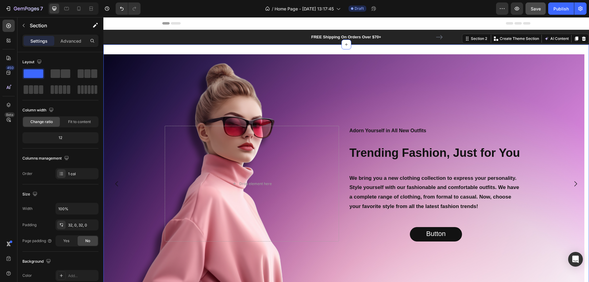
click at [201, 52] on div "Drop element here Adorn Yourself in All New Outfits Text Block ⁠⁠⁠⁠⁠⁠⁠ Trending…" at bounding box center [345, 183] width 485 height 278
click at [139, 76] on div "Background Image" at bounding box center [343, 183] width 481 height 259
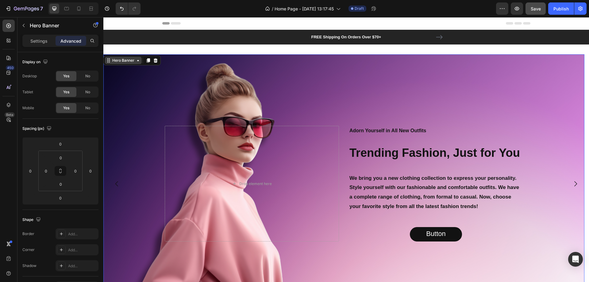
click at [140, 61] on icon at bounding box center [137, 60] width 5 height 5
click at [154, 97] on div "Background Image" at bounding box center [343, 183] width 481 height 259
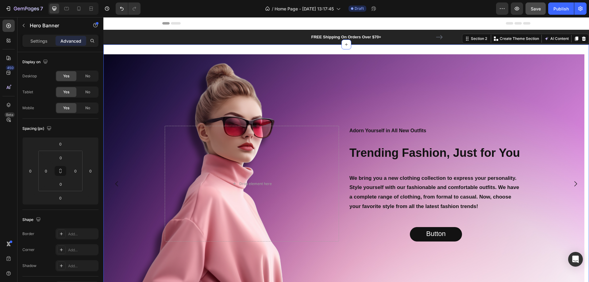
click at [172, 49] on div "Drop element here Adorn Yourself in All New Outfits Text Block ⁠⁠⁠⁠⁠⁠⁠ Trending…" at bounding box center [345, 183] width 485 height 278
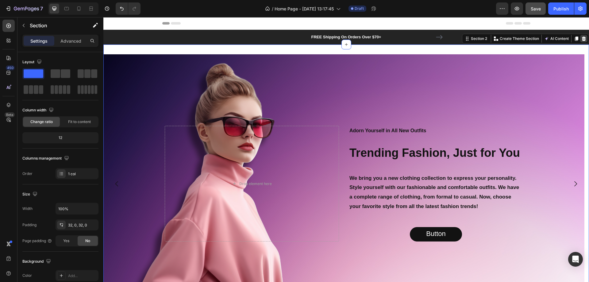
click at [581, 40] on icon at bounding box center [583, 38] width 5 height 5
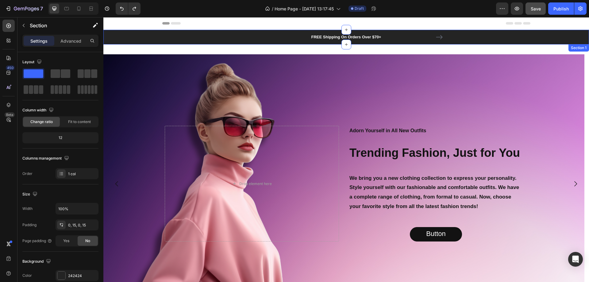
click at [485, 39] on div "FREE Shipping On Orders Over $70+ Text block FREE Shipping On Orders Over $70+ …" at bounding box center [346, 37] width 476 height 15
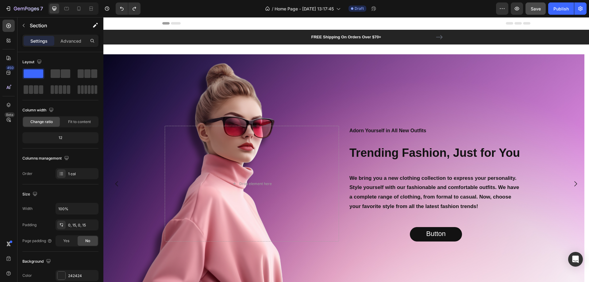
click at [452, 24] on div "Header" at bounding box center [346, 23] width 368 height 12
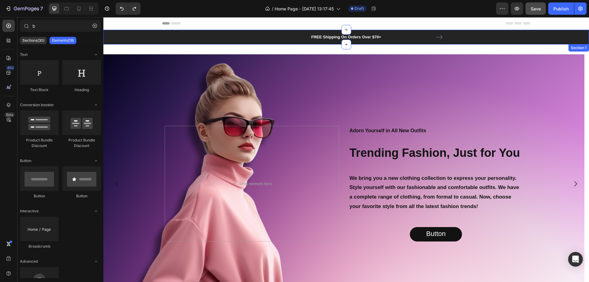
click at [456, 31] on div "FREE Shipping On Orders Over $70+ Text block FREE Shipping On Orders Over $70+ …" at bounding box center [346, 37] width 476 height 15
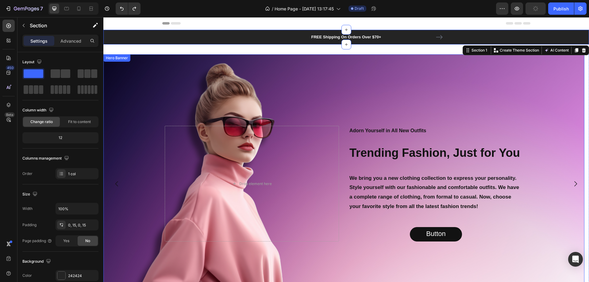
click at [183, 72] on div "Background Image" at bounding box center [343, 183] width 481 height 259
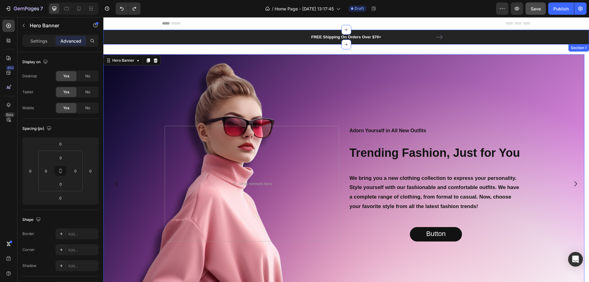
click at [174, 38] on div "FREE Shipping On Orders Over $70+ Text block FREE Shipping On Orders Over $70+ …" at bounding box center [346, 37] width 476 height 15
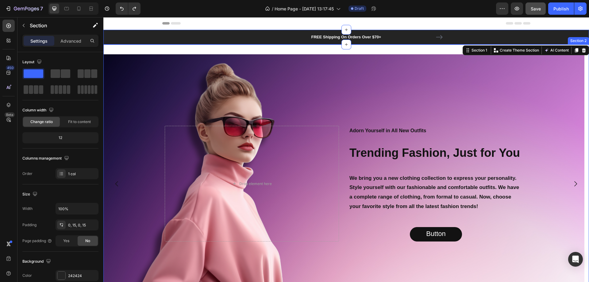
click at [160, 51] on div "Drop element here Adorn Yourself in All New Outfits Text Block Trending Fashion…" at bounding box center [345, 183] width 485 height 278
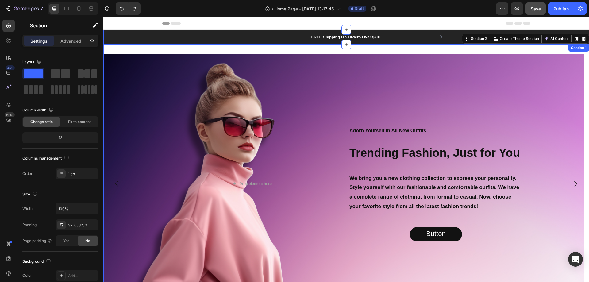
click at [199, 36] on div "FREE Shipping On Orders Over $70+ Text block FREE Shipping On Orders Over $70+ …" at bounding box center [346, 37] width 476 height 15
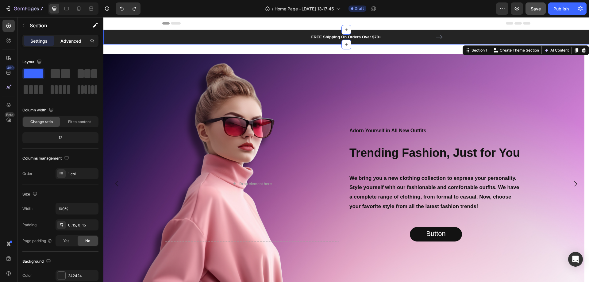
click at [71, 44] on p "Advanced" at bounding box center [70, 41] width 21 height 6
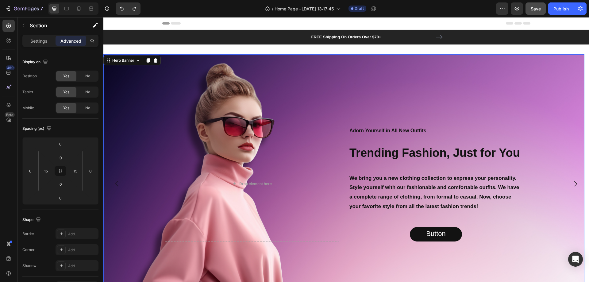
click at [229, 66] on div "Background Image" at bounding box center [343, 183] width 481 height 259
click at [49, 45] on div "Settings" at bounding box center [39, 41] width 31 height 10
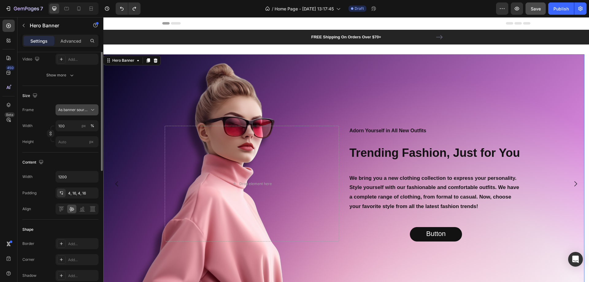
scroll to position [123, 0]
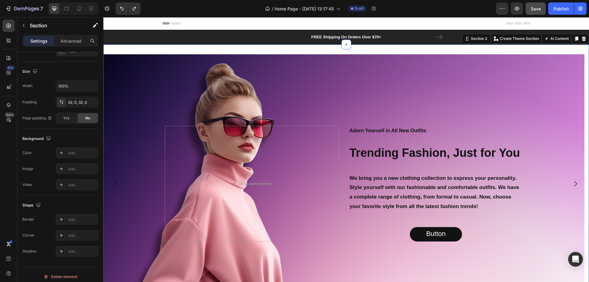
click at [498, 52] on div "Drop element here Adorn Yourself in All New Outfits Text Block Trending Fashion…" at bounding box center [345, 183] width 485 height 278
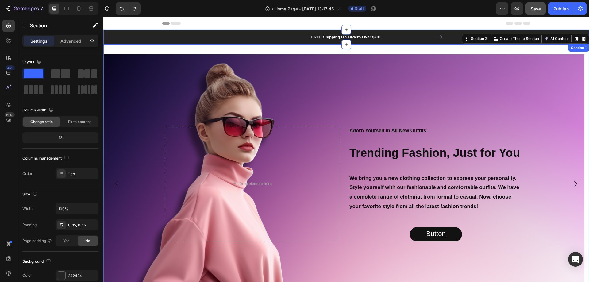
click at [122, 31] on div "FREE Shipping On Orders Over $70+ Text block FREE Shipping On Orders Over $70+ …" at bounding box center [346, 37] width 476 height 15
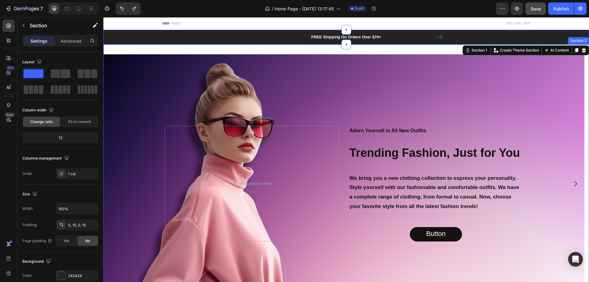
click at [123, 51] on div "Drop element here Adorn Yourself in All New Outfits Text Block Trending Fashion…" at bounding box center [345, 183] width 485 height 278
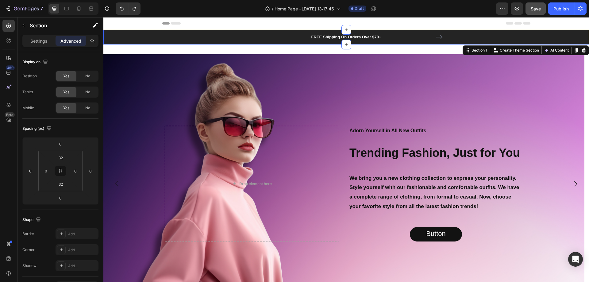
click at [210, 35] on div "FREE Shipping On Orders Over $70+ Text block FREE Shipping On Orders Over $70+ …" at bounding box center [346, 37] width 476 height 15
click at [24, 25] on icon "button" at bounding box center [23, 25] width 5 height 5
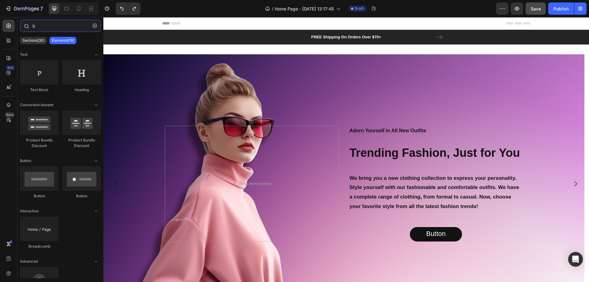
click at [58, 29] on input "b" at bounding box center [60, 26] width 81 height 12
click at [98, 24] on button "button" at bounding box center [95, 26] width 10 height 10
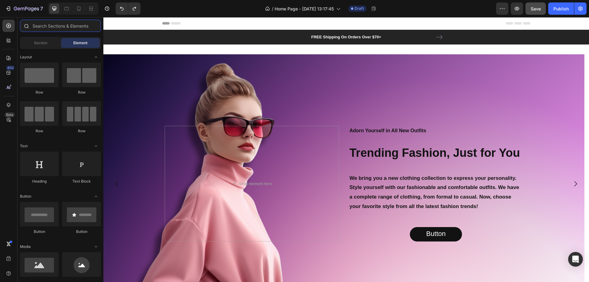
click at [66, 28] on input "text" at bounding box center [60, 26] width 81 height 12
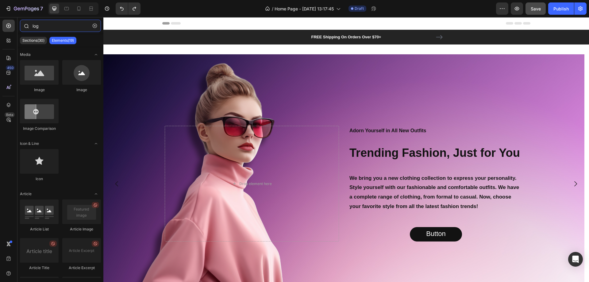
type input "logo"
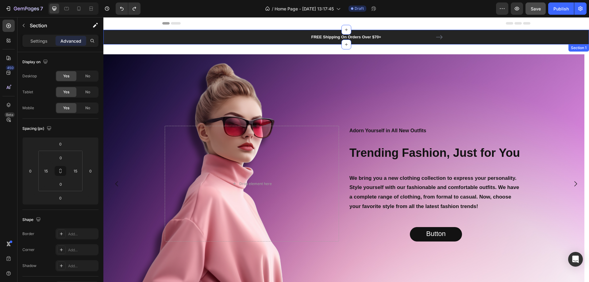
click at [137, 34] on div "FREE Shipping On Orders Over $70+ Text block FREE Shipping On Orders Over $70+ …" at bounding box center [346, 37] width 476 height 15
click at [49, 42] on div "Settings" at bounding box center [39, 41] width 31 height 10
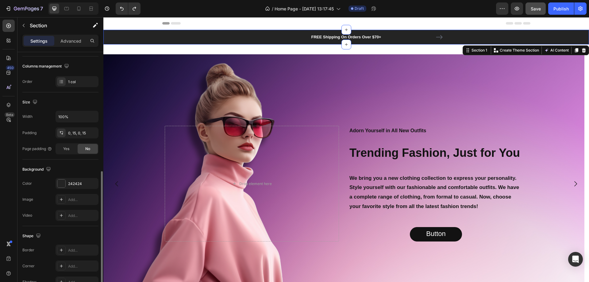
scroll to position [127, 0]
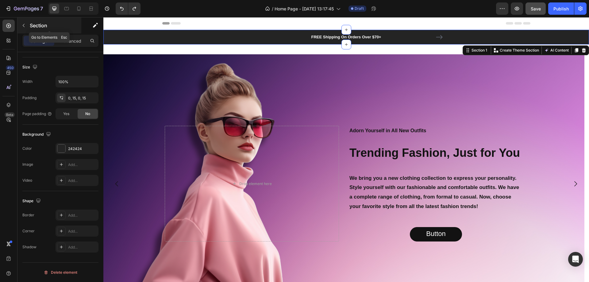
click at [29, 23] on div "Section" at bounding box center [49, 25] width 64 height 16
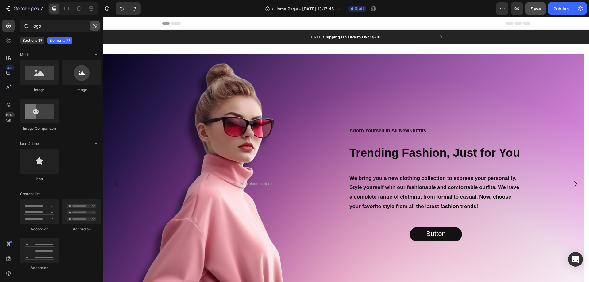
click at [96, 23] on button "button" at bounding box center [95, 26] width 10 height 10
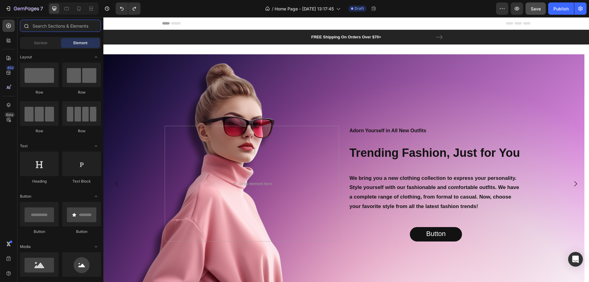
click at [59, 27] on input "text" at bounding box center [60, 26] width 81 height 12
click at [49, 43] on div "Section" at bounding box center [40, 43] width 39 height 10
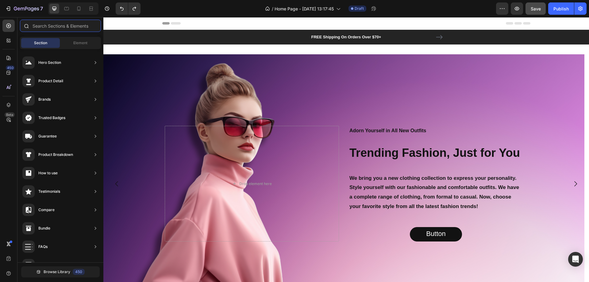
click at [54, 30] on input "text" at bounding box center [60, 26] width 81 height 12
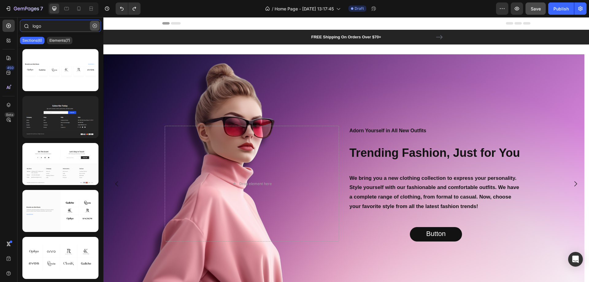
type input "logo"
click at [94, 25] on icon "button" at bounding box center [95, 26] width 4 height 4
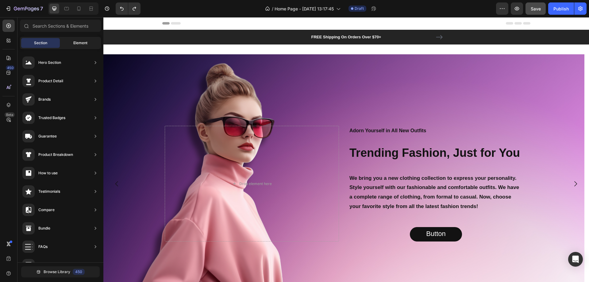
click at [77, 44] on span "Element" at bounding box center [80, 43] width 14 height 6
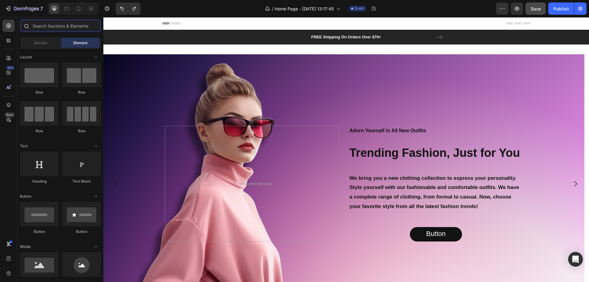
click at [66, 24] on input "text" at bounding box center [60, 26] width 81 height 12
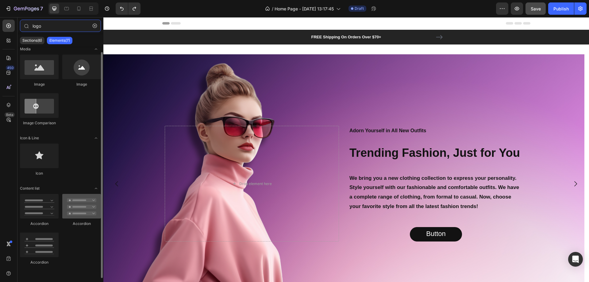
scroll to position [0, 0]
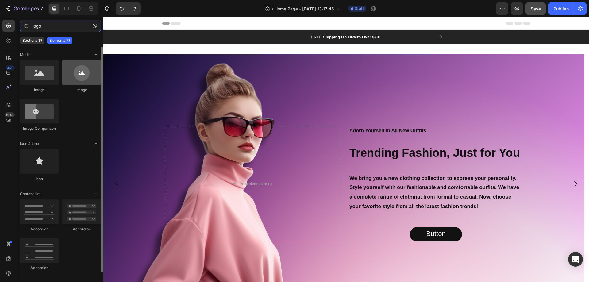
type input "logo"
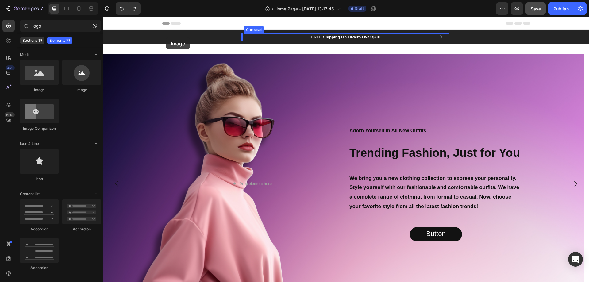
drag, startPoint x: 191, startPoint y: 97, endPoint x: 166, endPoint y: 37, distance: 64.4
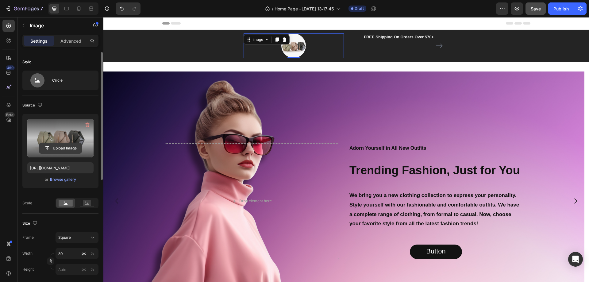
click at [58, 146] on input "file" at bounding box center [60, 148] width 42 height 10
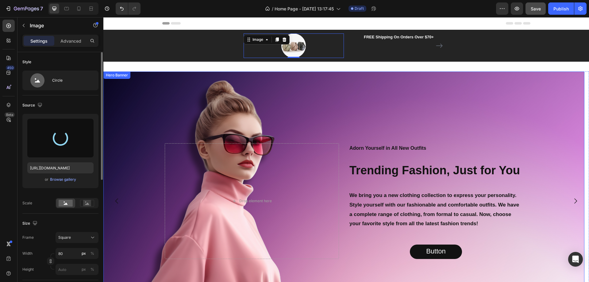
type input "https://cdn.shopify.com/s/files/1/0662/7662/2425/files/gempages_581591097348719…"
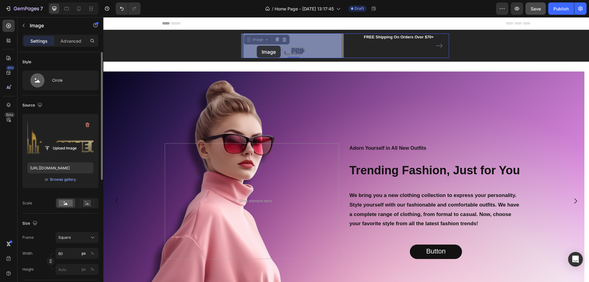
drag, startPoint x: 296, startPoint y: 46, endPoint x: 279, endPoint y: 46, distance: 16.9
drag, startPoint x: 284, startPoint y: 46, endPoint x: 203, endPoint y: 46, distance: 80.6
drag, startPoint x: 284, startPoint y: 49, endPoint x: 196, endPoint y: 47, distance: 88.0
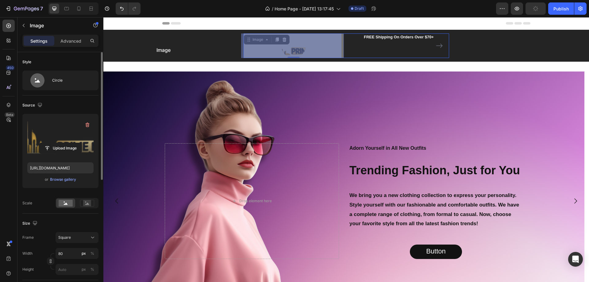
drag, startPoint x: 246, startPoint y: 39, endPoint x: 135, endPoint y: 43, distance: 111.0
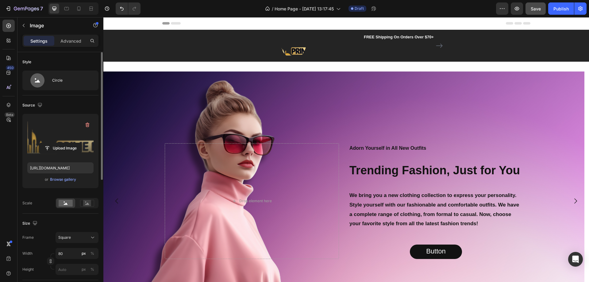
click at [301, 47] on img at bounding box center [293, 45] width 25 height 25
click at [329, 55] on div at bounding box center [293, 45] width 100 height 25
click at [272, 48] on div at bounding box center [293, 45] width 100 height 25
click at [332, 47] on div at bounding box center [293, 45] width 100 height 25
click at [292, 59] on div "Image FREE Shipping On Orders Over $70+ Text block Row FREE Shipping On Orders …" at bounding box center [345, 46] width 205 height 32
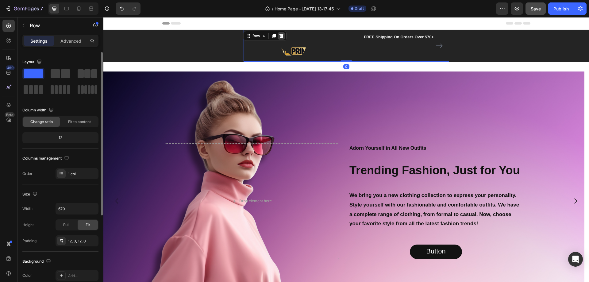
click at [280, 34] on icon at bounding box center [281, 35] width 5 height 5
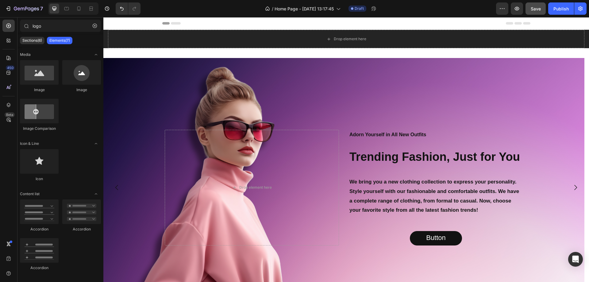
click at [204, 26] on div "Header" at bounding box center [346, 23] width 368 height 12
click at [119, 22] on span "Header" at bounding box center [121, 23] width 13 height 6
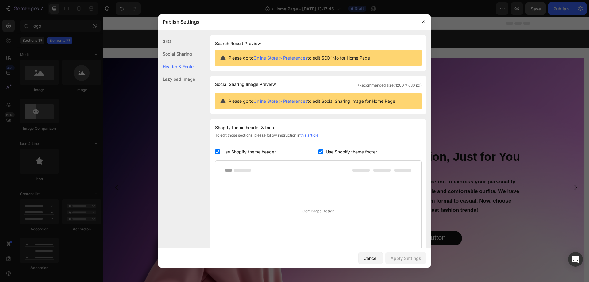
scroll to position [64, 0]
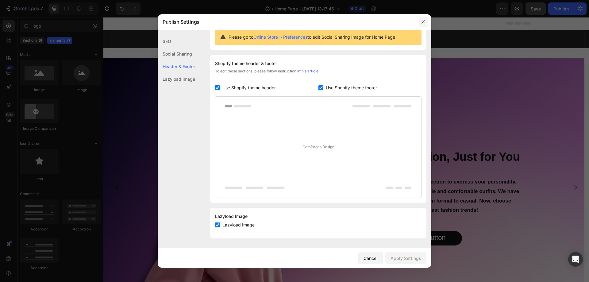
click at [425, 23] on icon "button" at bounding box center [423, 21] width 5 height 5
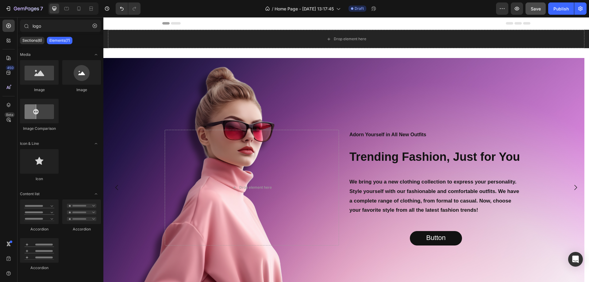
click at [264, 22] on div "Header" at bounding box center [346, 23] width 368 height 12
click at [93, 25] on icon "button" at bounding box center [95, 26] width 4 height 4
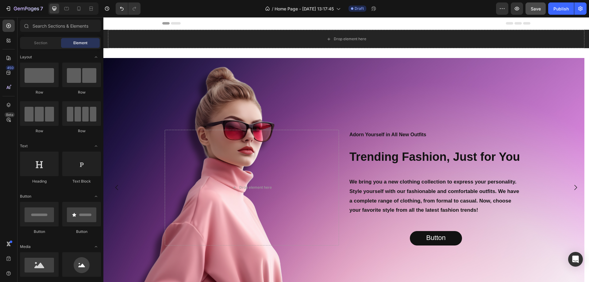
click at [225, 23] on div "Header" at bounding box center [346, 23] width 368 height 12
click at [58, 28] on input "text" at bounding box center [60, 26] width 81 height 12
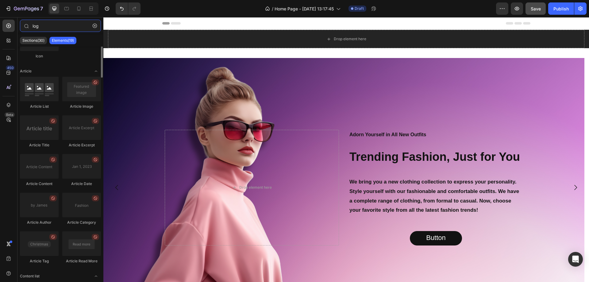
scroll to position [0, 0]
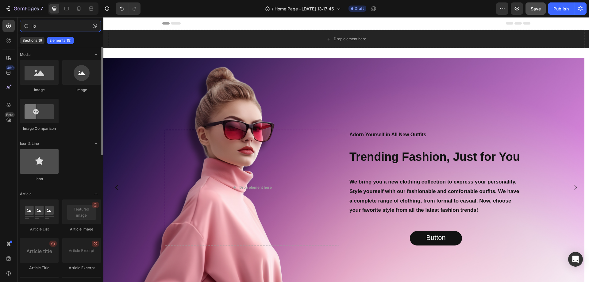
type input "l"
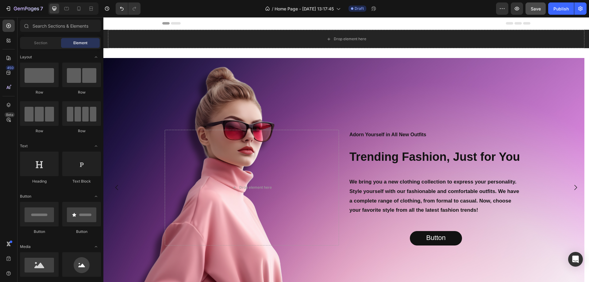
click at [225, 22] on div "Header" at bounding box center [346, 23] width 368 height 12
click at [167, 25] on div "Header" at bounding box center [346, 23] width 368 height 12
click at [159, 22] on div "Header" at bounding box center [345, 23] width 485 height 13
drag, startPoint x: 159, startPoint y: 22, endPoint x: 205, endPoint y: 32, distance: 47.0
click at [159, 22] on div "Header" at bounding box center [345, 23] width 485 height 13
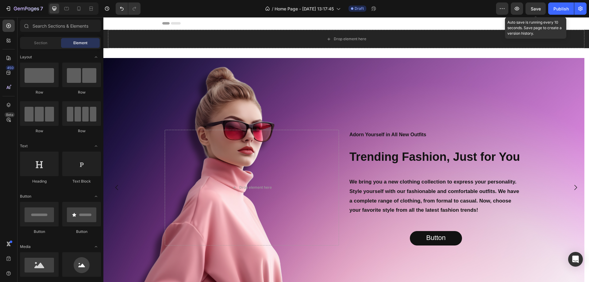
drag, startPoint x: 538, startPoint y: 10, endPoint x: 456, endPoint y: 17, distance: 81.8
click at [537, 10] on span "Save" at bounding box center [535, 8] width 10 height 5
click at [48, 26] on input "text" at bounding box center [60, 26] width 81 height 12
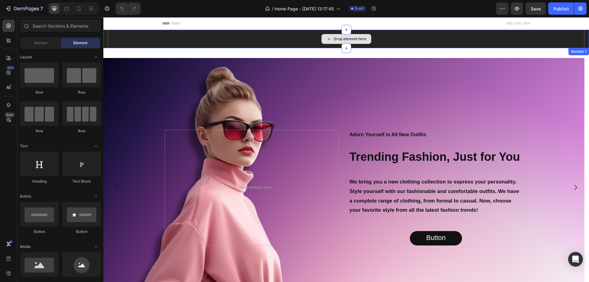
click at [236, 40] on div "Drop element here" at bounding box center [346, 39] width 476 height 18
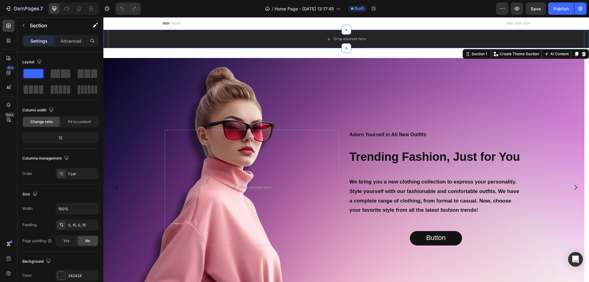
click at [205, 20] on div "Header" at bounding box center [346, 23] width 368 height 12
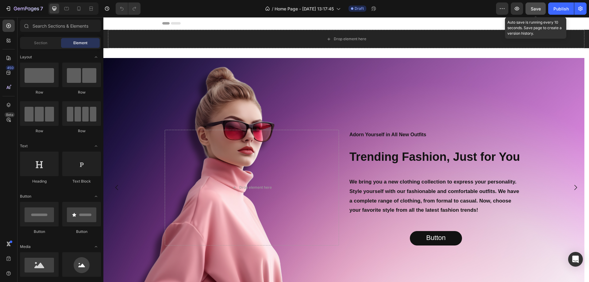
click at [538, 5] on button "Save" at bounding box center [535, 8] width 20 height 12
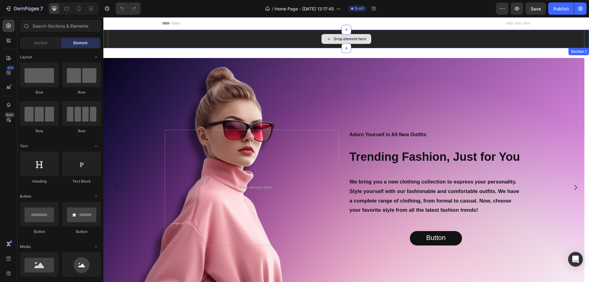
click at [196, 43] on div "Drop element here" at bounding box center [346, 39] width 476 height 18
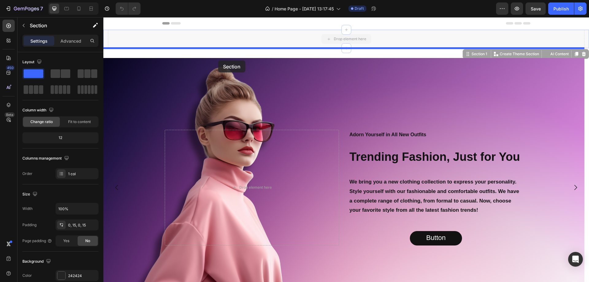
drag, startPoint x: 214, startPoint y: 36, endPoint x: 218, endPoint y: 60, distance: 24.3
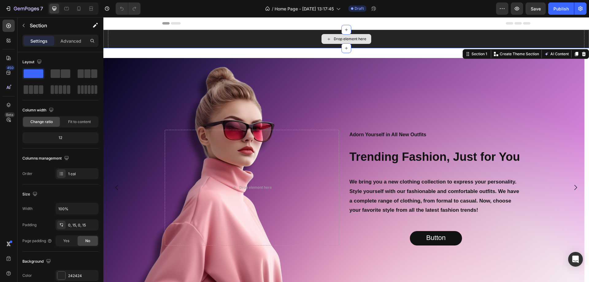
click at [112, 38] on div "Drop element here" at bounding box center [346, 39] width 476 height 18
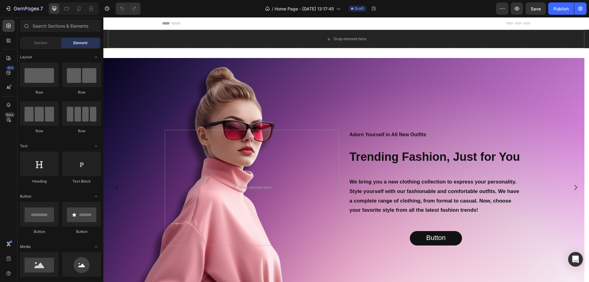
click at [204, 23] on div "Header" at bounding box center [346, 23] width 368 height 12
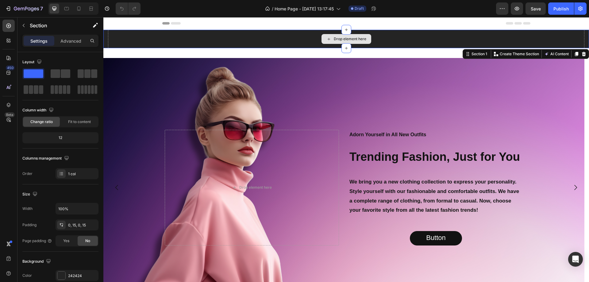
click at [191, 36] on div "Drop element here" at bounding box center [346, 39] width 476 height 18
click at [581, 54] on icon at bounding box center [583, 53] width 5 height 5
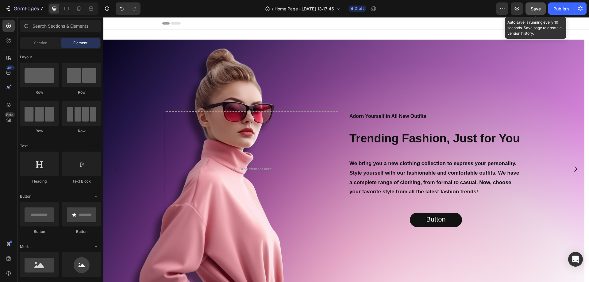
click at [536, 8] on span "Save" at bounding box center [535, 8] width 10 height 5
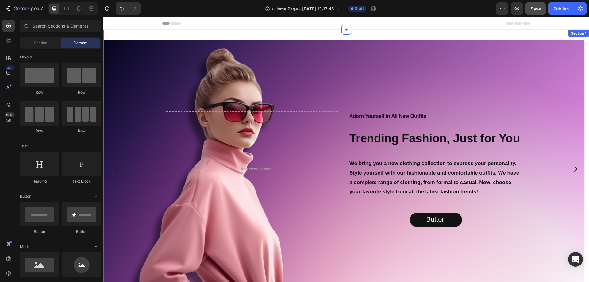
click at [306, 37] on div "Drop element here Adorn Yourself in All New Outfits Text Block Trending Fashion…" at bounding box center [345, 169] width 485 height 278
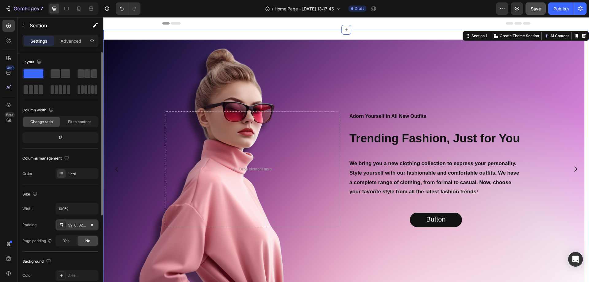
click at [70, 224] on div "32, 0, 32, 0" at bounding box center [77, 225] width 18 height 6
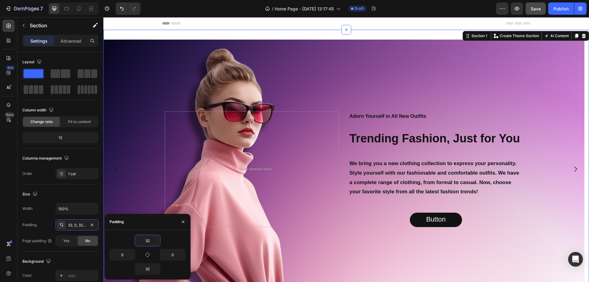
type input "0"
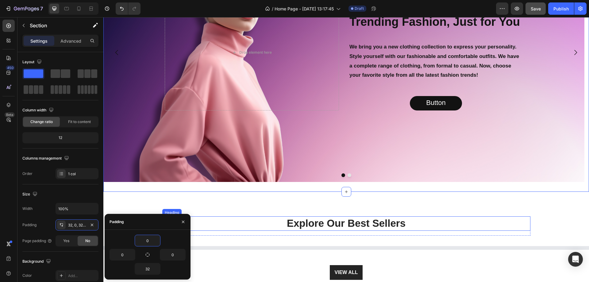
scroll to position [31, 0]
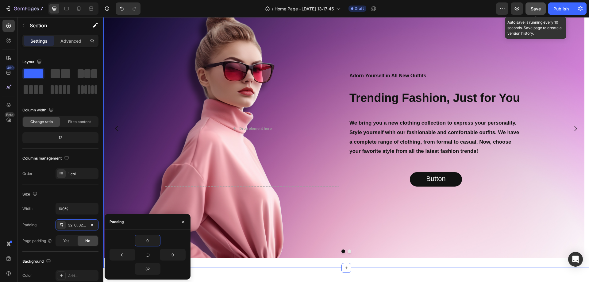
click at [537, 7] on span "Save" at bounding box center [535, 8] width 10 height 5
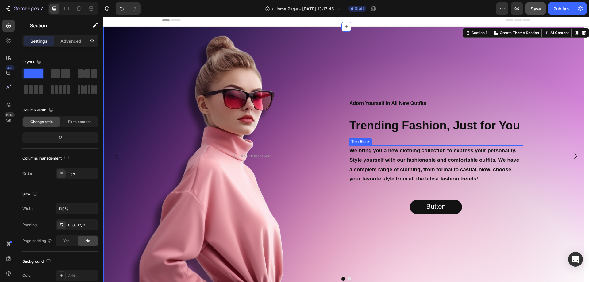
scroll to position [0, 0]
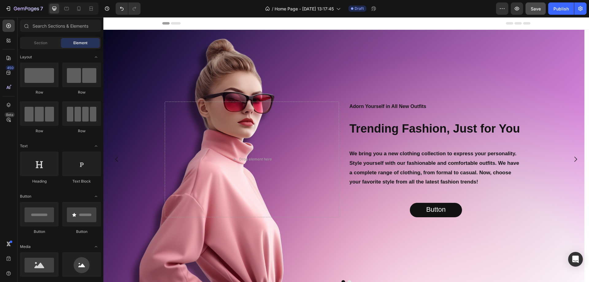
click at [238, 21] on div "Header" at bounding box center [346, 23] width 368 height 12
click at [565, 24] on div "Header" at bounding box center [345, 23] width 485 height 13
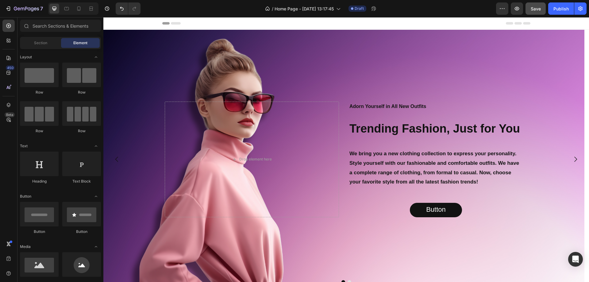
click at [109, 24] on icon at bounding box center [110, 23] width 4 height 4
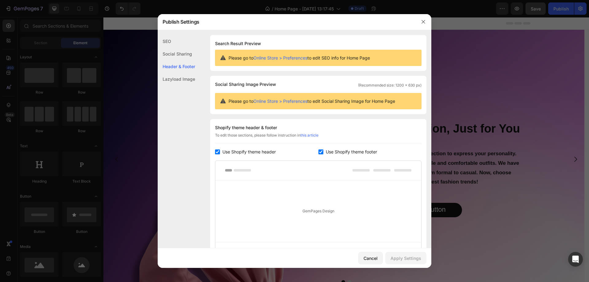
scroll to position [64, 0]
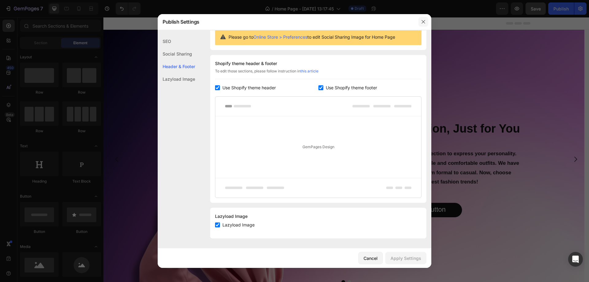
drag, startPoint x: 422, startPoint y: 23, endPoint x: 318, endPoint y: 6, distance: 105.1
click at [421, 23] on icon "button" at bounding box center [423, 21] width 5 height 5
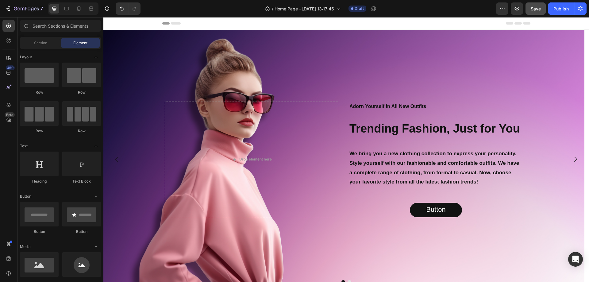
click at [452, 22] on div "Header" at bounding box center [346, 23] width 368 height 12
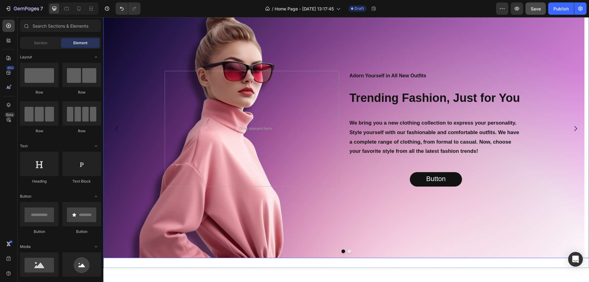
click at [347, 251] on button "Dot" at bounding box center [349, 251] width 4 height 4
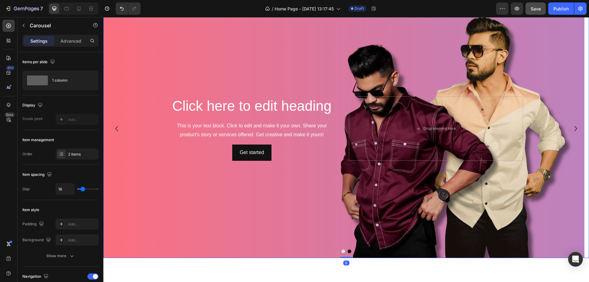
click at [341, 252] on button "Dot" at bounding box center [343, 251] width 4 height 4
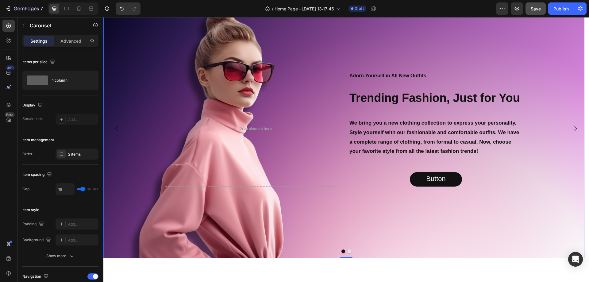
click at [233, 40] on div "Background Image" at bounding box center [343, 128] width 481 height 259
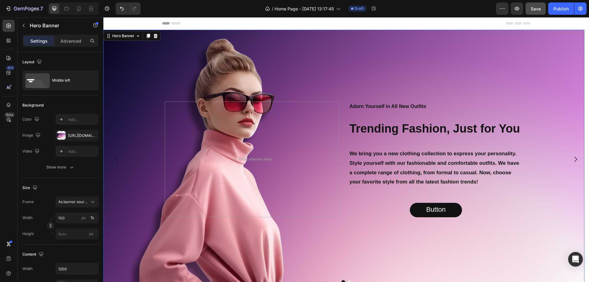
scroll to position [153, 0]
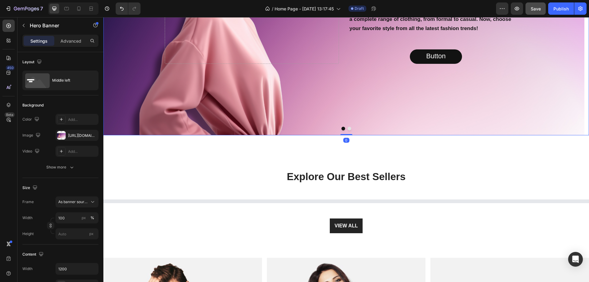
click at [348, 128] on button "Dot" at bounding box center [349, 129] width 4 height 4
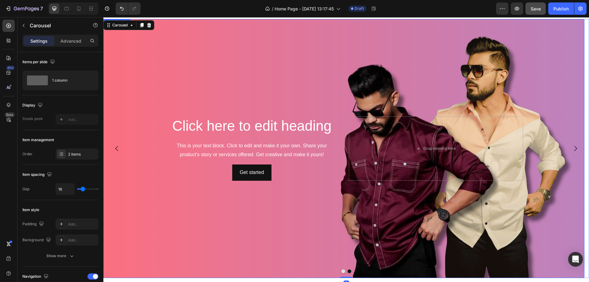
scroll to position [0, 0]
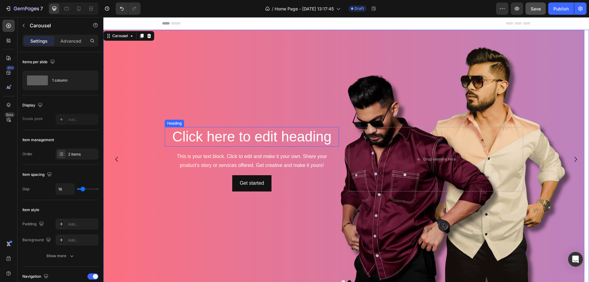
click at [235, 156] on div "This is your text block. Click to edit and make it your own. Share your product…" at bounding box center [252, 160] width 174 height 19
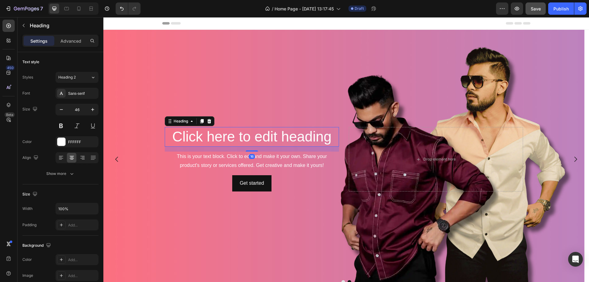
click at [251, 135] on h2 "Click here to edit heading" at bounding box center [252, 137] width 174 height 20
drag, startPoint x: 210, startPoint y: 120, endPoint x: 212, endPoint y: 123, distance: 4.0
click at [210, 120] on icon at bounding box center [209, 121] width 4 height 4
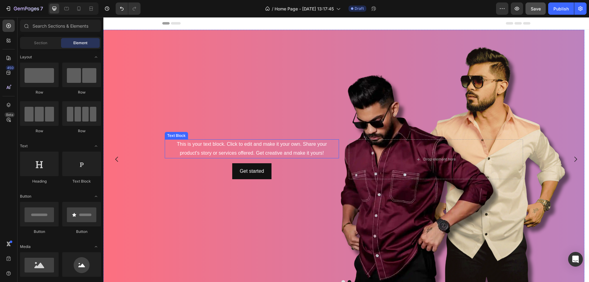
click at [245, 149] on div "This is your text block. Click to edit and make it your own. Share your product…" at bounding box center [252, 148] width 174 height 19
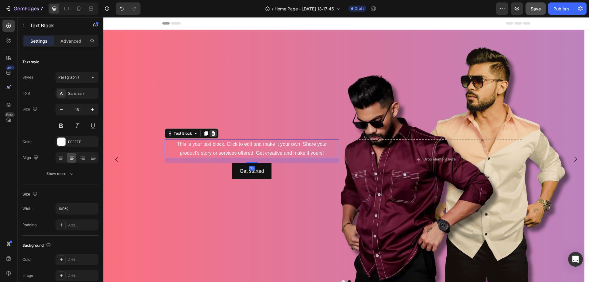
click at [214, 132] on icon at bounding box center [213, 133] width 4 height 4
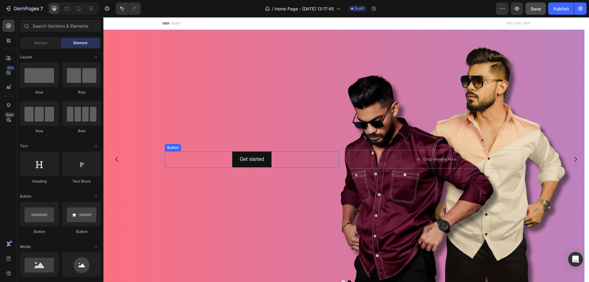
click at [285, 158] on div "Get started Button" at bounding box center [252, 159] width 174 height 16
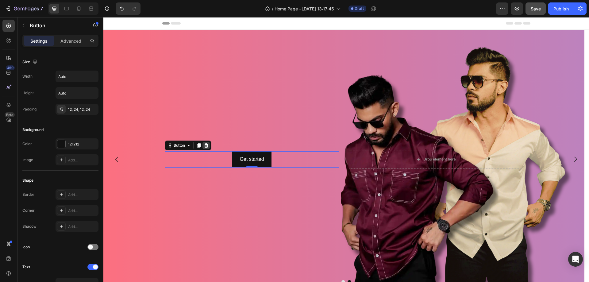
click at [209, 144] on div at bounding box center [205, 145] width 7 height 7
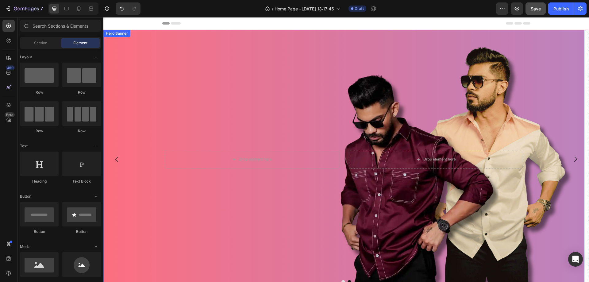
click at [228, 206] on div "Background Image" at bounding box center [343, 159] width 481 height 259
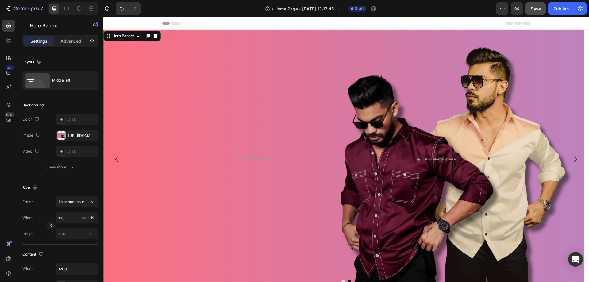
click at [201, 131] on div "Background Image" at bounding box center [343, 159] width 481 height 259
click at [24, 25] on icon "button" at bounding box center [24, 25] width 2 height 3
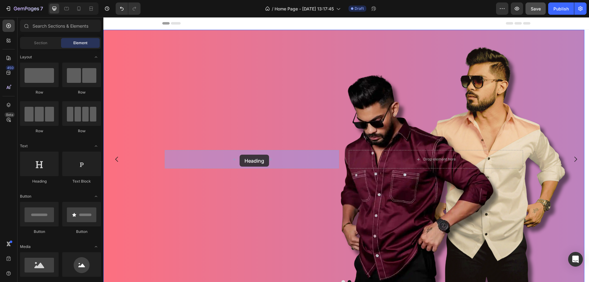
drag, startPoint x: 179, startPoint y: 187, endPoint x: 239, endPoint y: 154, distance: 67.9
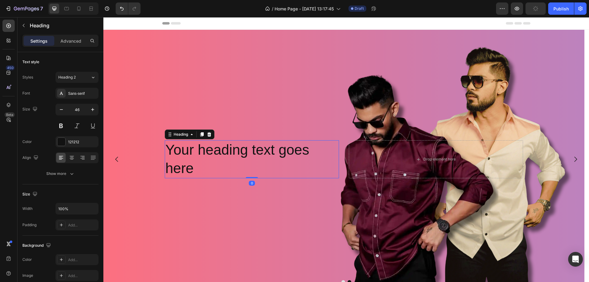
click at [220, 146] on h2 "Your heading text goes here" at bounding box center [252, 159] width 174 height 38
click at [220, 146] on p "Your heading text goes here" at bounding box center [251, 159] width 173 height 37
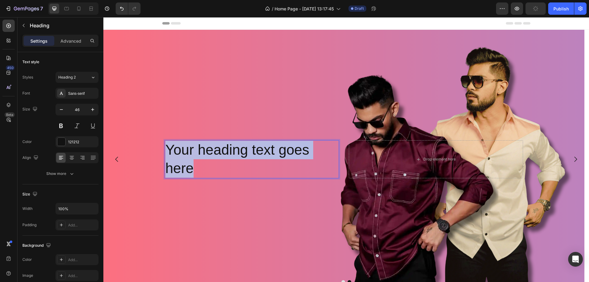
click at [220, 146] on p "Your heading text goes here" at bounding box center [251, 159] width 173 height 37
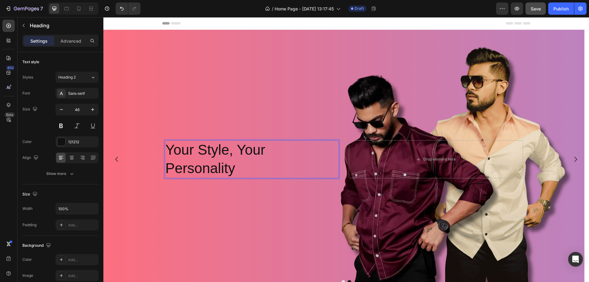
click at [190, 154] on p "Your Style, Your Personality" at bounding box center [251, 159] width 173 height 37
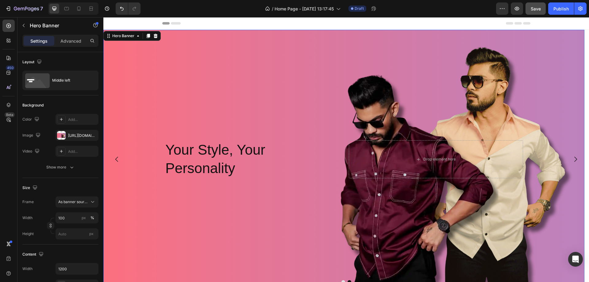
click at [259, 118] on div "Background Image" at bounding box center [343, 159] width 481 height 259
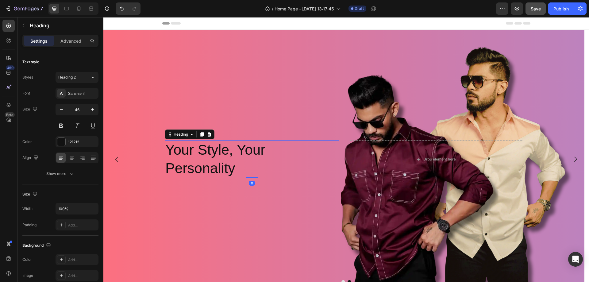
click at [266, 160] on p "Your Style, Your Personality" at bounding box center [251, 159] width 173 height 37
click at [186, 157] on p "Your Style, Your Personality" at bounding box center [251, 159] width 173 height 37
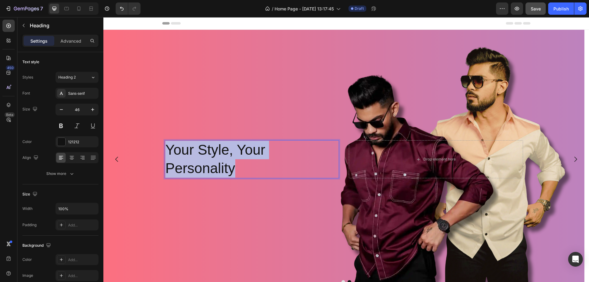
click at [186, 157] on p "Your Style, Your Personality" at bounding box center [251, 159] width 173 height 37
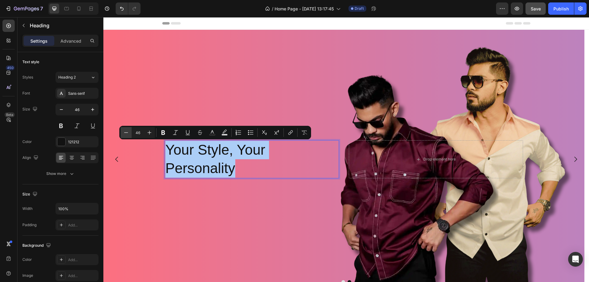
click at [128, 132] on icon "Editor contextual toolbar" at bounding box center [126, 132] width 6 height 6
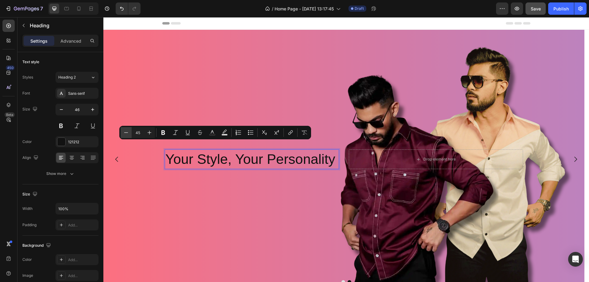
click at [128, 132] on icon "Editor contextual toolbar" at bounding box center [126, 132] width 6 height 6
click at [147, 132] on icon "Editor contextual toolbar" at bounding box center [149, 132] width 6 height 6
type input "45"
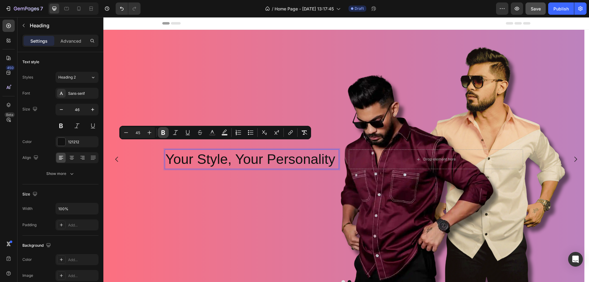
click at [162, 132] on icon "Editor contextual toolbar" at bounding box center [163, 132] width 4 height 5
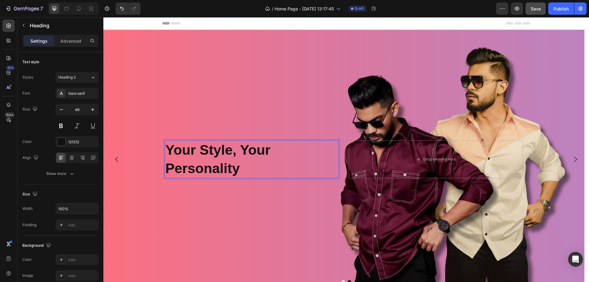
click at [181, 155] on strong "Your Style, Your Personality" at bounding box center [217, 159] width 105 height 34
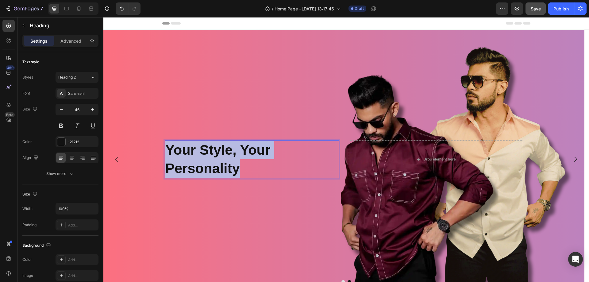
click at [181, 155] on strong "Your Style, Your Personality" at bounding box center [217, 159] width 105 height 34
click at [182, 149] on strong "Your Style, Your Personality" at bounding box center [217, 159] width 105 height 34
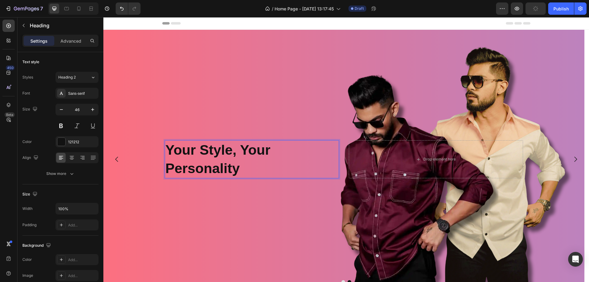
click at [181, 152] on strong "Your Style, Your Personality" at bounding box center [217, 159] width 105 height 34
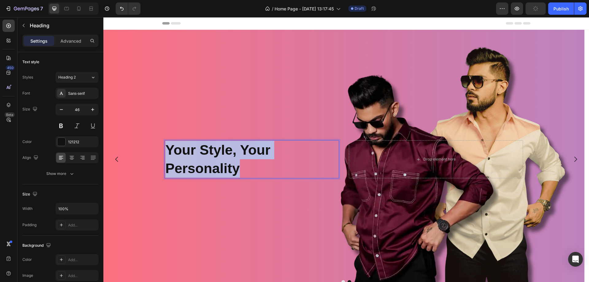
click at [181, 152] on strong "Your Style, Your Personality" at bounding box center [217, 159] width 105 height 34
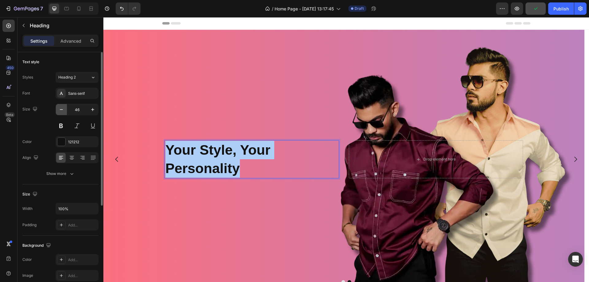
click at [63, 111] on icon "button" at bounding box center [61, 109] width 6 height 6
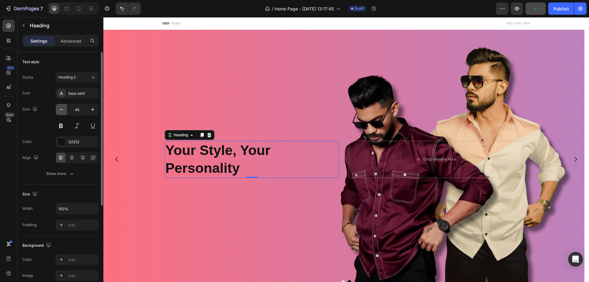
click at [63, 111] on icon "button" at bounding box center [61, 109] width 6 height 6
type input "44"
drag, startPoint x: 183, startPoint y: 133, endPoint x: 219, endPoint y: 158, distance: 44.0
click at [220, 158] on strong "Your Style, Your Personality" at bounding box center [217, 159] width 105 height 33
click at [219, 158] on strong "Your Style, Your Personality" at bounding box center [217, 159] width 105 height 33
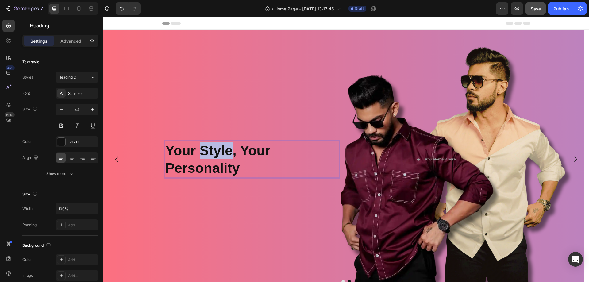
click at [219, 158] on strong "Your Style, Your Personality" at bounding box center [217, 159] width 105 height 33
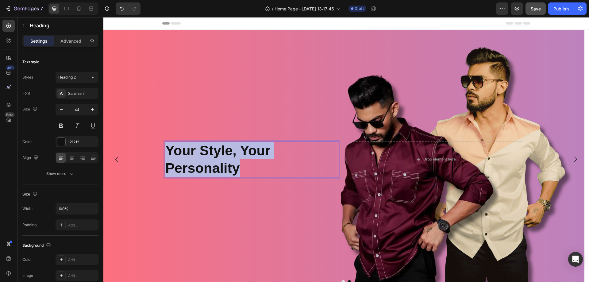
click at [219, 158] on strong "Your Style, Your Personality" at bounding box center [217, 159] width 105 height 33
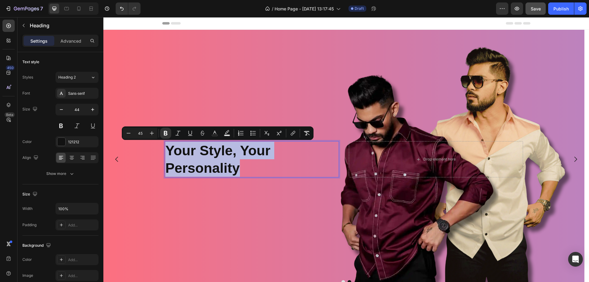
click at [213, 161] on strong "Your Style, Your Personality" at bounding box center [217, 159] width 105 height 33
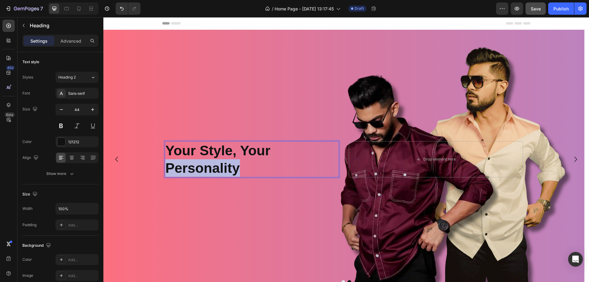
click at [213, 161] on strong "Your Style, Your Personality" at bounding box center [217, 159] width 105 height 33
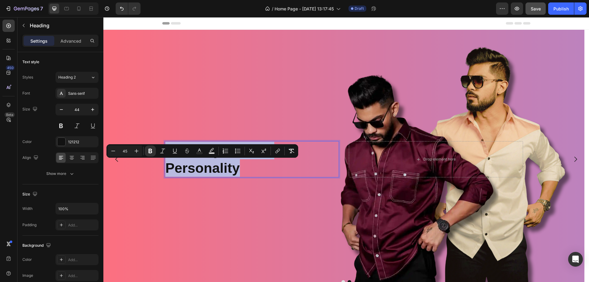
click at [213, 161] on strong "Your Style, Your Personality" at bounding box center [217, 159] width 105 height 33
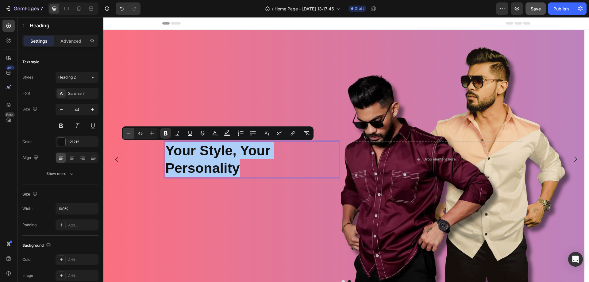
click at [133, 132] on button "Minus" at bounding box center [128, 133] width 11 height 11
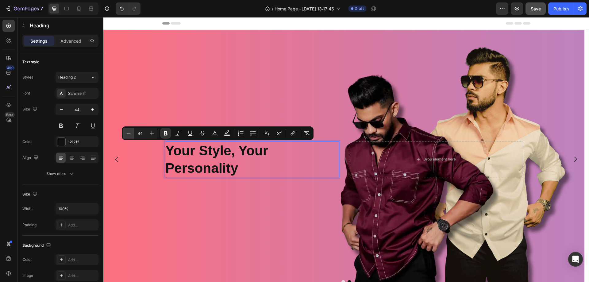
click at [133, 132] on button "Minus" at bounding box center [128, 133] width 11 height 11
type input "42"
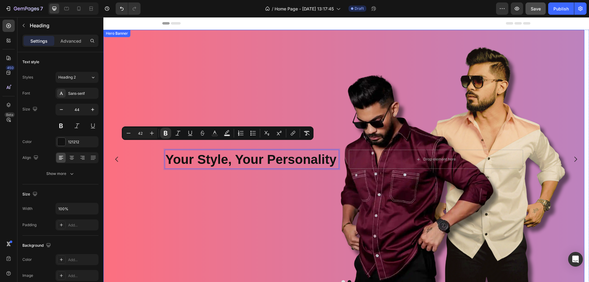
click at [185, 197] on div "Background Image" at bounding box center [343, 159] width 481 height 259
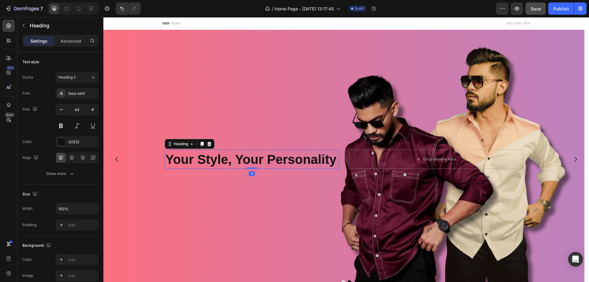
click at [185, 159] on strong "Your Style, Your Personality" at bounding box center [250, 159] width 171 height 14
click at [23, 25] on icon "button" at bounding box center [24, 25] width 2 height 3
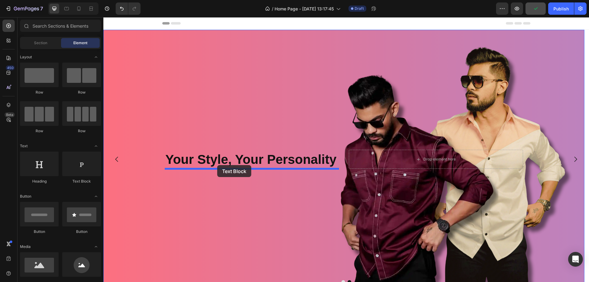
drag, startPoint x: 186, startPoint y: 193, endPoint x: 217, endPoint y: 165, distance: 41.9
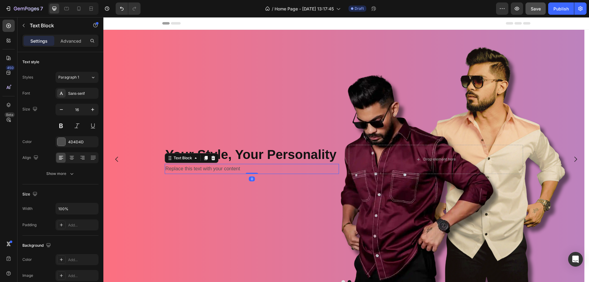
click at [211, 170] on div "Replace this text with your content" at bounding box center [252, 169] width 174 height 10
click at [211, 170] on p "Replace this text with your content" at bounding box center [251, 168] width 173 height 9
click at [186, 168] on p "New Fashion Trends are Now in Your Hands" at bounding box center [251, 168] width 173 height 9
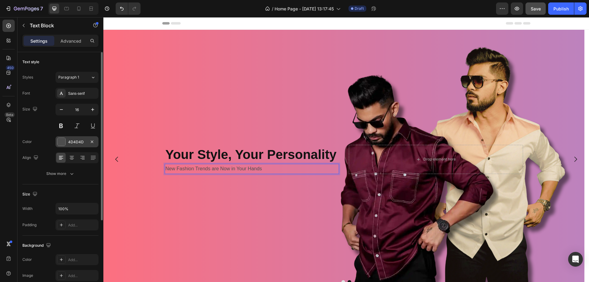
click at [65, 142] on div at bounding box center [61, 142] width 8 height 8
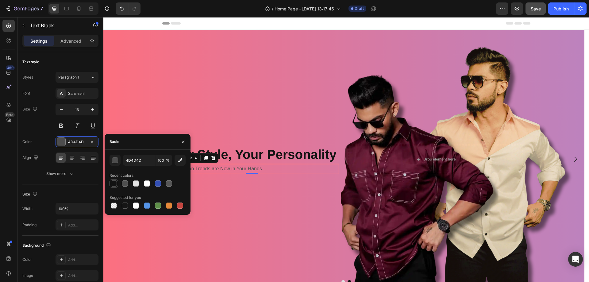
click at [113, 184] on div at bounding box center [114, 183] width 6 height 6
type input "121212"
click at [63, 126] on button at bounding box center [60, 125] width 11 height 11
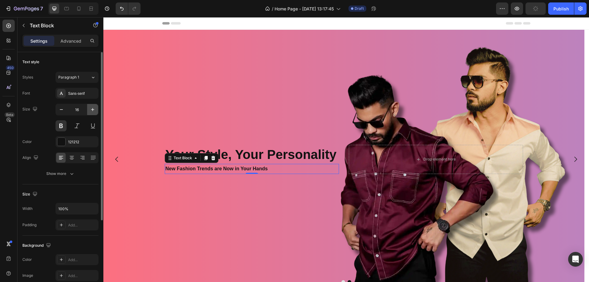
click at [95, 109] on icon "button" at bounding box center [93, 109] width 6 height 6
click at [96, 108] on button "button" at bounding box center [92, 109] width 11 height 11
type input "19"
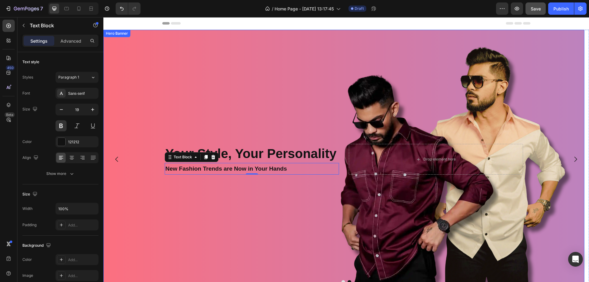
click at [201, 203] on div "Background Image" at bounding box center [343, 159] width 481 height 259
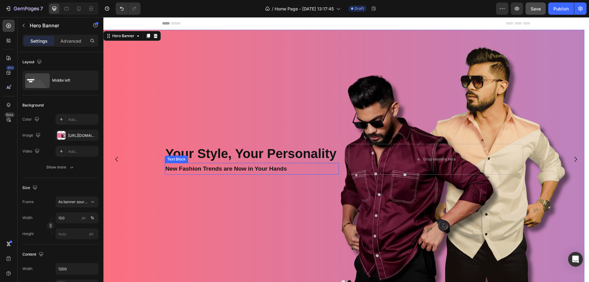
click at [182, 167] on p "New Fashion Trends are Now in Your Hands" at bounding box center [251, 168] width 173 height 10
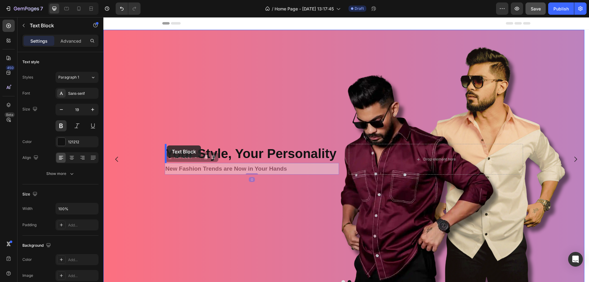
drag, startPoint x: 167, startPoint y: 158, endPoint x: 167, endPoint y: 145, distance: 12.9
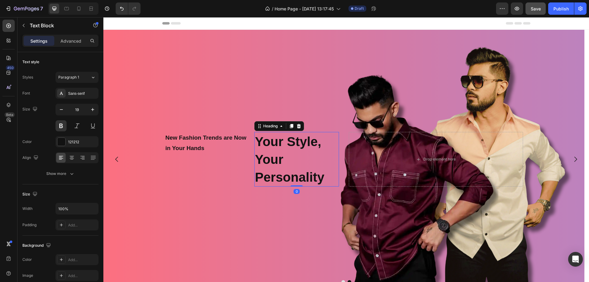
click at [274, 172] on strong "Your Style, Your Personality" at bounding box center [289, 159] width 69 height 50
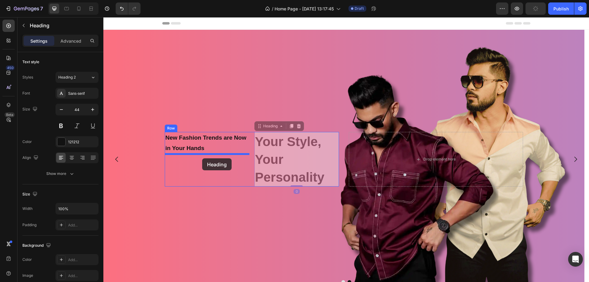
drag, startPoint x: 260, startPoint y: 125, endPoint x: 202, endPoint y: 158, distance: 67.1
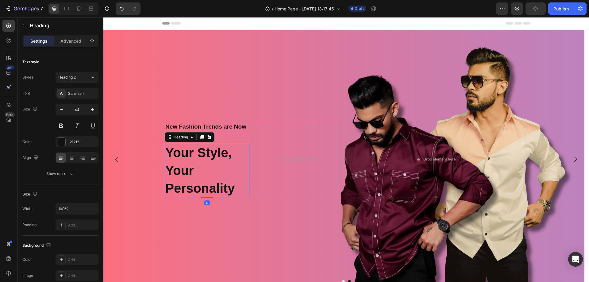
click at [227, 166] on h2 "Your Style, Your Personality" at bounding box center [207, 170] width 85 height 55
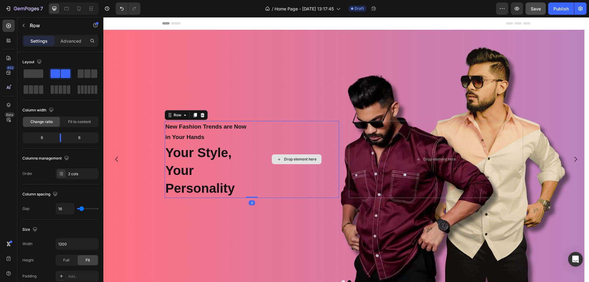
click at [261, 142] on div "Drop element here" at bounding box center [296, 159] width 85 height 77
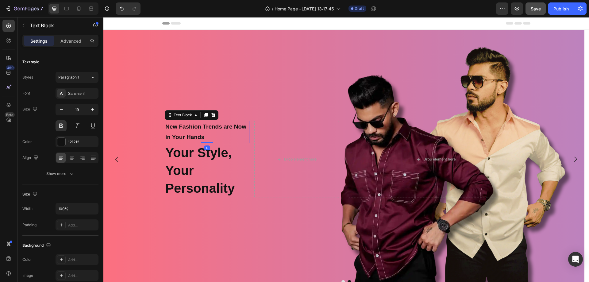
click at [231, 132] on p "New Fashion Trends are Now in Your Hands" at bounding box center [206, 131] width 83 height 21
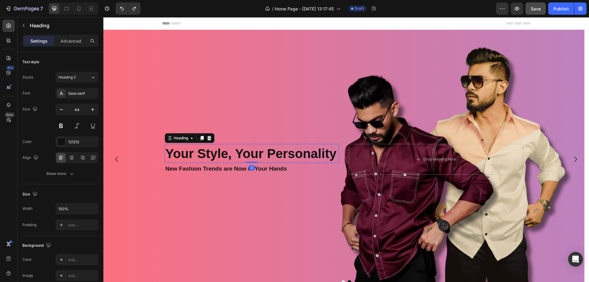
click at [205, 157] on strong "Your Style, Your Personality" at bounding box center [250, 153] width 171 height 14
click at [195, 164] on p "New Fashion Trends are Now in Your Hands" at bounding box center [251, 168] width 173 height 10
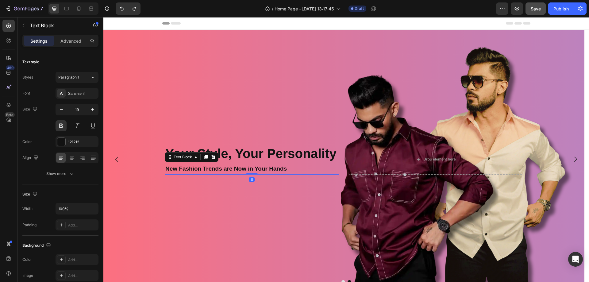
click at [195, 164] on p "New Fashion Trends are Now in Your Hands" at bounding box center [251, 168] width 173 height 10
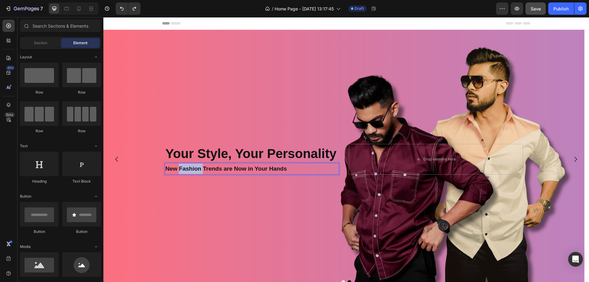
click at [191, 157] on div at bounding box center [191, 157] width 0 height 0
click at [231, 164] on p "New Fashion Trends are Now in Your Hands" at bounding box center [251, 168] width 173 height 10
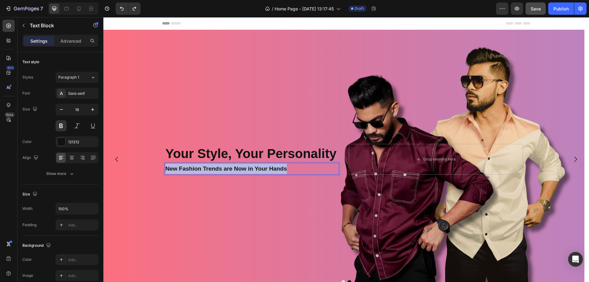
click at [231, 164] on p "New Fashion Trends are Now in Your Hands" at bounding box center [251, 168] width 173 height 10
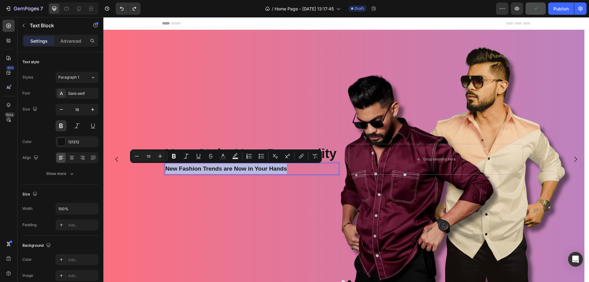
click at [269, 190] on div "Background Image" at bounding box center [343, 159] width 481 height 259
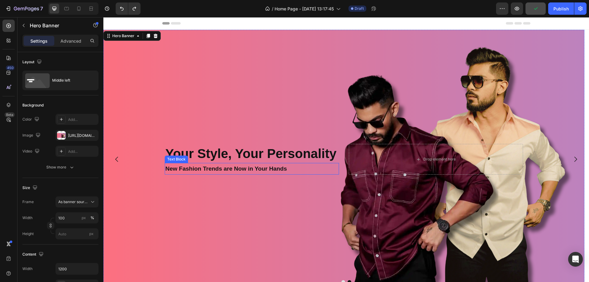
click at [223, 167] on p "New Fashion Trends are Now in Your Hands" at bounding box center [251, 168] width 173 height 10
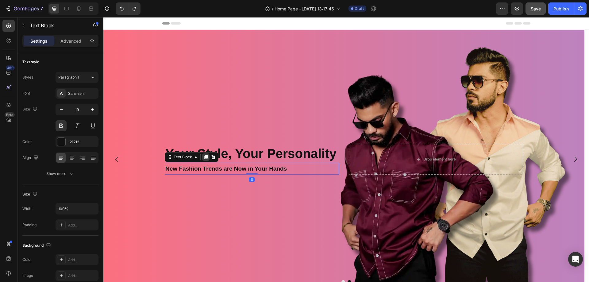
click at [204, 155] on icon at bounding box center [205, 156] width 5 height 5
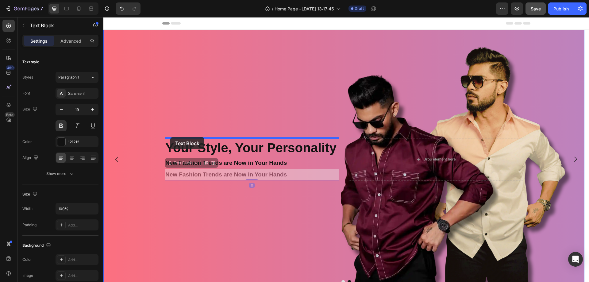
drag, startPoint x: 170, startPoint y: 164, endPoint x: 170, endPoint y: 137, distance: 26.7
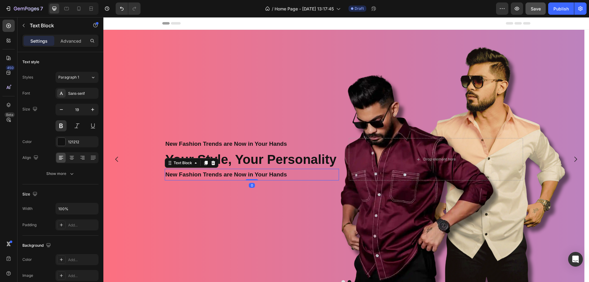
click at [185, 171] on p "New Fashion Trends are Now in Your Hands" at bounding box center [251, 174] width 173 height 10
click at [212, 172] on p "New Fashion Trends are Now in Your Hands" at bounding box center [251, 174] width 173 height 10
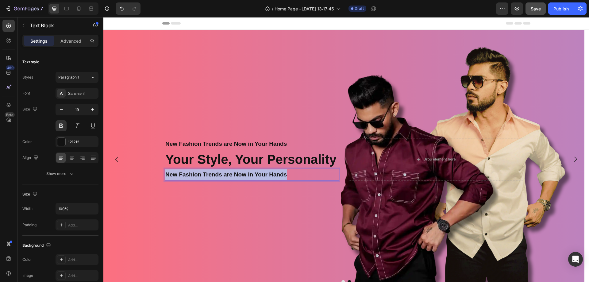
click at [212, 172] on p "New Fashion Trends are Now in Your Hands" at bounding box center [251, 174] width 173 height 10
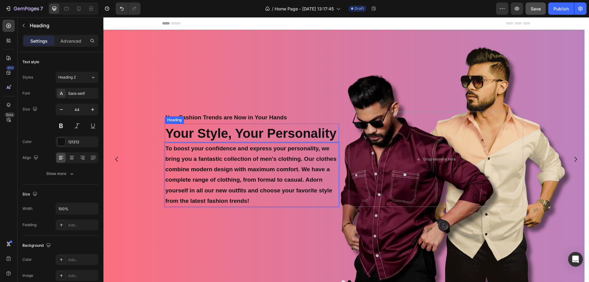
drag, startPoint x: 235, startPoint y: 141, endPoint x: 244, endPoint y: 139, distance: 9.1
click at [235, 141] on h2 "Your Style, Your Personality" at bounding box center [252, 133] width 174 height 19
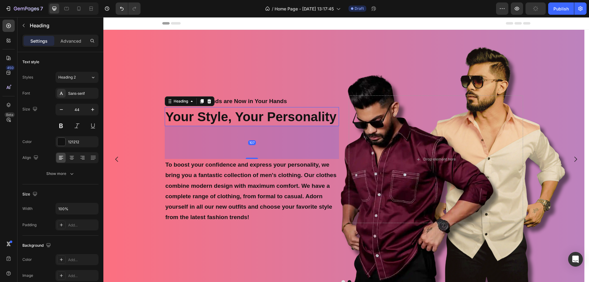
drag, startPoint x: 251, startPoint y: 142, endPoint x: 250, endPoint y: 175, distance: 32.8
click at [250, 175] on div "New Fashion Trends are Now in Your Hands Text Block Your Style, Your Personalit…" at bounding box center [252, 159] width 174 height 128
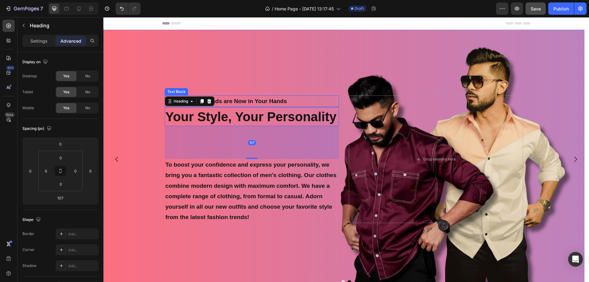
click at [237, 99] on p "New Fashion Trends are Now in Your Hands" at bounding box center [251, 101] width 173 height 10
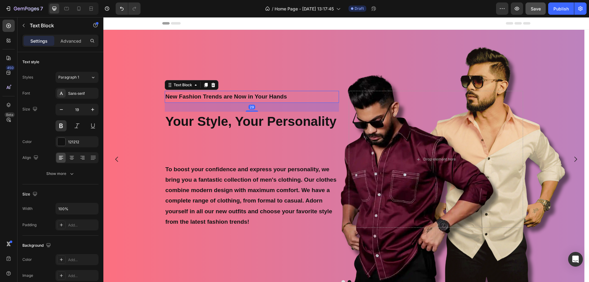
drag, startPoint x: 250, startPoint y: 106, endPoint x: 244, endPoint y: 163, distance: 56.7
click at [251, 117] on div "New Fashion Trends are Now in Your Hands Text Block 29 Your Style, Your Persona…" at bounding box center [252, 159] width 174 height 137
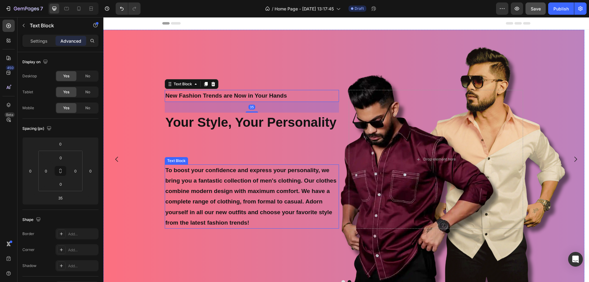
click at [239, 150] on div "New Fashion Trends are Now in Your Hands Text Block 35 Your Style, Your Persona…" at bounding box center [252, 159] width 174 height 139
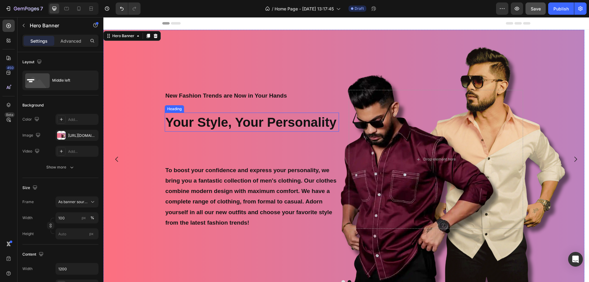
click at [240, 123] on strong "Your Style, Your Personality" at bounding box center [250, 122] width 171 height 14
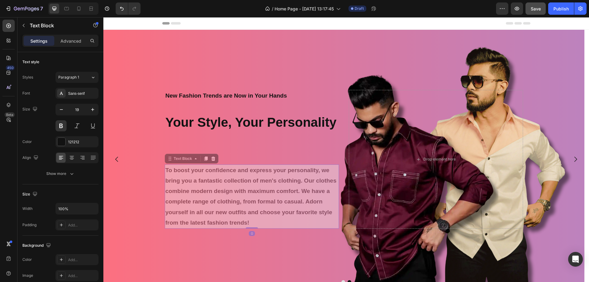
drag, startPoint x: 247, startPoint y: 164, endPoint x: 245, endPoint y: 157, distance: 7.8
click at [245, 157] on div "New Fashion Trends are Now in Your Hands Text Block Your Style, Your Personalit…" at bounding box center [252, 159] width 174 height 139
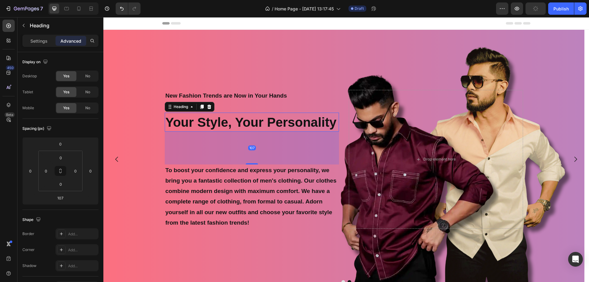
click at [249, 121] on strong "Your Style, Your Personality" at bounding box center [250, 122] width 171 height 14
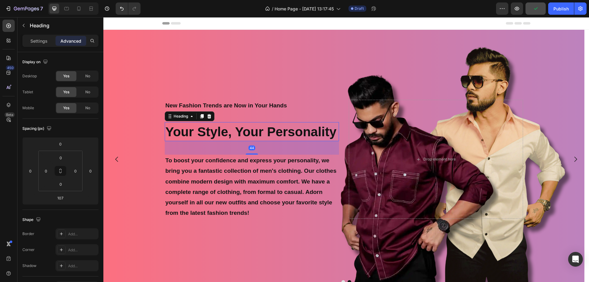
drag, startPoint x: 254, startPoint y: 164, endPoint x: 250, endPoint y: 145, distance: 19.7
click at [250, 141] on div "44" at bounding box center [252, 141] width 174 height 0
type input "44"
click at [215, 230] on div "Background Image" at bounding box center [343, 159] width 481 height 259
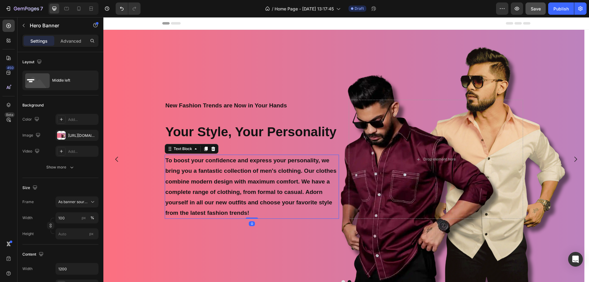
click at [225, 183] on p "To boost your confidence and express your personality, we bring you a fantastic…" at bounding box center [251, 186] width 173 height 63
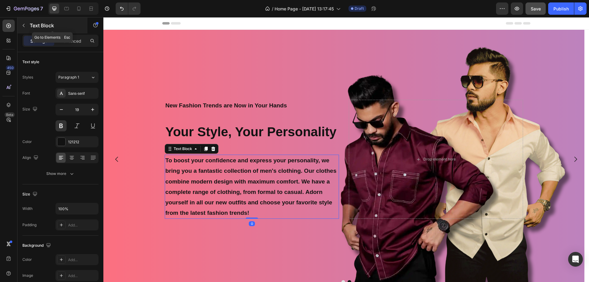
click at [23, 25] on icon "button" at bounding box center [23, 25] width 5 height 5
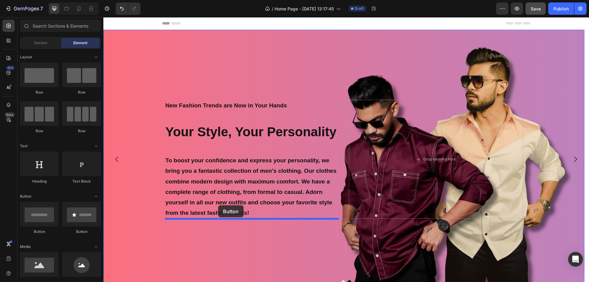
drag, startPoint x: 141, startPoint y: 240, endPoint x: 218, endPoint y: 205, distance: 84.2
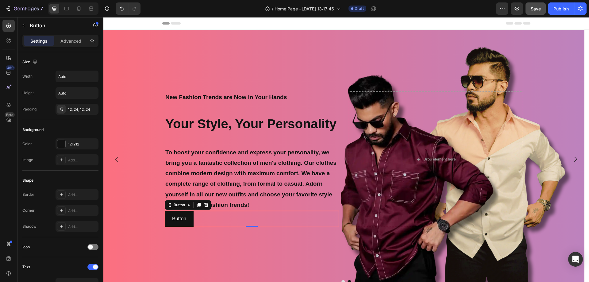
click at [210, 223] on div "Button Button 0" at bounding box center [252, 219] width 174 height 16
click at [71, 43] on p "Advanced" at bounding box center [70, 41] width 21 height 6
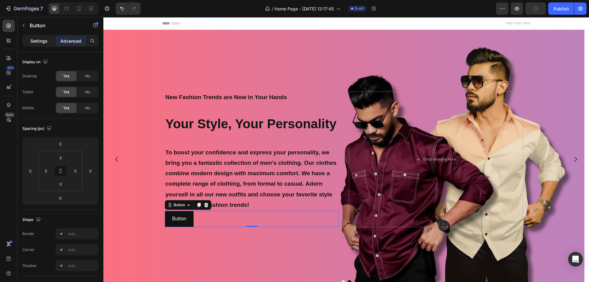
click at [43, 41] on p "Settings" at bounding box center [38, 41] width 17 height 6
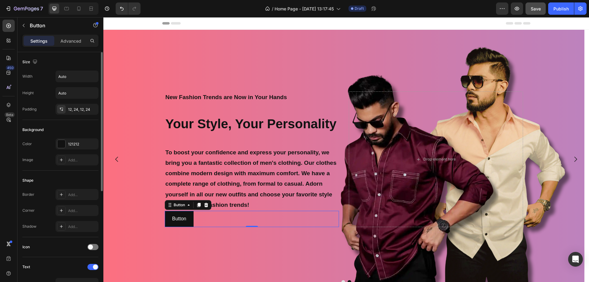
click at [36, 129] on div "Background" at bounding box center [32, 130] width 21 height 6
click at [58, 128] on div "Background" at bounding box center [60, 130] width 76 height 10
click at [43, 142] on div "Color 121212" at bounding box center [60, 143] width 76 height 11
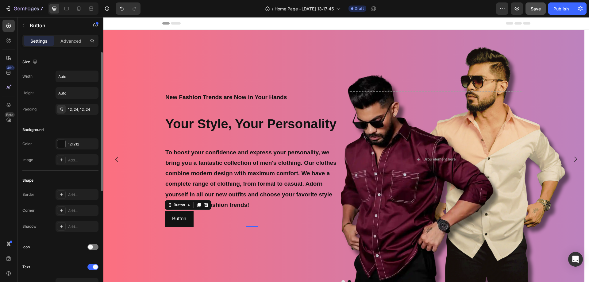
click at [43, 142] on div "Color 121212" at bounding box center [60, 143] width 76 height 11
click at [58, 131] on div "Background" at bounding box center [60, 130] width 76 height 10
click at [70, 211] on div "Add..." at bounding box center [82, 211] width 29 height 6
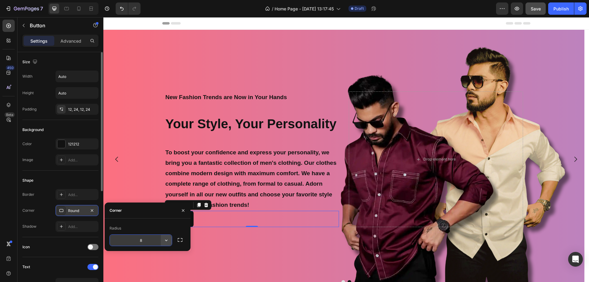
click at [166, 241] on icon "button" at bounding box center [166, 240] width 2 height 2
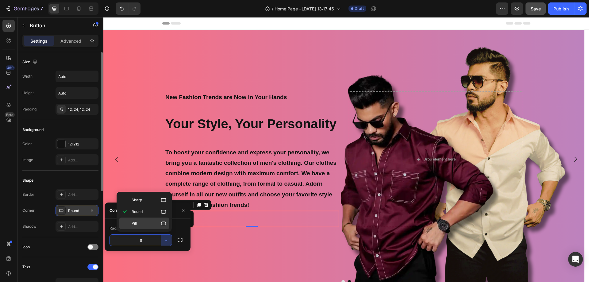
click at [151, 222] on p "Pill" at bounding box center [149, 223] width 35 height 6
type input "9999"
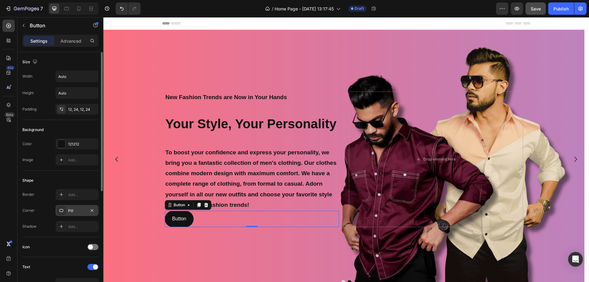
click at [77, 178] on div "Shape" at bounding box center [60, 180] width 76 height 10
click at [88, 98] on div "Auto" at bounding box center [76, 93] width 43 height 12
click at [93, 91] on icon "button" at bounding box center [93, 93] width 6 height 6
click at [78, 92] on input "Auto" at bounding box center [77, 92] width 42 height 11
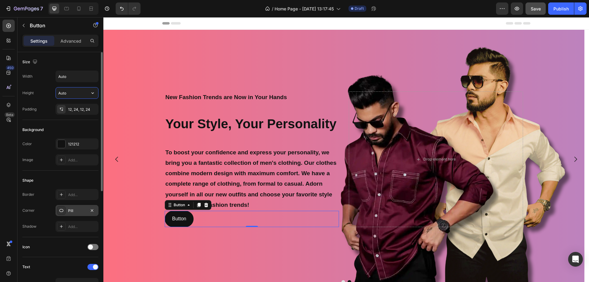
click at [78, 92] on input "Auto" at bounding box center [77, 92] width 42 height 11
click at [79, 76] on input "Auto" at bounding box center [77, 76] width 42 height 11
click at [90, 74] on icon "button" at bounding box center [93, 76] width 6 height 6
click at [79, 106] on p "Full 100%" at bounding box center [75, 104] width 35 height 6
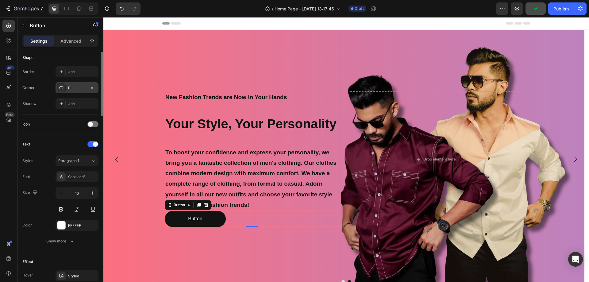
scroll to position [193, 0]
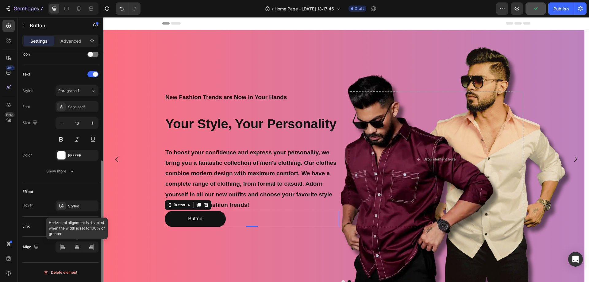
type input "35%"
click at [76, 250] on div at bounding box center [77, 247] width 13 height 10
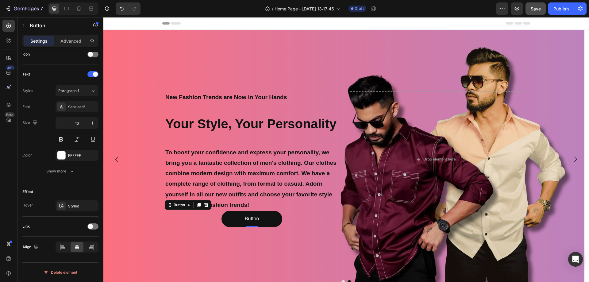
click at [0, 164] on div "450 Beta" at bounding box center [8, 149] width 17 height 265
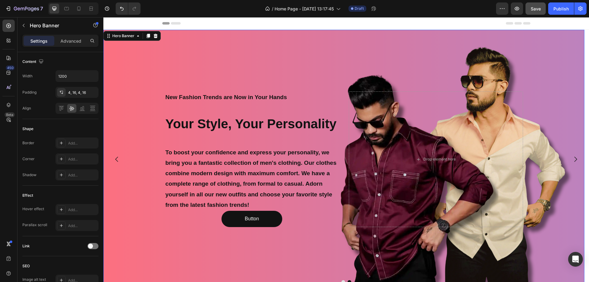
click at [157, 119] on div "Background Image" at bounding box center [343, 159] width 481 height 259
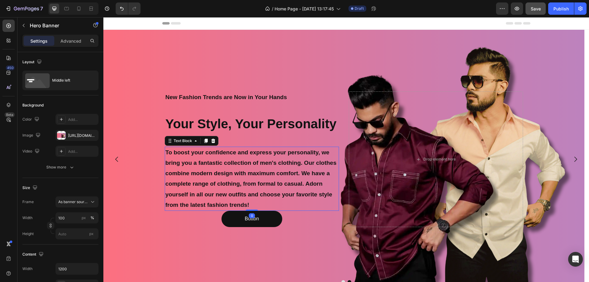
click at [223, 183] on p "To boost your confidence and express your personality, we bring you a fantastic…" at bounding box center [251, 178] width 173 height 63
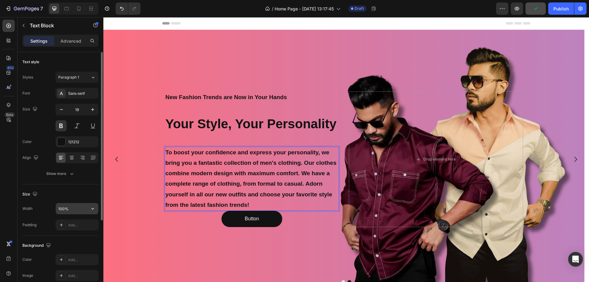
click at [79, 212] on input "100%" at bounding box center [77, 208] width 42 height 11
click at [93, 208] on icon "button" at bounding box center [93, 208] width 6 height 6
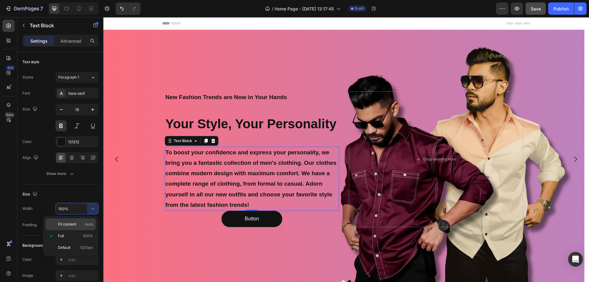
click at [76, 221] on span "Fit content" at bounding box center [67, 224] width 18 height 6
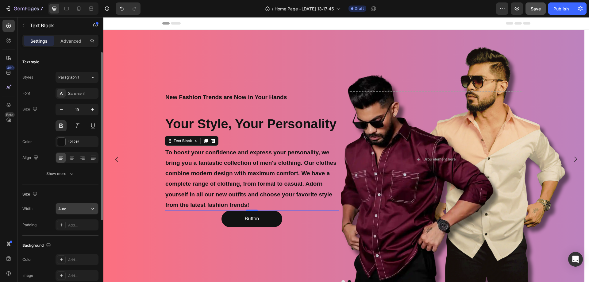
click at [84, 207] on input "Auto" at bounding box center [77, 208] width 42 height 11
click at [91, 207] on icon "button" at bounding box center [93, 208] width 6 height 6
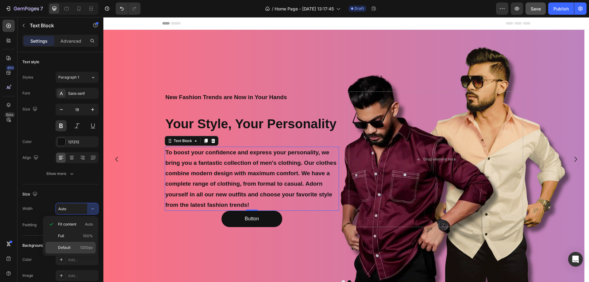
click at [74, 245] on p "Default 1200px" at bounding box center [75, 248] width 35 height 6
type input "1200"
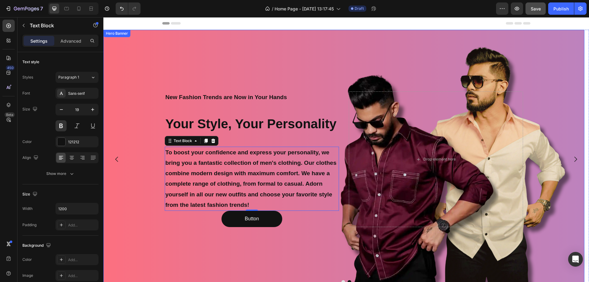
click at [161, 179] on div "New Fashion Trends are Now in Your Hands Text Block Your Style, Your Personalit…" at bounding box center [344, 159] width 368 height 138
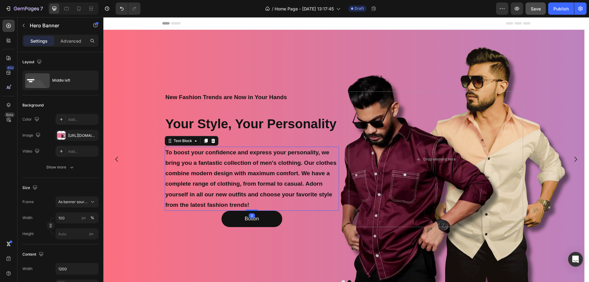
click at [188, 170] on p "To boost your confidence and express your personality, we bring you a fantastic…" at bounding box center [251, 178] width 173 height 63
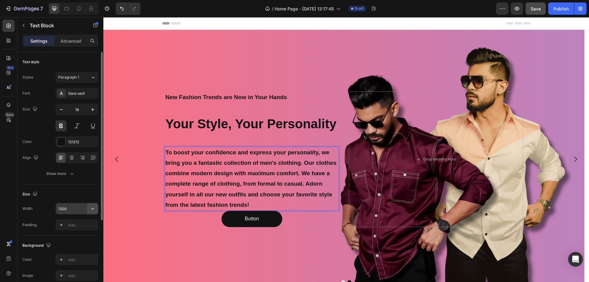
click at [90, 209] on icon "button" at bounding box center [93, 208] width 6 height 6
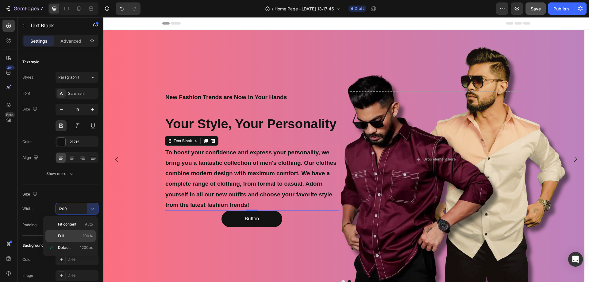
click at [84, 233] on span "100%" at bounding box center [88, 236] width 10 height 6
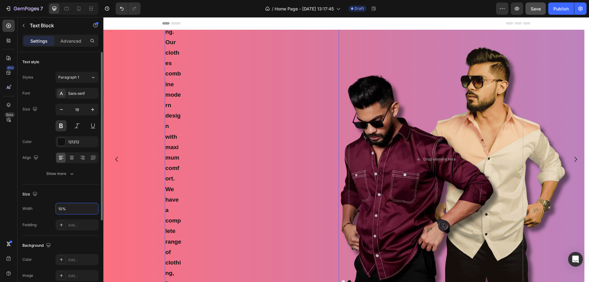
type input "100%"
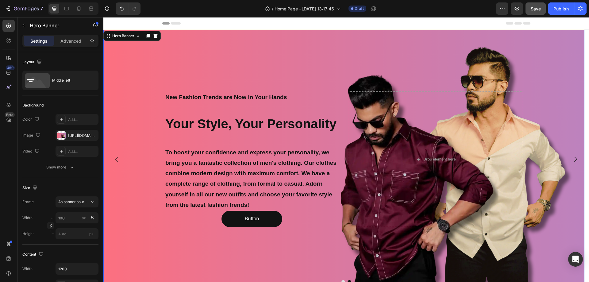
click at [135, 201] on div "Background Image" at bounding box center [343, 159] width 481 height 259
